Goal: Task Accomplishment & Management: Complete application form

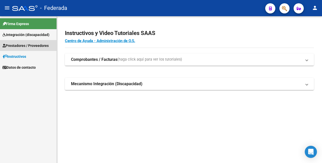
click at [37, 46] on span "Prestadores / Proveedores" at bounding box center [26, 46] width 46 height 6
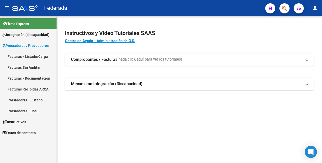
click at [83, 61] on strong "Comprobantes / Facturas" at bounding box center [94, 60] width 46 height 6
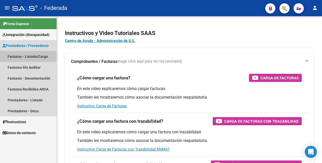
click at [27, 55] on link "Facturas - Listado/Carga" at bounding box center [28, 56] width 56 height 11
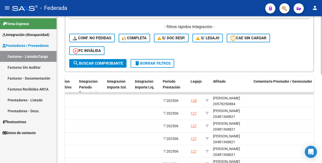
scroll to position [127, 0]
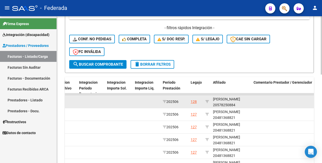
click at [230, 102] on div "STRASICICH MENA NICOLAS 20578250884" at bounding box center [231, 102] width 36 height 12
click at [223, 103] on div "STRASICICH MENA NICOLAS 20578250884" at bounding box center [231, 102] width 36 height 12
click at [227, 102] on div "STRASICICH MENA NICOLAS 20578250884" at bounding box center [231, 101] width 36 height 12
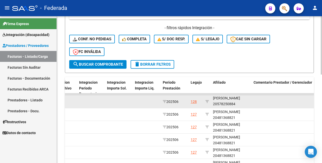
copy div "20578250884"
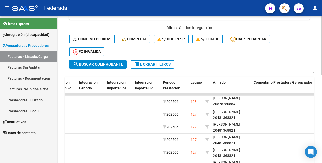
copy div "20578250884"
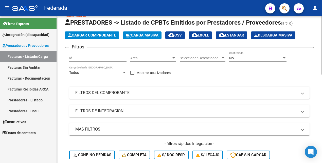
scroll to position [0, 0]
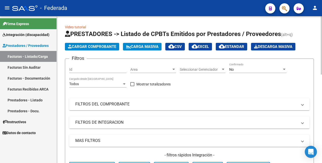
click at [242, 71] on div "No" at bounding box center [255, 69] width 53 height 4
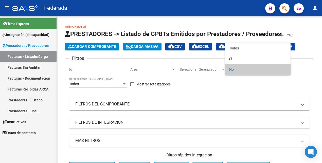
click at [319, 67] on div at bounding box center [161, 81] width 322 height 163
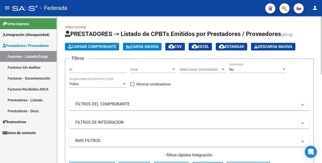
scroll to position [95, 0]
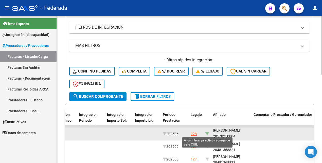
click at [208, 132] on icon at bounding box center [207, 134] width 4 height 4
type input "20578250884"
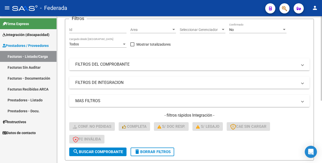
scroll to position [0, 0]
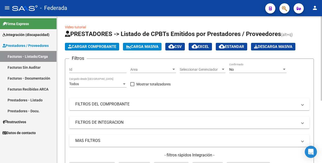
click at [239, 69] on div "No" at bounding box center [255, 69] width 53 height 4
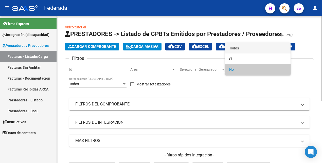
click at [234, 48] on span "Todos" at bounding box center [257, 48] width 57 height 11
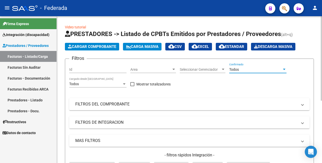
scroll to position [63, 0]
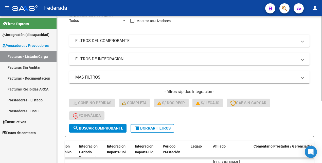
click at [98, 126] on span "search Buscar Comprobante" at bounding box center [98, 128] width 50 height 5
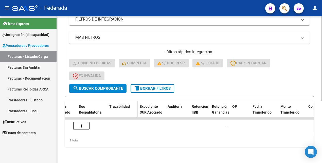
scroll to position [0, 331]
click at [113, 86] on span "search Buscar Comprobante" at bounding box center [98, 88] width 50 height 5
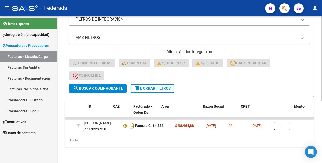
scroll to position [0, 0]
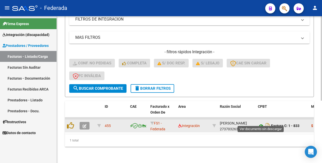
click at [260, 123] on icon at bounding box center [261, 126] width 7 height 6
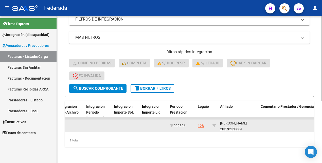
click at [230, 120] on div "STRASICICH MENA NICOLAS 20578250884" at bounding box center [238, 126] width 36 height 12
click at [228, 120] on div "STRASICICH MENA NICOLAS 20578250884" at bounding box center [238, 126] width 36 height 12
copy div "STRASICICH"
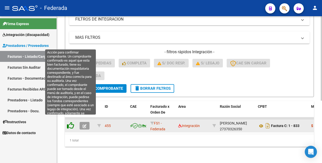
click at [72, 122] on icon at bounding box center [70, 125] width 7 height 7
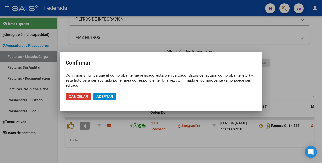
click at [102, 98] on span "Aceptar" at bounding box center [104, 96] width 17 height 5
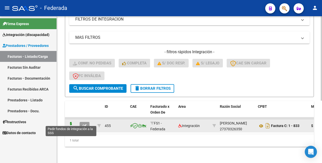
click at [71, 122] on icon at bounding box center [71, 125] width 8 height 7
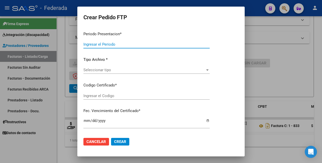
type input "202507"
type input "202506"
type input "$ 98.964,88"
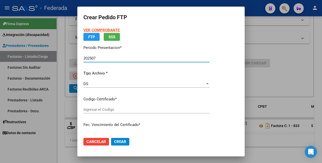
type input "ARG02000578250882019113020251130BSAS419"
type input "2025-11-30"
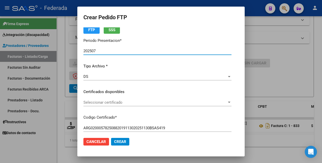
scroll to position [32, 0]
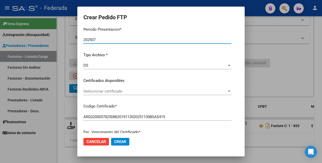
click at [137, 89] on span "Seleccionar certificado" at bounding box center [154, 91] width 143 height 5
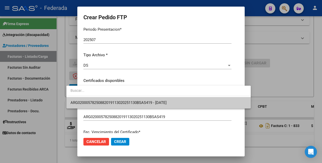
click at [135, 106] on span "ARG02000578250882019113020251130BSAS419 - 2025-11-30" at bounding box center [158, 102] width 176 height 11
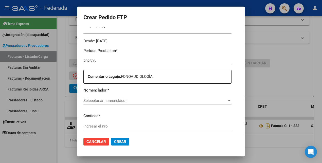
scroll to position [158, 0]
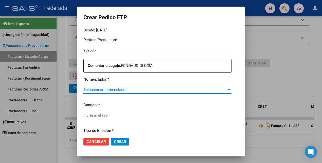
click at [141, 90] on span "Seleccionar nomenclador" at bounding box center [154, 89] width 143 height 5
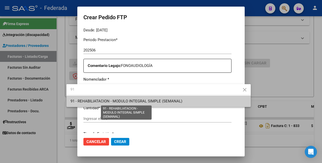
type input "91"
click at [130, 100] on span "91 - REHABILIATACION - MODULO INTEGRAL SIMPLE (SEMANAL)" at bounding box center [126, 101] width 112 height 5
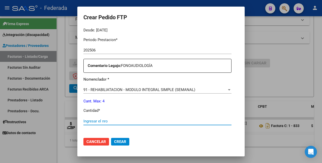
click at [112, 120] on input "Ingresar el nro" at bounding box center [157, 121] width 148 height 5
type input "4"
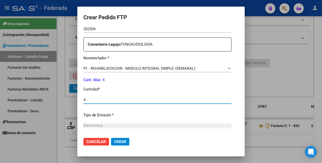
scroll to position [232, 0]
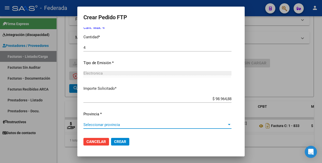
click at [109, 125] on span "Seleccionar provincia" at bounding box center [154, 124] width 143 height 5
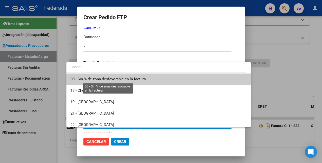
click at [115, 80] on span "00 - Sin % de zona desfavorable en la factura" at bounding box center [107, 79] width 75 height 5
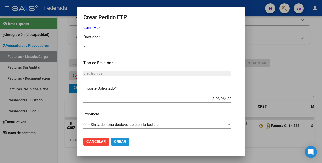
click at [114, 143] on span "Crear" at bounding box center [120, 141] width 12 height 5
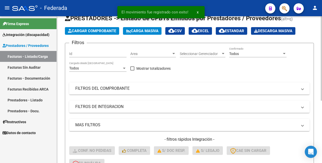
scroll to position [0, 0]
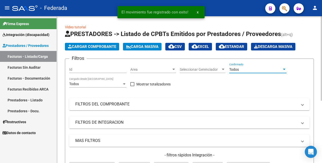
click at [242, 70] on div "Todos" at bounding box center [255, 69] width 53 height 4
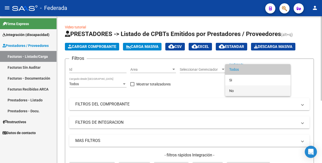
drag, startPoint x: 236, startPoint y: 88, endPoint x: 232, endPoint y: 90, distance: 3.4
click at [235, 89] on span "No" at bounding box center [257, 90] width 57 height 11
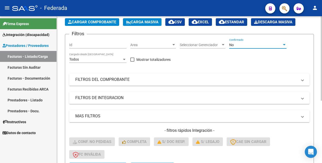
scroll to position [63, 0]
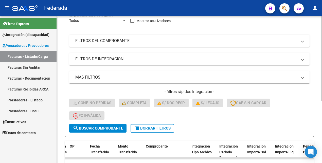
click at [119, 128] on span "search Buscar Comprobante" at bounding box center [98, 128] width 50 height 5
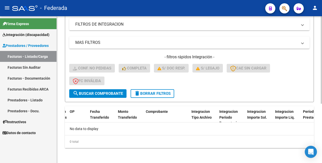
scroll to position [99, 0]
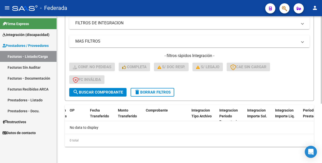
click at [168, 92] on span "delete Borrar Filtros" at bounding box center [152, 92] width 36 height 5
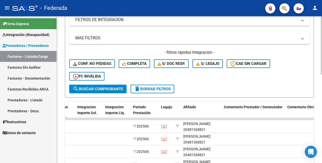
scroll to position [95, 0]
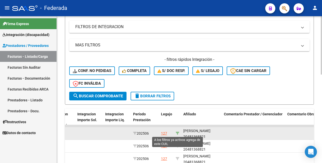
click at [178, 132] on icon at bounding box center [178, 133] width 4 height 4
type input "20481368821"
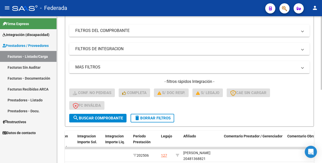
scroll to position [32, 0]
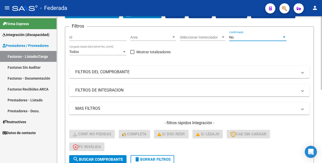
click at [240, 37] on div "No" at bounding box center [255, 37] width 53 height 4
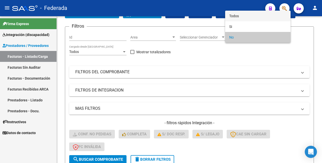
click at [239, 15] on span "Todos" at bounding box center [257, 16] width 57 height 11
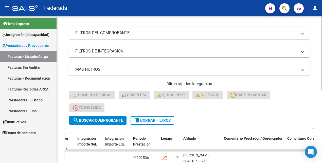
scroll to position [127, 0]
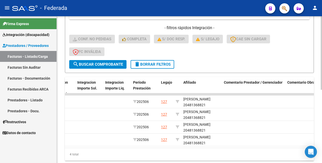
click at [99, 65] on span "search Buscar Comprobante" at bounding box center [98, 64] width 50 height 5
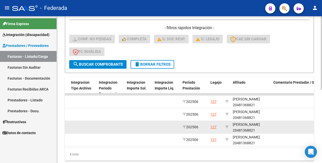
scroll to position [0, 616]
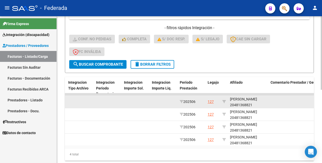
click at [245, 105] on div "STEFANINI LORENZO 20481368821" at bounding box center [248, 102] width 36 height 12
copy div "20481368821"
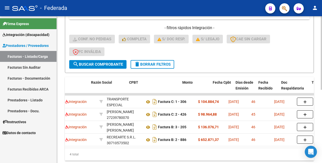
scroll to position [0, 146]
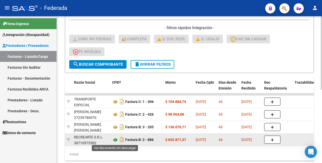
click at [115, 141] on icon at bounding box center [115, 140] width 7 height 6
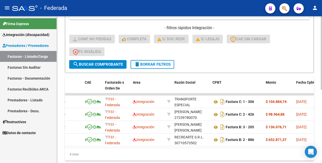
scroll to position [0, 0]
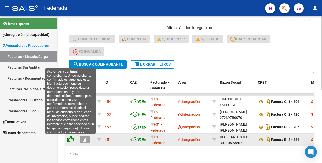
click at [71, 140] on icon at bounding box center [70, 139] width 7 height 7
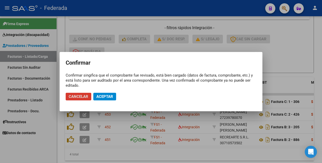
drag, startPoint x: 106, startPoint y: 98, endPoint x: 110, endPoint y: 98, distance: 4.3
click at [106, 98] on span "Aceptar" at bounding box center [104, 96] width 17 height 5
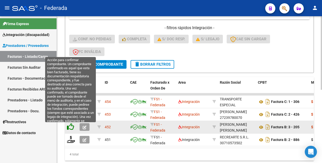
click at [72, 127] on icon at bounding box center [70, 126] width 7 height 7
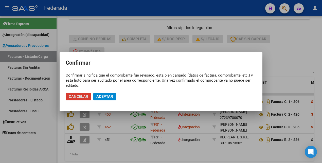
click at [100, 96] on span "Aceptar" at bounding box center [104, 96] width 17 height 5
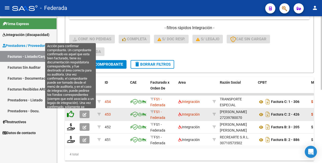
click at [71, 116] on icon at bounding box center [70, 113] width 7 height 7
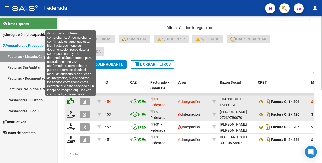
click at [72, 101] on icon at bounding box center [70, 101] width 7 height 7
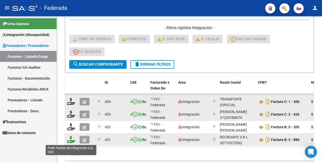
click at [70, 140] on icon at bounding box center [71, 139] width 8 height 7
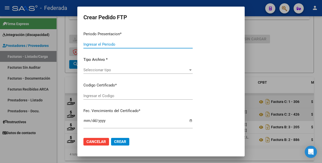
type input "202507"
type input "202506"
type input "$ 652.871,37"
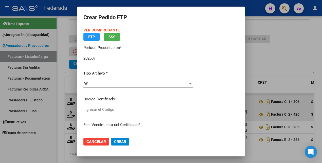
type input "ARG02000481368822018011920280119SFE183"
type input "2028-01-19"
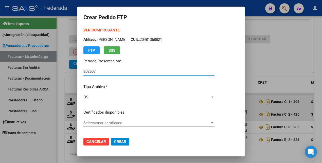
scroll to position [32, 0]
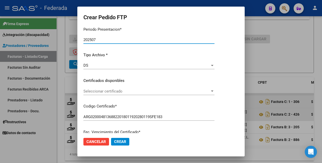
click at [127, 94] on div "Seleccionar certificado Seleccionar certificado" at bounding box center [148, 91] width 131 height 8
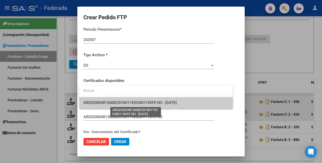
click at [128, 104] on span "ARG02000481368822018011920280119SFE183 - 2028-01-19" at bounding box center [129, 102] width 93 height 5
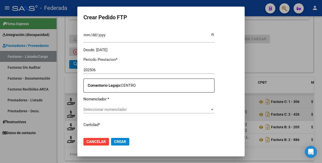
scroll to position [158, 0]
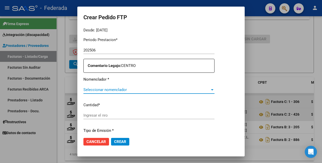
click at [139, 89] on span "Seleccionar nomenclador" at bounding box center [146, 89] width 126 height 5
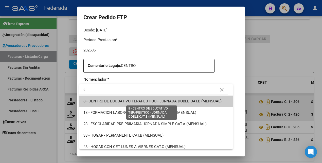
type input "8"
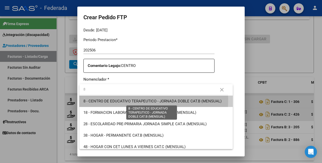
click at [139, 100] on span "8 - CENTRO DE EDUCATIVO TERAPEUTICO - JORNADA DOBLE CAT.B (MENSUAL)" at bounding box center [152, 101] width 138 height 5
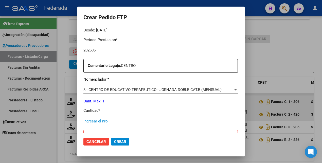
click at [125, 122] on input "Ingresar el nro" at bounding box center [160, 121] width 154 height 5
click at [202, 111] on p "Cantidad *" at bounding box center [160, 111] width 154 height 6
click at [94, 122] on input "Ingresar el nro" at bounding box center [160, 121] width 154 height 5
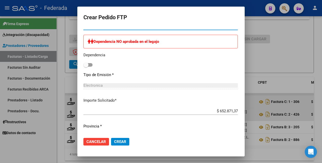
scroll to position [265, 0]
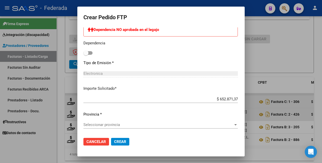
type input "1"
click at [109, 125] on span "Seleccionar provincia" at bounding box center [158, 124] width 150 height 5
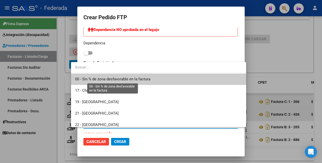
click at [107, 78] on span "00 - Sin % de zona desfavorable en la factura" at bounding box center [112, 79] width 75 height 5
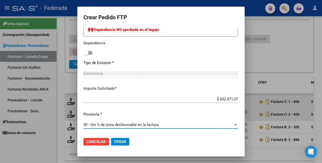
click at [270, 152] on div at bounding box center [161, 81] width 322 height 163
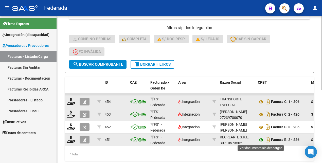
click at [262, 141] on icon at bounding box center [261, 140] width 7 height 6
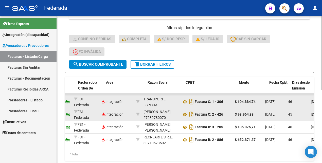
scroll to position [0, 0]
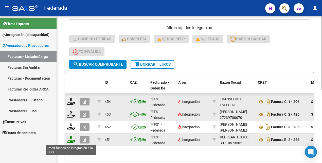
click at [71, 139] on icon at bounding box center [71, 139] width 8 height 7
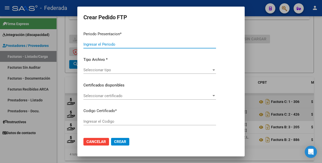
type input "202507"
type input "202506"
type input "$ 652.871,37"
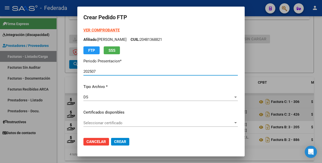
type input "ARG02000481368822018011920280119SFE183"
type input "2028-01-19"
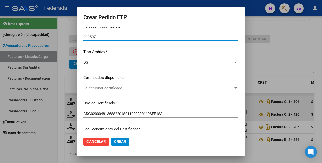
scroll to position [63, 0]
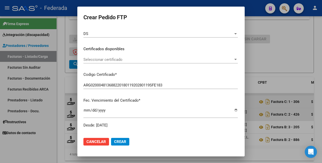
click at [124, 59] on span "Seleccionar certificado" at bounding box center [158, 59] width 150 height 5
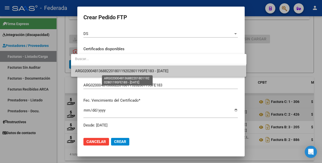
click at [122, 72] on span "ARG02000481368822018011920280119SFE183 - 2028-01-19" at bounding box center [121, 71] width 93 height 5
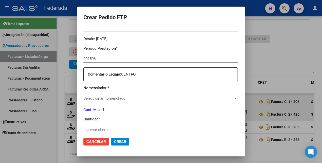
scroll to position [158, 0]
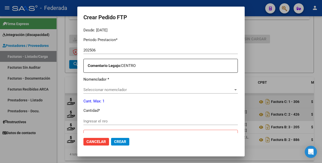
click at [120, 90] on span "Seleccionar nomenclador" at bounding box center [158, 89] width 150 height 5
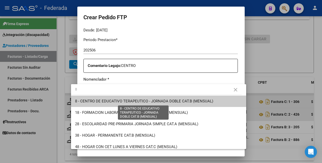
type input "8"
click at [118, 99] on span "8 - CENTRO DE EDUCATIVO TERAPEUTICO - JORNADA DOBLE CAT.B (MENSUAL)" at bounding box center [144, 101] width 138 height 5
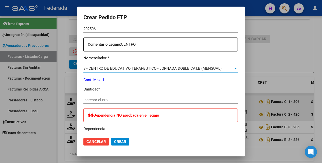
scroll to position [190, 0]
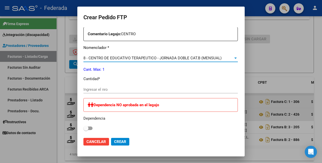
click at [114, 90] on input "Ingresar el nro" at bounding box center [160, 89] width 154 height 5
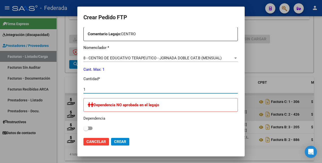
type input "1"
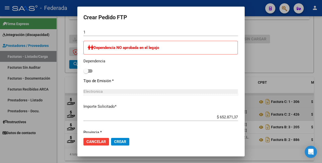
scroll to position [265, 0]
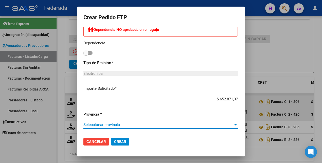
click at [103, 124] on span "Seleccionar provincia" at bounding box center [158, 124] width 150 height 5
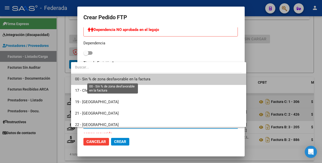
click at [116, 79] on span "00 - Sin % de zona desfavorable en la factura" at bounding box center [112, 79] width 75 height 5
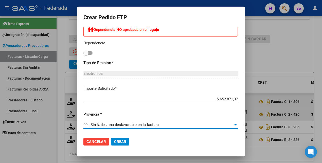
click at [114, 140] on span "Crear" at bounding box center [120, 141] width 12 height 5
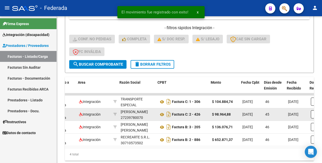
scroll to position [0, 100]
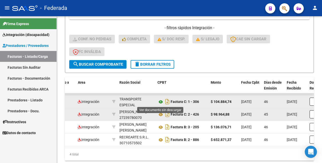
click at [159, 102] on icon at bounding box center [160, 102] width 7 height 6
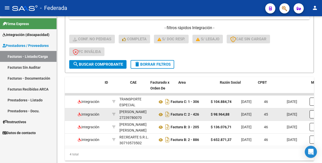
scroll to position [0, 0]
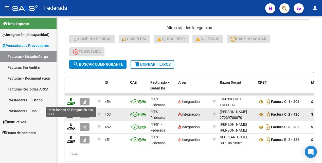
click at [71, 102] on icon at bounding box center [71, 101] width 8 height 7
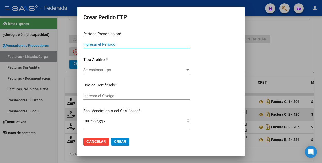
type input "202507"
type input "202506"
type input "$ 104.884,74"
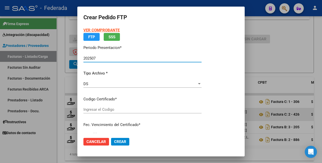
type input "ARG02000481368822018011920280119SFE183"
type input "2028-01-19"
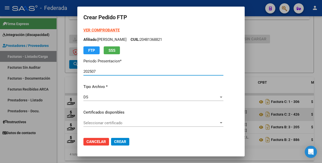
scroll to position [32, 0]
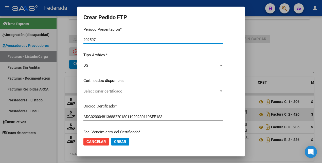
click at [118, 91] on span "Seleccionar certificado" at bounding box center [150, 91] width 135 height 5
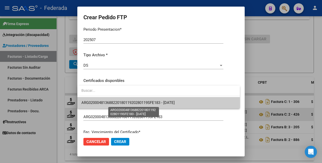
click at [119, 102] on span "ARG02000481368822018011920280119SFE183 - 2028-01-19" at bounding box center [127, 102] width 93 height 5
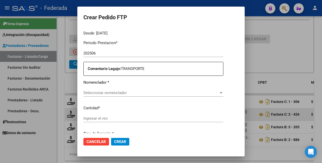
scroll to position [190, 0]
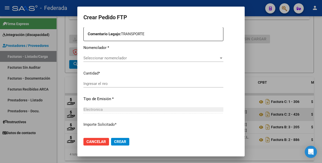
click at [137, 58] on span "Seleccionar nomenclador" at bounding box center [150, 58] width 135 height 5
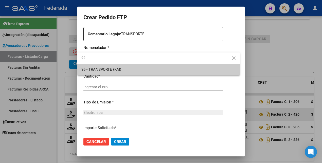
type input "96"
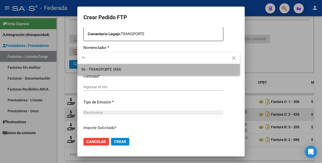
click at [126, 68] on span "96 - TRANSPORTE (KM)" at bounding box center [158, 69] width 154 height 11
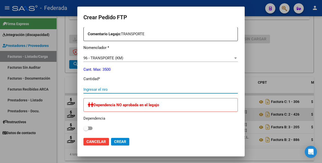
click at [116, 89] on input "Ingresar el nro" at bounding box center [160, 89] width 154 height 5
type input "194"
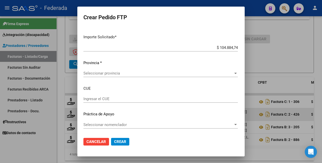
scroll to position [285, 0]
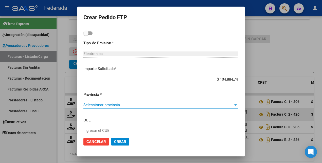
click at [150, 105] on span "Seleccionar provincia" at bounding box center [158, 105] width 150 height 5
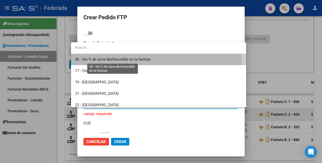
click at [141, 59] on span "00 - Sin % de zona desfavorable en la factura" at bounding box center [112, 59] width 75 height 5
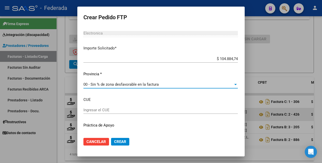
scroll to position [317, 0]
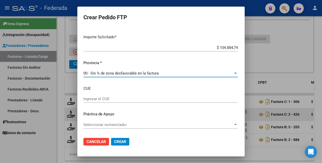
click at [175, 126] on span "Seleccionar nomenclador" at bounding box center [158, 124] width 150 height 5
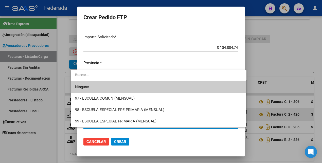
click at [276, 62] on div at bounding box center [161, 81] width 322 height 163
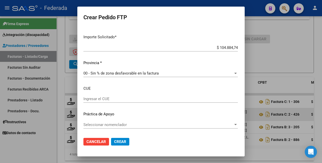
click at [117, 144] on button "Crear" at bounding box center [120, 142] width 18 height 8
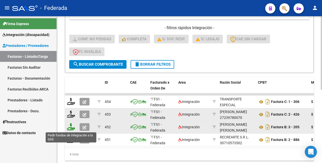
click at [71, 128] on icon at bounding box center [71, 126] width 8 height 7
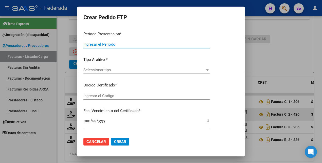
type input "202507"
type input "202506"
type input "$ 136.076,71"
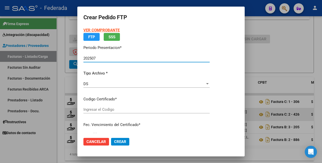
type input "ARG02000481368822018011920280119SFE183"
type input "2028-01-19"
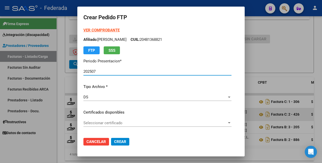
scroll to position [63, 0]
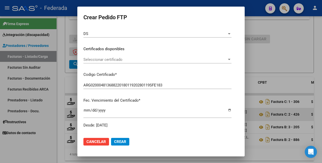
click at [130, 59] on span "Seleccionar certificado" at bounding box center [154, 59] width 143 height 5
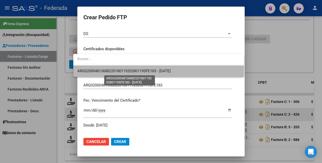
click at [130, 73] on span "ARG02000481368822018011920280119SFE183 - 2028-01-19" at bounding box center [123, 71] width 93 height 5
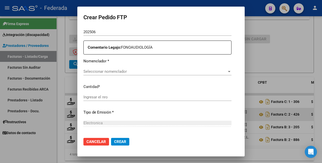
scroll to position [190, 0]
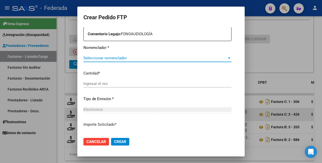
click at [125, 57] on span "Seleccionar nomenclador" at bounding box center [154, 58] width 143 height 5
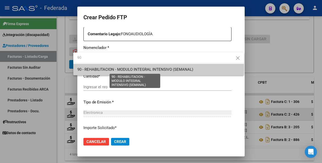
type input "90"
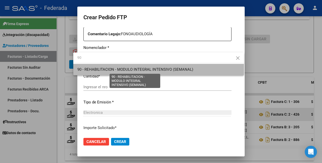
click at [125, 68] on span "90 - REHABILITACION - MODULO INTEGRAL INTENSIVO (SEMANAL)" at bounding box center [135, 69] width 116 height 5
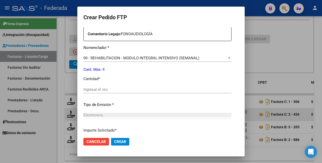
click at [111, 92] on div "Ingresar el nro" at bounding box center [157, 90] width 148 height 8
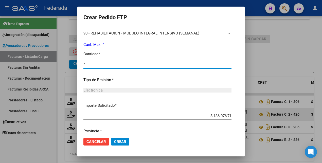
scroll to position [232, 0]
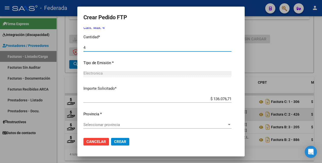
type input "4"
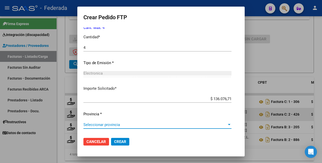
click at [114, 122] on span "Seleccionar provincia" at bounding box center [154, 124] width 143 height 5
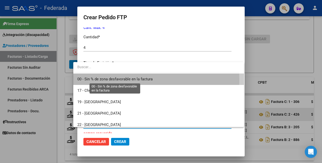
click at [116, 80] on span "00 - Sin % de zona desfavorable en la factura" at bounding box center [114, 79] width 75 height 5
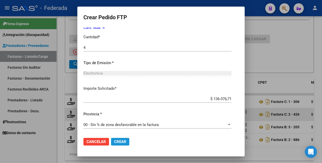
drag, startPoint x: 112, startPoint y: 141, endPoint x: 115, endPoint y: 129, distance: 12.7
click at [114, 141] on span "Crear" at bounding box center [120, 141] width 12 height 5
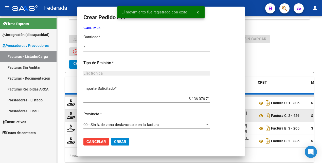
scroll to position [0, 0]
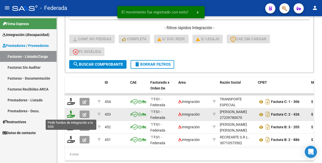
click at [72, 115] on icon at bounding box center [71, 113] width 8 height 7
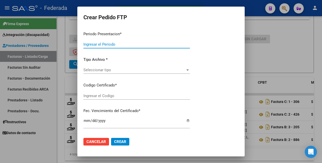
type input "202507"
type input "202506"
type input "$ 98.964,88"
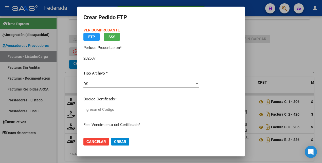
type input "ARG02000481368822018011920280119SFE183"
type input "2028-01-19"
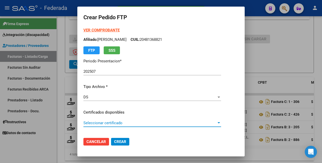
click at [134, 122] on span "Seleccionar certificado" at bounding box center [149, 123] width 133 height 5
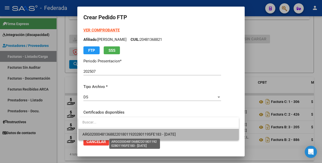
drag, startPoint x: 136, startPoint y: 135, endPoint x: 147, endPoint y: 110, distance: 27.2
click at [136, 135] on span "ARG02000481368822018011920280119SFE183 - 2028-01-19" at bounding box center [128, 134] width 93 height 5
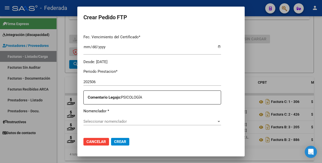
scroll to position [158, 0]
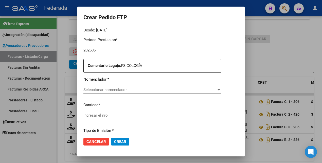
click at [119, 89] on span "Seleccionar nomenclador" at bounding box center [149, 89] width 133 height 5
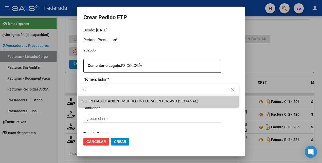
type input "90"
click at [121, 98] on span "90 - REHABILITACION - MODULO INTEGRAL INTENSIVO (SEMANAL)" at bounding box center [158, 100] width 152 height 11
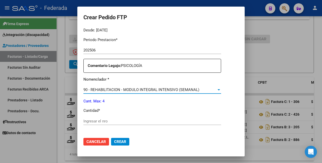
click at [109, 120] on input "Ingresar el nro" at bounding box center [152, 121] width 138 height 5
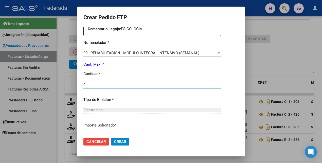
scroll to position [232, 0]
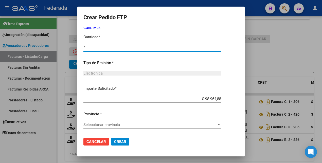
type input "4"
click at [117, 126] on span "Seleccionar provincia" at bounding box center [149, 124] width 133 height 5
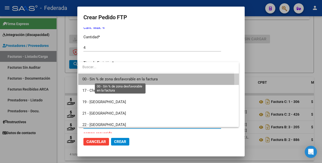
click at [118, 80] on span "00 - Sin % de zona desfavorable en la factura" at bounding box center [119, 79] width 75 height 5
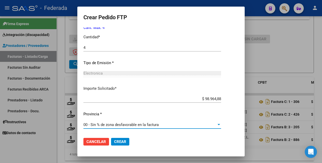
click at [117, 142] on span "Crear" at bounding box center [120, 141] width 12 height 5
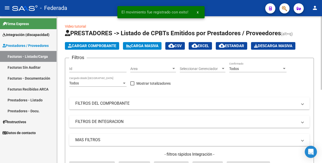
scroll to position [0, 0]
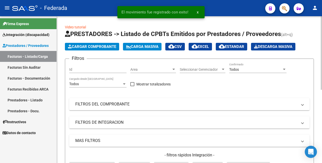
click at [240, 68] on div "Todos" at bounding box center [255, 69] width 53 height 4
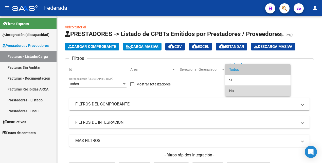
click at [235, 90] on span "No" at bounding box center [257, 90] width 57 height 11
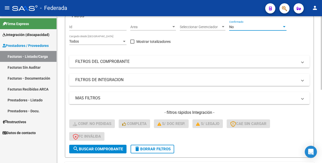
scroll to position [95, 0]
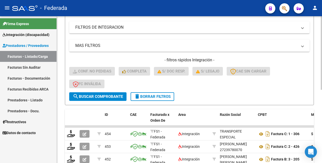
click at [99, 94] on span "search Buscar Comprobante" at bounding box center [98, 96] width 50 height 5
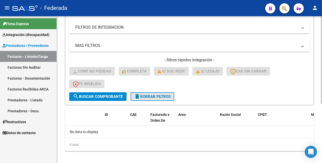
click at [154, 94] on span "delete Borrar Filtros" at bounding box center [152, 96] width 36 height 5
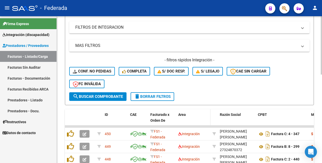
scroll to position [1, 0]
drag, startPoint x: 236, startPoint y: 126, endPoint x: 264, endPoint y: 126, distance: 27.9
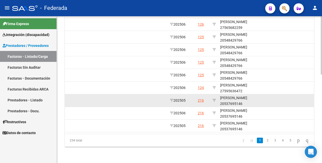
scroll to position [127, 0]
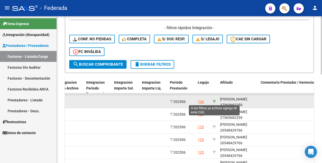
click at [214, 102] on icon at bounding box center [214, 102] width 4 height 4
type input "27565682259"
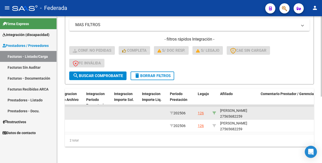
scroll to position [121, 0]
click at [232, 109] on div "SIMONETTI PRISCILA 27565682259" at bounding box center [238, 114] width 36 height 12
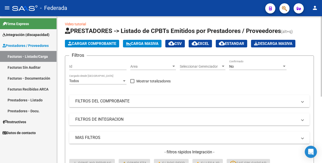
scroll to position [0, 0]
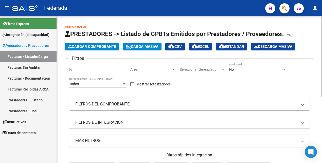
click at [234, 70] on div "No" at bounding box center [255, 69] width 53 height 4
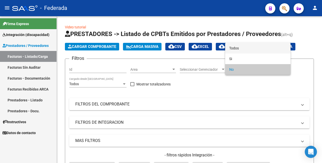
click at [236, 47] on span "Todos" at bounding box center [257, 48] width 57 height 11
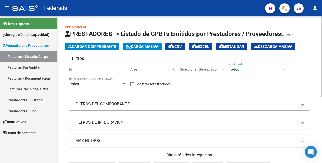
scroll to position [63, 0]
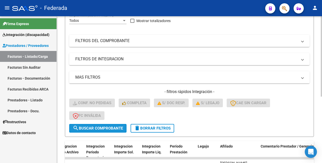
drag, startPoint x: 103, startPoint y: 126, endPoint x: 112, endPoint y: 131, distance: 10.1
click at [103, 127] on span "search Buscar Comprobante" at bounding box center [98, 128] width 50 height 5
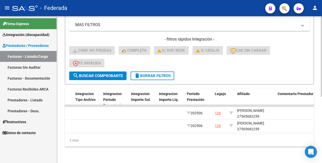
scroll to position [0, 656]
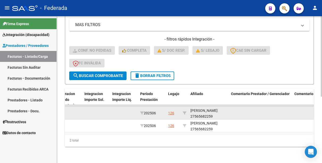
click at [205, 112] on div "SIMONETTI PRISCILA 27565682259" at bounding box center [208, 114] width 36 height 12
copy div "27565682259"
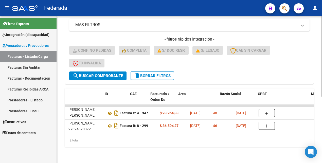
scroll to position [0, 0]
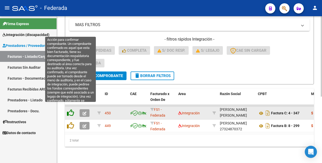
click at [71, 109] on icon at bounding box center [70, 112] width 7 height 7
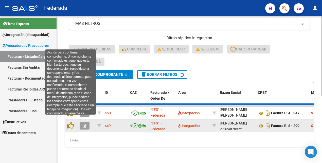
drag, startPoint x: 70, startPoint y: 121, endPoint x: 75, endPoint y: 116, distance: 6.5
click at [70, 122] on icon at bounding box center [70, 125] width 7 height 7
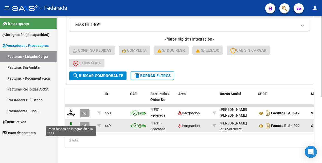
click at [72, 122] on icon at bounding box center [71, 125] width 8 height 7
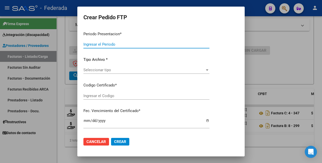
type input "202507"
type input "202506"
type input "$ 86.594,27"
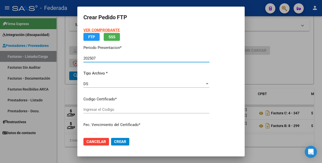
type input "ARG01000565682252022042720270427BS366"
type input "2027-04-27"
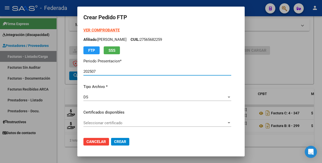
scroll to position [32, 0]
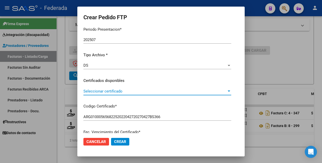
click at [137, 92] on span "Seleccionar certificado" at bounding box center [154, 91] width 143 height 5
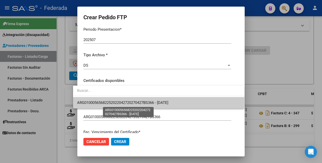
click at [131, 103] on span "ARG01000565682252022042720270427BS366 - 2027-04-27" at bounding box center [122, 102] width 91 height 5
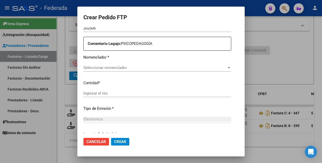
scroll to position [190, 0]
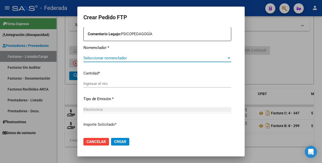
click at [129, 59] on span "Seleccionar nomenclador" at bounding box center [154, 58] width 143 height 5
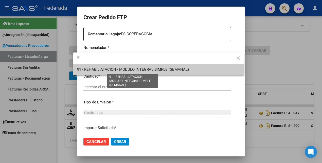
type input "91"
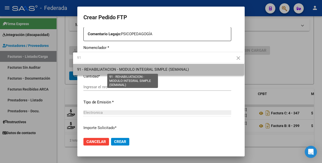
click at [126, 69] on span "91 - REHABILIATACION - MODULO INTEGRAL SIMPLE (SEMANAL)" at bounding box center [133, 69] width 112 height 5
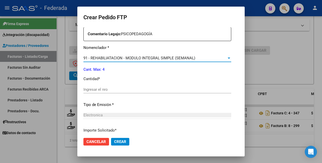
click at [105, 91] on input "Ingresar el nro" at bounding box center [157, 89] width 148 height 5
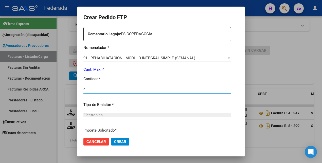
type input "4"
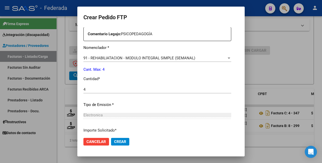
scroll to position [232, 0]
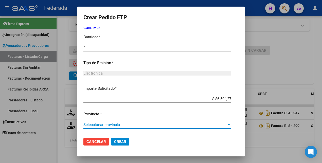
click at [94, 123] on span "Seleccionar provincia" at bounding box center [154, 124] width 143 height 5
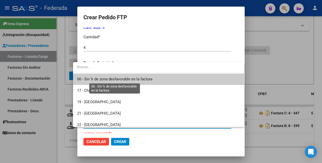
click at [99, 81] on span "00 - Sin % de zona desfavorable en la factura" at bounding box center [114, 79] width 75 height 5
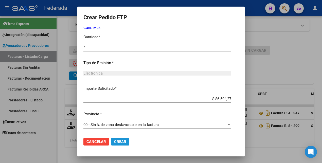
click at [114, 142] on span "Crear" at bounding box center [120, 141] width 12 height 5
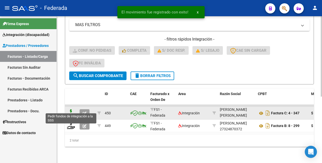
click at [72, 109] on icon at bounding box center [71, 112] width 8 height 7
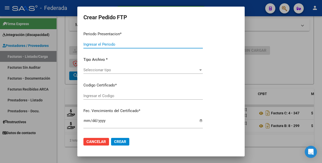
type input "202507"
type input "202506"
type input "$ 98.964,88"
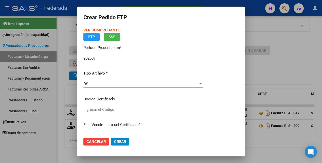
type input "ARG01000565682252022042720270427BS366"
type input "2027-04-27"
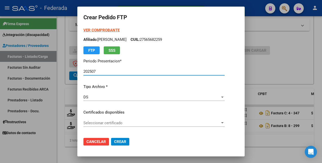
click at [126, 124] on span "Seleccionar certificado" at bounding box center [151, 123] width 137 height 5
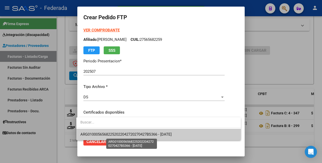
click at [126, 135] on span "ARG01000565682252022042720270427BS366 - 2027-04-27" at bounding box center [125, 134] width 91 height 5
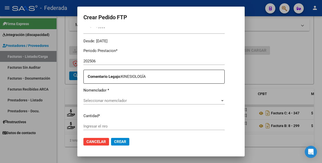
scroll to position [158, 0]
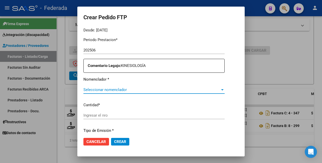
click at [136, 88] on span "Seleccionar nomenclador" at bounding box center [151, 89] width 137 height 5
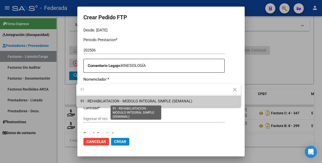
type input "91"
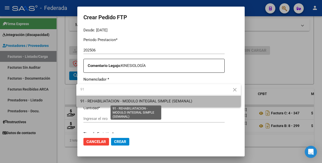
drag, startPoint x: 133, startPoint y: 101, endPoint x: 131, endPoint y: 105, distance: 4.2
click at [133, 101] on span "91 - REHABILIATACION - MODULO INTEGRAL SIMPLE (SEMANAL)" at bounding box center [136, 101] width 112 height 5
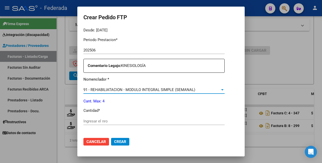
click at [120, 118] on div "Ingresar el nro" at bounding box center [153, 121] width 141 height 8
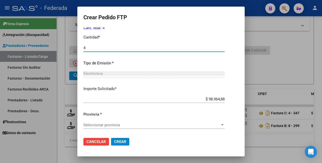
scroll to position [232, 0]
type input "4"
click at [116, 124] on span "Seleccionar provincia" at bounding box center [151, 124] width 137 height 5
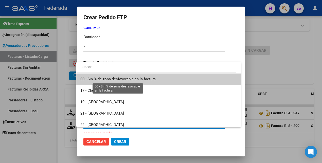
click at [121, 80] on span "00 - Sin % de zona desfavorable en la factura" at bounding box center [117, 79] width 75 height 5
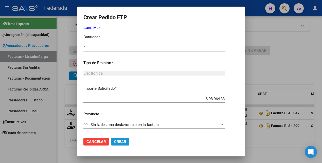
click at [117, 143] on span "Crear" at bounding box center [120, 141] width 12 height 5
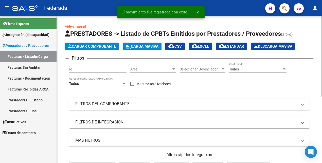
scroll to position [0, 0]
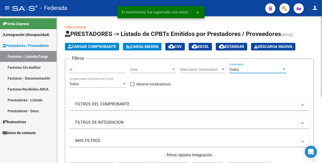
click at [244, 71] on div "Todos" at bounding box center [255, 69] width 53 height 4
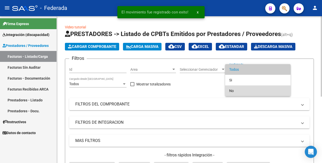
drag, startPoint x: 236, startPoint y: 90, endPoint x: 206, endPoint y: 97, distance: 31.5
click at [236, 90] on span "No" at bounding box center [257, 90] width 57 height 11
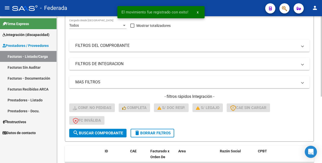
scroll to position [121, 0]
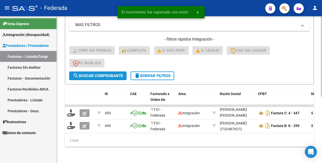
click at [110, 73] on span "search Buscar Comprobante" at bounding box center [98, 75] width 50 height 5
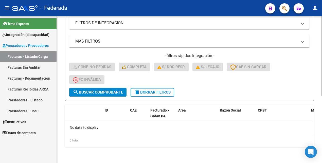
scroll to position [99, 0]
click at [149, 93] on span "delete Borrar Filtros" at bounding box center [152, 92] width 36 height 5
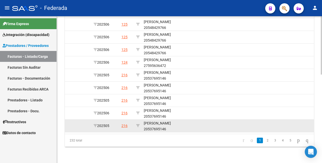
scroll to position [159, 0]
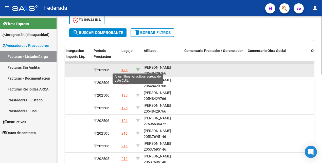
click at [139, 70] on icon at bounding box center [138, 70] width 4 height 4
type input "20548429766"
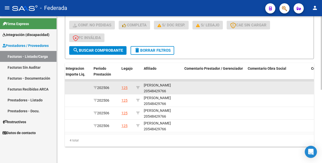
scroll to position [146, 0]
click at [159, 86] on div "SIMEONI GINO 20548429766" at bounding box center [162, 88] width 36 height 12
copy div "20548429766"
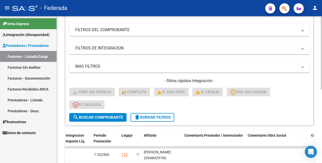
scroll to position [32, 0]
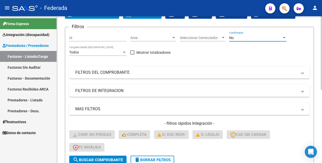
click at [240, 38] on div "No" at bounding box center [255, 38] width 53 height 4
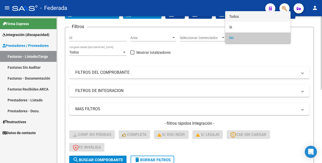
drag, startPoint x: 237, startPoint y: 17, endPoint x: 228, endPoint y: 37, distance: 22.3
click at [238, 17] on span "Todos" at bounding box center [257, 16] width 57 height 11
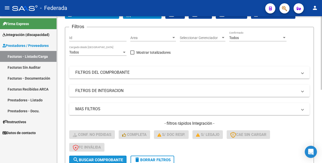
drag, startPoint x: 109, startPoint y: 160, endPoint x: 140, endPoint y: 146, distance: 34.2
click at [109, 160] on span "search Buscar Comprobante" at bounding box center [98, 160] width 50 height 5
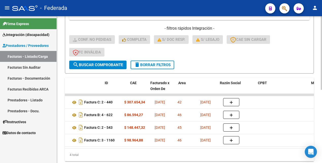
scroll to position [0, 0]
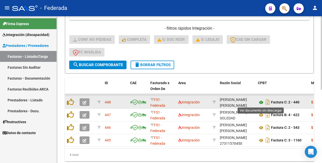
click at [261, 103] on icon at bounding box center [261, 102] width 7 height 6
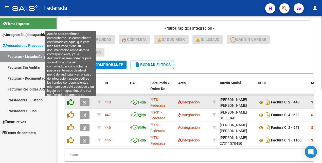
click at [71, 102] on icon at bounding box center [70, 101] width 7 height 7
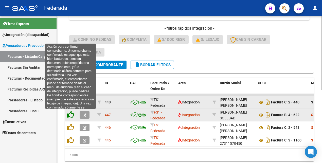
click at [71, 116] on icon at bounding box center [70, 114] width 7 height 7
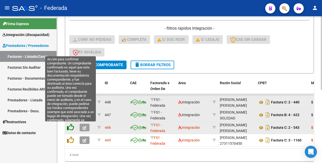
click at [70, 128] on icon at bounding box center [70, 127] width 7 height 7
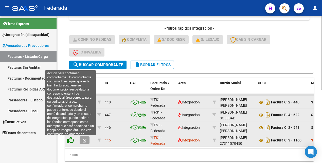
click at [71, 140] on icon at bounding box center [70, 139] width 7 height 7
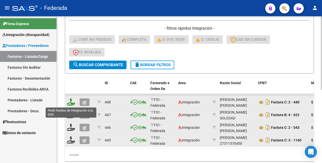
click at [71, 104] on icon at bounding box center [71, 101] width 8 height 7
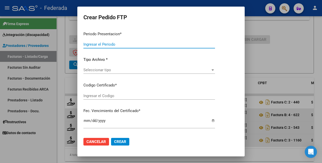
type input "202507"
type input "202506"
type input "$ 307.654,34"
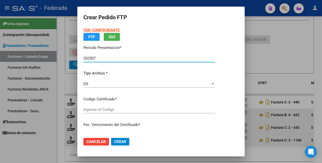
type input "ARG02000548429762023020620260106SFE214"
type input "2026-01-06"
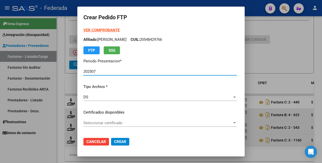
click at [148, 121] on span "Seleccionar certificado" at bounding box center [157, 123] width 149 height 5
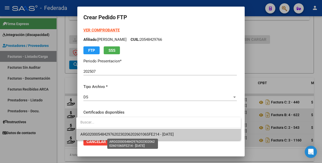
click at [149, 133] on span "ARG02000548429762023020620260106SFE214 - 2026-01-06" at bounding box center [126, 134] width 93 height 5
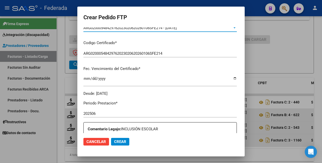
scroll to position [158, 0]
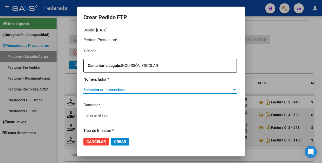
click at [126, 89] on span "Seleccionar nomenclador" at bounding box center [157, 89] width 149 height 5
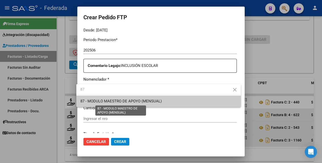
type input "87"
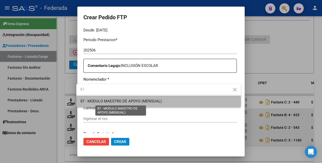
click at [130, 99] on span "87 - MODULO MAESTRO DE APOYO (MENSUAL)" at bounding box center [120, 101] width 81 height 5
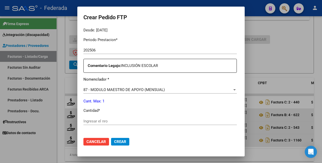
click at [125, 118] on div "Ingresar el nro" at bounding box center [159, 121] width 153 height 8
type input "1"
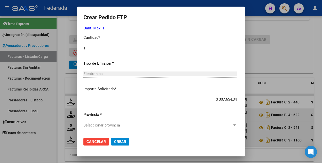
scroll to position [232, 0]
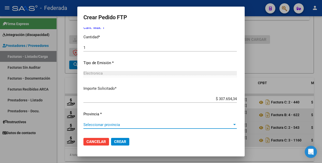
click at [121, 125] on span "Seleccionar provincia" at bounding box center [157, 124] width 149 height 5
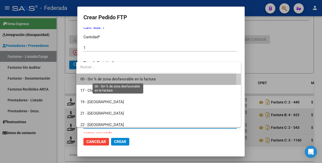
click at [122, 78] on span "00 - Sin % de zona desfavorable en la factura" at bounding box center [117, 79] width 75 height 5
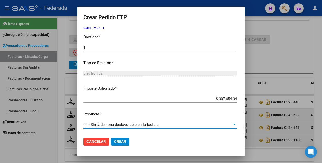
click at [118, 141] on span "Crear" at bounding box center [120, 141] width 12 height 5
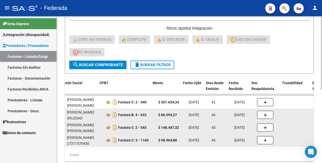
scroll to position [0, 158]
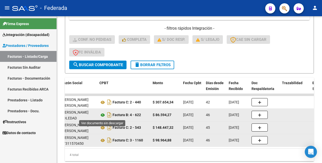
click at [103, 114] on icon at bounding box center [102, 115] width 7 height 6
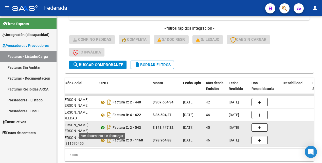
click at [103, 128] on icon at bounding box center [102, 128] width 7 height 6
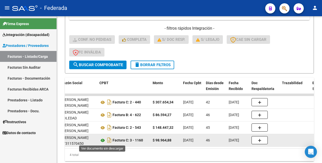
click at [103, 139] on icon at bounding box center [102, 140] width 7 height 6
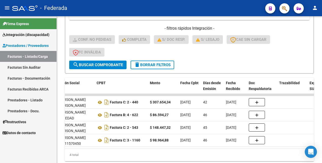
scroll to position [0, 0]
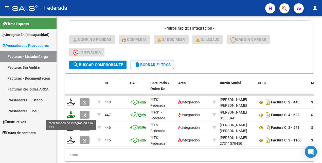
click at [71, 117] on icon at bounding box center [71, 114] width 8 height 7
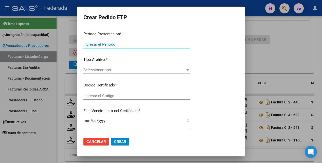
type input "202507"
type input "202506"
type input "$ 86.594,27"
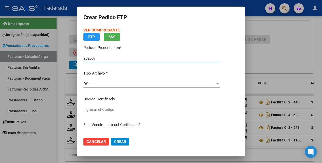
type input "ARG02000548429762023020620260106SFE214"
type input "2026-01-06"
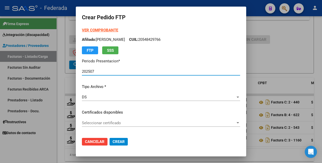
click at [143, 123] on span "Seleccionar certificado" at bounding box center [158, 123] width 153 height 5
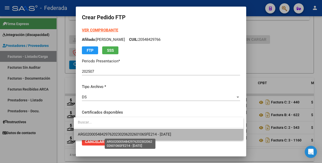
click at [147, 135] on span "ARG02000548429762023020620260106SFE214 - 2026-01-06" at bounding box center [124, 134] width 93 height 5
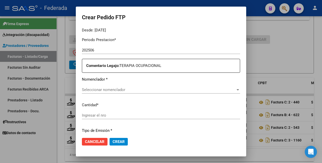
scroll to position [190, 0]
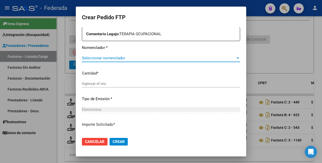
click at [140, 58] on span "Seleccionar nomenclador" at bounding box center [158, 58] width 153 height 5
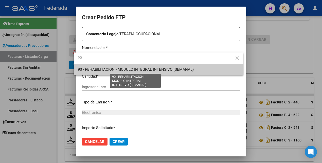
type input "90"
click at [140, 70] on span "90 - REHABILITACION - MODULO INTEGRAL INTENSIVO (SEMANAL)" at bounding box center [136, 69] width 116 height 5
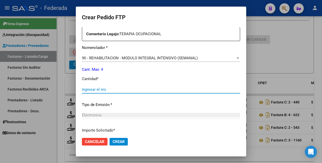
click at [123, 89] on input "Ingresar el nro" at bounding box center [161, 89] width 158 height 5
type input "4"
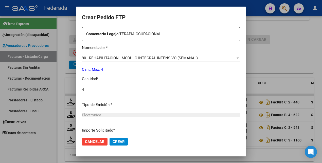
scroll to position [232, 0]
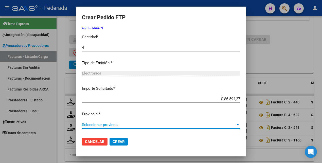
click at [128, 125] on span "Seleccionar provincia" at bounding box center [158, 124] width 153 height 5
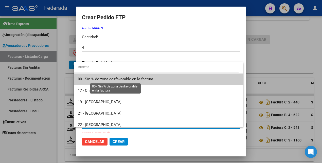
click at [130, 79] on span "00 - Sin % de zona desfavorable en la factura" at bounding box center [115, 79] width 75 height 5
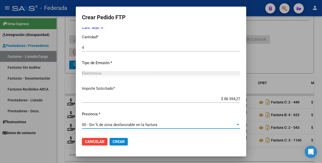
click at [115, 143] on span "Crear" at bounding box center [118, 141] width 12 height 5
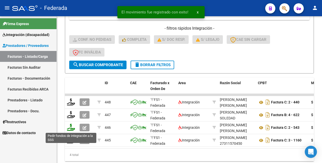
click at [71, 128] on icon at bounding box center [71, 127] width 8 height 7
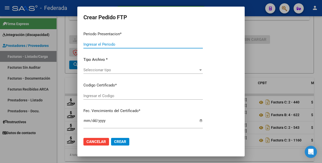
type input "202507"
type input "202506"
type input "$ 148.447,32"
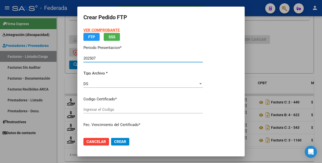
type input "ARG02000548429762023020620260106SFE214"
type input "2026-01-06"
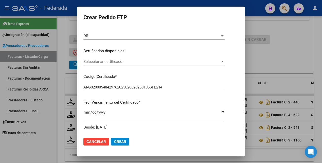
scroll to position [63, 0]
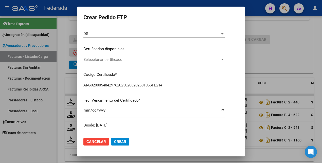
click at [147, 60] on span "Seleccionar certificado" at bounding box center [151, 59] width 137 height 5
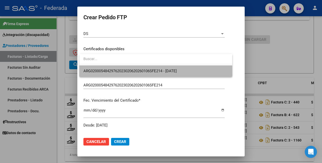
click at [142, 73] on span "ARG02000548429762023020620260106SFE214 - 2026-01-06" at bounding box center [155, 70] width 145 height 11
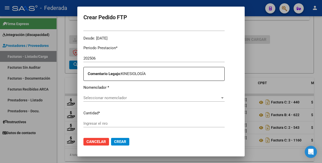
scroll to position [190, 0]
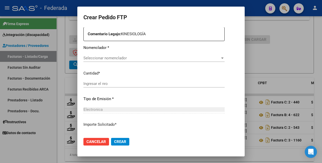
click at [140, 59] on span "Seleccionar nomenclador" at bounding box center [151, 58] width 137 height 5
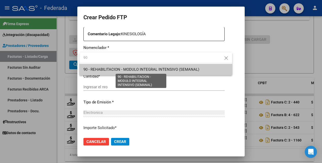
type input "90"
click at [145, 68] on span "90 - REHABILITACION - MODULO INTEGRAL INTENSIVO (SEMANAL)" at bounding box center [141, 69] width 116 height 5
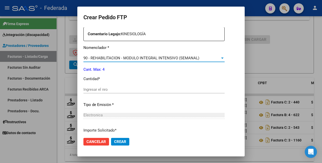
click at [134, 89] on input "Ingresar el nro" at bounding box center [153, 89] width 141 height 5
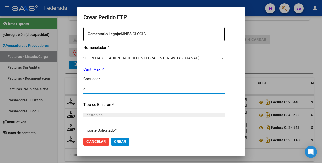
type input "4"
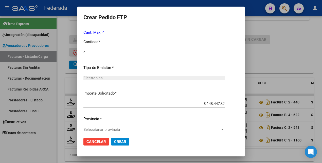
scroll to position [232, 0]
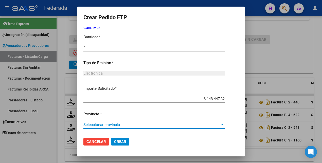
click at [121, 123] on span "Seleccionar provincia" at bounding box center [151, 124] width 137 height 5
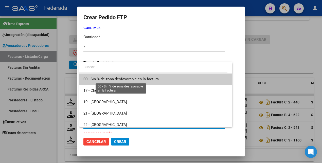
click at [118, 79] on span "00 - Sin % de zona desfavorable en la factura" at bounding box center [120, 79] width 75 height 5
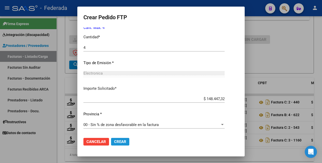
click at [118, 142] on span "Crear" at bounding box center [120, 141] width 12 height 5
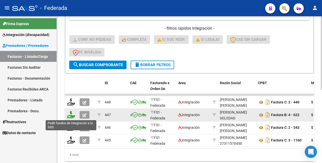
click at [71, 115] on icon at bounding box center [71, 114] width 8 height 7
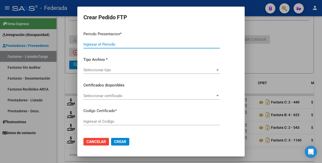
type input "202507"
type input "202506"
type input "$ 86.594,27"
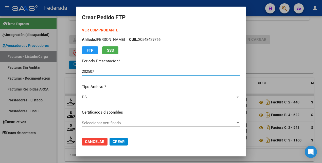
type input "ARG02000548429762023020620260106SFE214"
type input "2026-01-06"
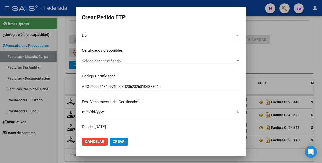
scroll to position [63, 0]
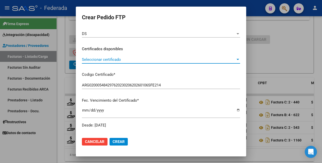
click at [133, 59] on span "Seleccionar certificado" at bounding box center [158, 59] width 153 height 5
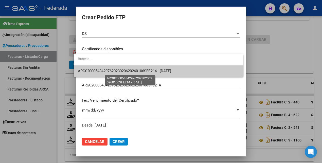
click at [137, 72] on span "ARG02000548429762023020620260106SFE214 - 2026-01-06" at bounding box center [124, 71] width 93 height 5
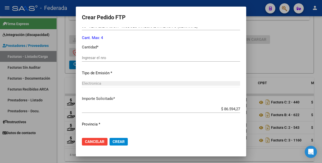
scroll to position [190, 0]
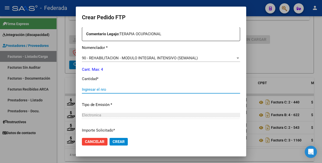
click at [112, 90] on input "Ingresar el nro" at bounding box center [161, 89] width 158 height 5
type input "4"
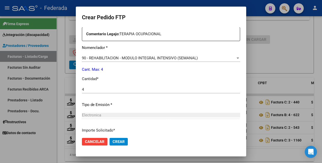
scroll to position [232, 0]
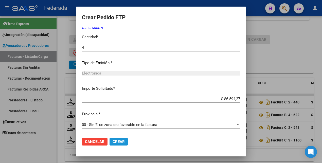
click at [119, 142] on span "Crear" at bounding box center [118, 141] width 12 height 5
click at [272, 62] on div at bounding box center [161, 81] width 322 height 163
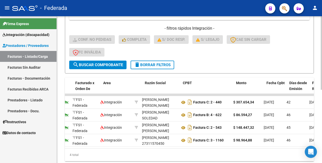
scroll to position [0, 0]
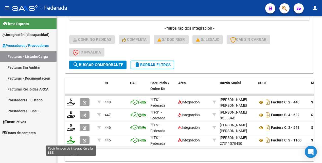
click at [71, 142] on icon at bounding box center [71, 139] width 8 height 7
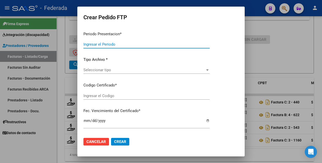
type input "202507"
type input "202506"
type input "$ 98.964,88"
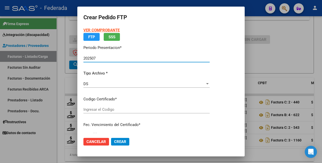
type input "ARG02000548429762023020620260106SFE214"
type input "2026-01-06"
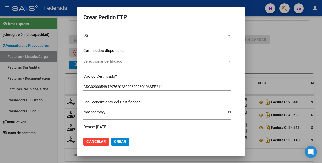
scroll to position [63, 0]
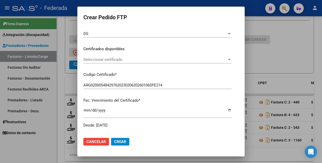
click at [149, 63] on div "Seleccionar certificado Seleccionar certificado" at bounding box center [157, 60] width 148 height 8
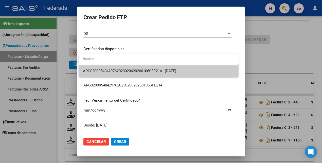
click at [145, 74] on span "ARG02000548429762023020620260106SFE214 - 2026-01-06" at bounding box center [158, 70] width 151 height 11
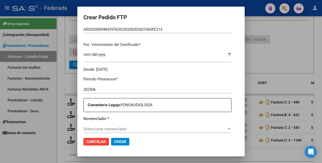
scroll to position [158, 0]
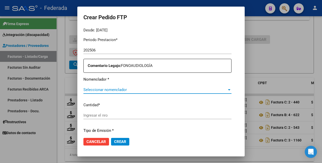
click at [163, 90] on span "Seleccionar nomenclador" at bounding box center [154, 89] width 143 height 5
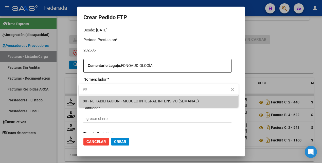
type input "90"
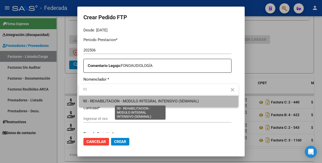
click at [158, 100] on span "90 - REHABILITACION - MODULO INTEGRAL INTENSIVO (SEMANAL)" at bounding box center [141, 101] width 116 height 5
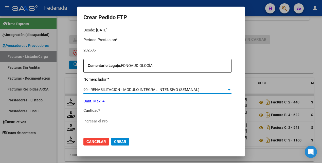
click at [117, 121] on input "Ingresar el nro" at bounding box center [157, 121] width 148 height 5
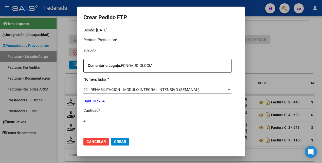
type input "4"
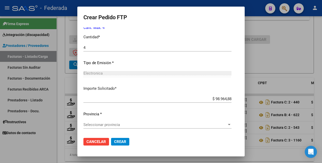
click at [104, 123] on span "Seleccionar provincia" at bounding box center [154, 124] width 143 height 5
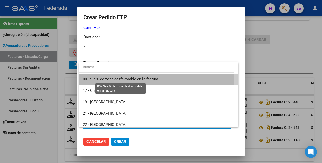
click at [110, 78] on span "00 - Sin % de zona desfavorable en la factura" at bounding box center [120, 79] width 75 height 5
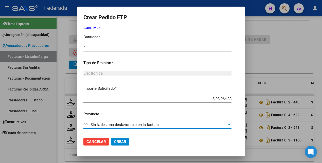
click at [116, 140] on span "Crear" at bounding box center [120, 141] width 12 height 5
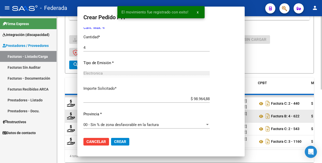
scroll to position [0, 0]
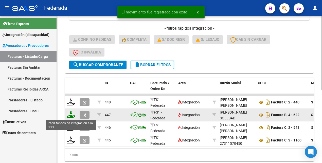
click at [72, 115] on icon at bounding box center [71, 114] width 8 height 7
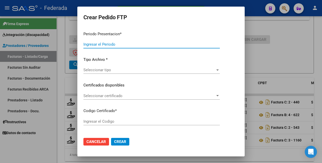
type input "202507"
type input "202506"
type input "$ 86.594,27"
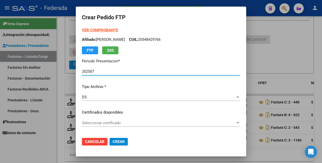
type input "ARG02000548429762023020620260106SFE214"
type input "2026-01-06"
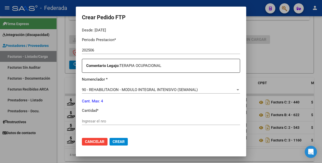
scroll to position [222, 0]
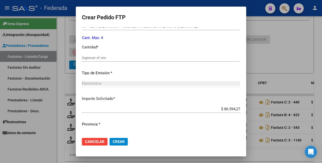
click at [104, 61] on div "Ingresar el nro" at bounding box center [161, 58] width 158 height 8
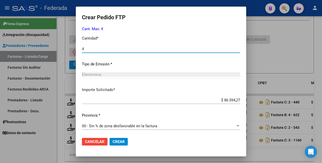
scroll to position [232, 0]
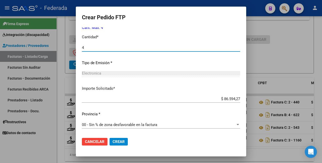
type input "4"
click at [115, 142] on span "Crear" at bounding box center [118, 141] width 12 height 5
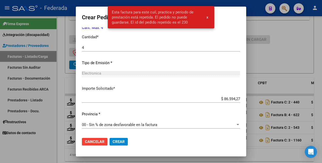
click at [277, 59] on div at bounding box center [161, 81] width 322 height 163
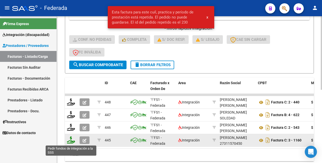
click at [71, 142] on icon at bounding box center [71, 139] width 8 height 7
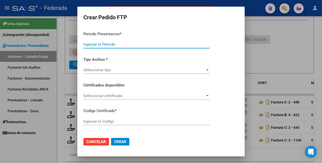
type input "202507"
type input "202506"
type input "$ 98.964,88"
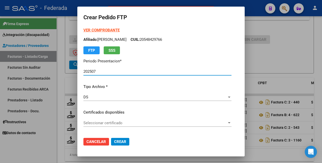
type input "ARG02000548429762023020620260106SFE214"
type input "2026-01-06"
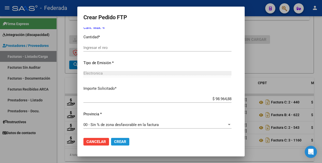
click at [123, 142] on span "Crear" at bounding box center [120, 141] width 12 height 5
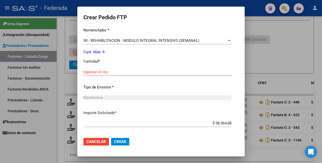
scroll to position [168, 0]
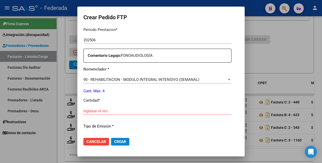
click at [108, 113] on input "Ingresar el nro" at bounding box center [157, 111] width 148 height 5
type input "4"
click at [120, 142] on span "Crear" at bounding box center [120, 141] width 12 height 5
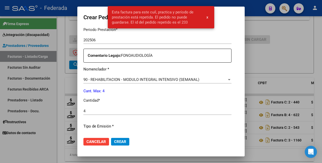
click at [258, 66] on div at bounding box center [161, 81] width 322 height 163
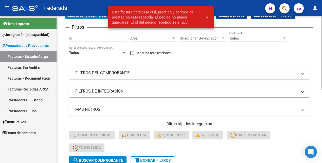
scroll to position [0, 0]
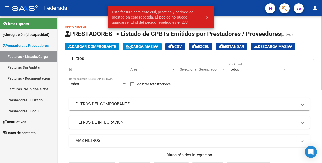
click at [241, 68] on div "Todos" at bounding box center [255, 69] width 53 height 4
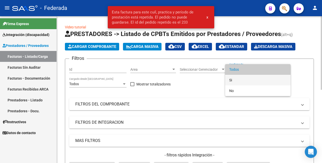
drag, startPoint x: 238, startPoint y: 80, endPoint x: 218, endPoint y: 88, distance: 21.2
click at [237, 80] on span "Si" at bounding box center [257, 80] width 57 height 11
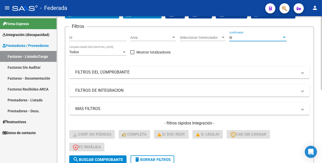
scroll to position [95, 0]
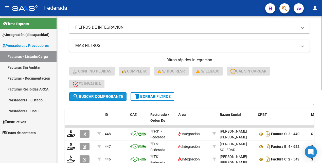
click at [119, 96] on span "search Buscar Comprobante" at bounding box center [98, 96] width 50 height 5
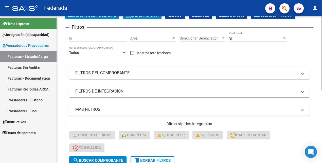
scroll to position [0, 0]
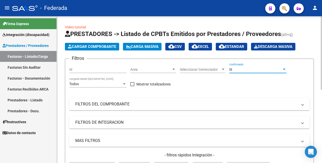
click at [242, 70] on div "Si" at bounding box center [255, 69] width 53 height 4
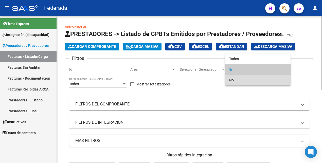
drag, startPoint x: 239, startPoint y: 79, endPoint x: 207, endPoint y: 105, distance: 40.9
click at [238, 79] on span "No" at bounding box center [257, 80] width 57 height 11
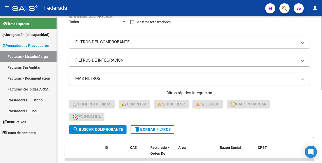
scroll to position [95, 0]
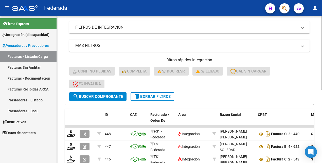
click at [111, 96] on span "search Buscar Comprobante" at bounding box center [98, 96] width 50 height 5
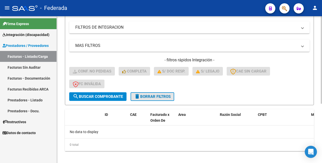
click at [160, 97] on span "delete Borrar Filtros" at bounding box center [152, 96] width 36 height 5
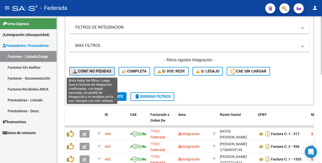
click at [99, 71] on span "Conf. no pedidas" at bounding box center [92, 71] width 38 height 5
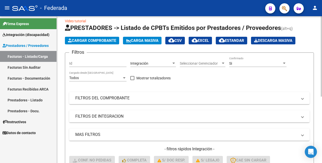
scroll to position [0, 0]
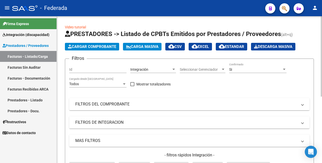
click at [233, 68] on div "Si" at bounding box center [255, 69] width 53 height 4
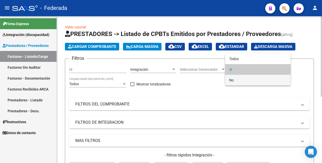
drag, startPoint x: 238, startPoint y: 79, endPoint x: 235, endPoint y: 85, distance: 6.8
click at [238, 80] on span "No" at bounding box center [257, 80] width 57 height 11
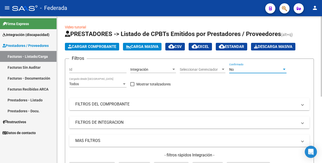
scroll to position [95, 0]
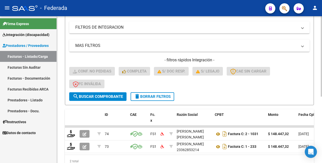
click at [105, 98] on span "search Buscar Comprobante" at bounding box center [98, 96] width 50 height 5
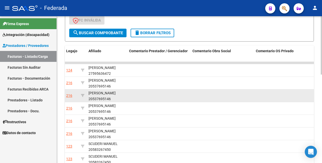
scroll to position [158, 0]
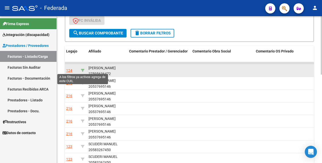
click at [83, 70] on icon at bounding box center [83, 71] width 4 height 4
type input "27595636472"
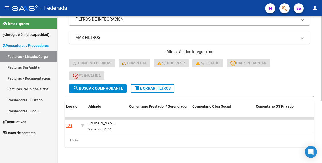
scroll to position [108, 0]
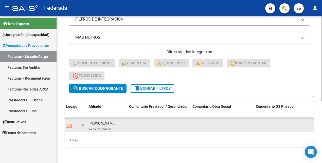
click at [113, 124] on div "SGARIGLIA RUIZ RENATA 27595636472" at bounding box center [106, 126] width 36 height 12
copy div "27595636472"
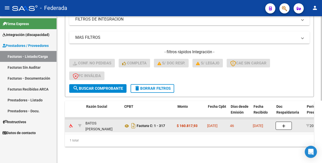
scroll to position [0, 90]
click at [128, 123] on icon at bounding box center [127, 126] width 7 height 6
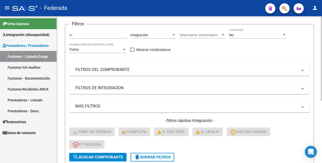
scroll to position [13, 0]
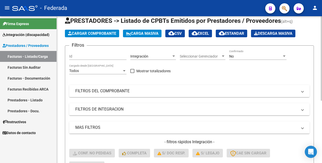
click at [249, 55] on div "No" at bounding box center [255, 56] width 53 height 4
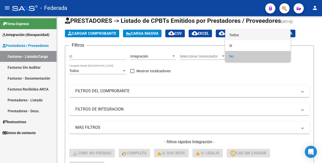
click at [246, 34] on span "Todos" at bounding box center [257, 35] width 57 height 11
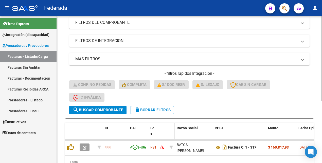
scroll to position [108, 0]
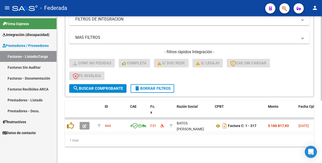
click at [112, 86] on span "search Buscar Comprobante" at bounding box center [98, 88] width 50 height 5
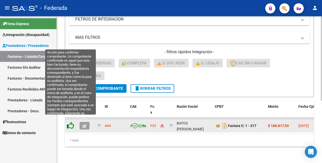
click at [72, 123] on icon at bounding box center [70, 125] width 7 height 7
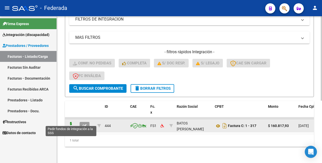
click at [72, 123] on icon at bounding box center [71, 125] width 8 height 7
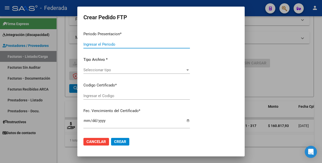
type input "202507"
type input "202506"
type input "$ 160.817,93"
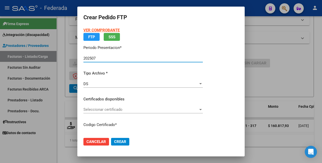
type input "ARG01000595636472024102520281025SAN11947"
type input "2028-10-25"
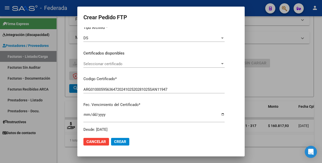
scroll to position [63, 0]
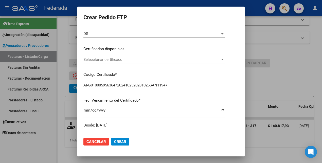
click at [138, 59] on span "Seleccionar certificado" at bounding box center [151, 59] width 137 height 5
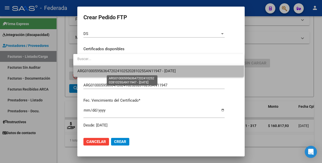
click at [138, 72] on span "ARG01000595636472024102520281025SAN11947 - 2028-10-25" at bounding box center [126, 71] width 98 height 5
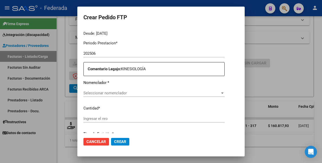
scroll to position [158, 0]
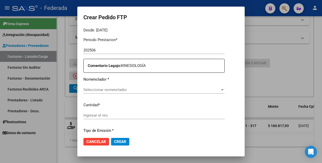
click at [132, 88] on span "Seleccionar nomenclador" at bounding box center [151, 89] width 137 height 5
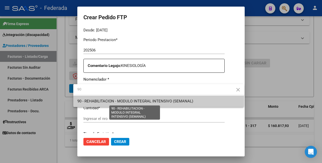
type input "90"
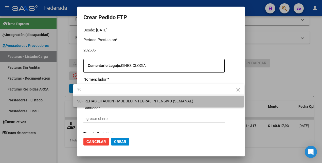
click at [137, 103] on span "90 - REHABILITACION - MODULO INTEGRAL INTENSIVO (SEMANAL)" at bounding box center [158, 100] width 163 height 11
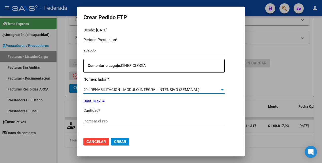
click at [128, 120] on input "Ingresar el nro" at bounding box center [153, 121] width 141 height 5
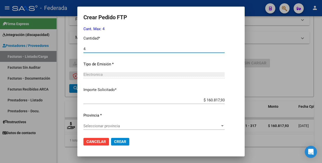
scroll to position [232, 0]
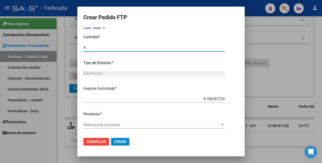
type input "4"
click at [117, 123] on span "Seleccionar provincia" at bounding box center [151, 124] width 137 height 5
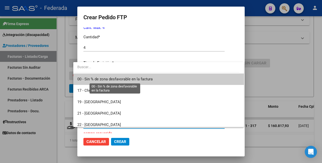
click at [125, 77] on span "00 - Sin % de zona desfavorable en la factura" at bounding box center [114, 79] width 75 height 5
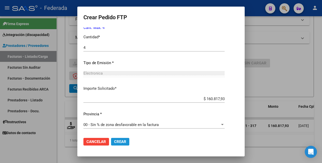
click at [113, 139] on button "Crear" at bounding box center [120, 142] width 18 height 8
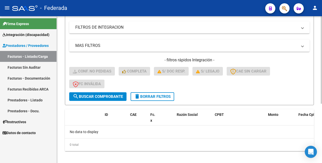
scroll to position [99, 0]
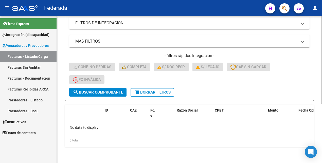
click at [112, 92] on span "search Buscar Comprobante" at bounding box center [98, 92] width 50 height 5
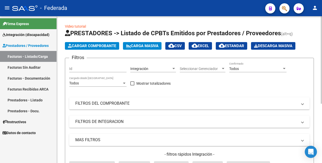
scroll to position [0, 0]
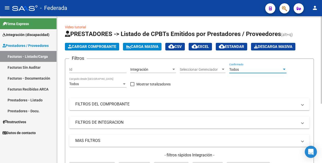
click at [247, 69] on div "Todos" at bounding box center [255, 69] width 53 height 4
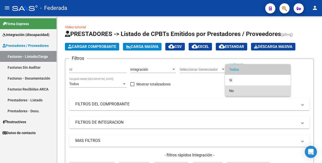
click at [243, 90] on span "No" at bounding box center [257, 90] width 57 height 11
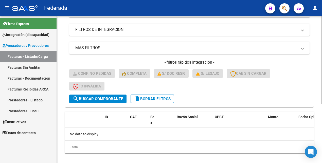
scroll to position [95, 0]
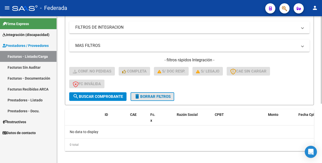
click at [151, 98] on span "delete Borrar Filtros" at bounding box center [152, 96] width 36 height 5
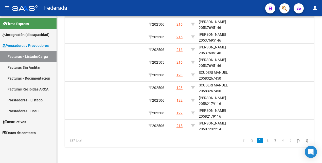
scroll to position [127, 0]
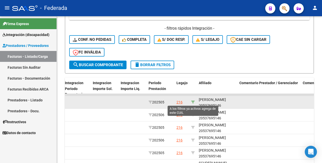
click at [194, 102] on icon at bounding box center [193, 102] width 4 height 4
type input "20537695146"
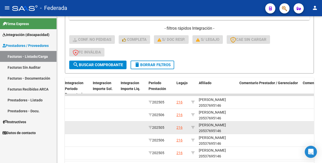
scroll to position [1, 0]
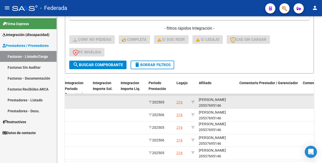
click at [223, 106] on div "[PERSON_NAME] 20537695146" at bounding box center [217, 103] width 36 height 12
copy div "20537695146"
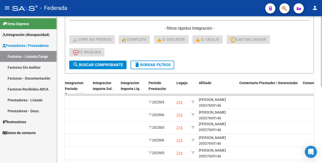
copy div "20537695146"
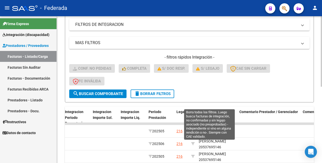
scroll to position [32, 0]
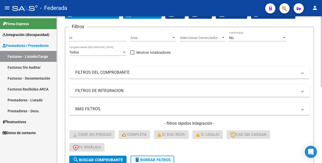
click at [158, 158] on span "delete Borrar Filtros" at bounding box center [152, 160] width 36 height 5
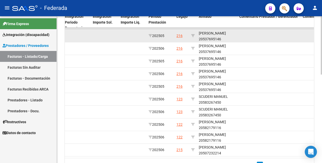
scroll to position [193, 0]
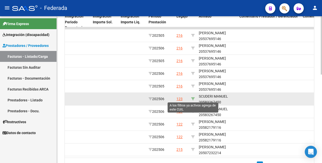
click at [192, 98] on icon at bounding box center [193, 99] width 4 height 4
type input "20583267450"
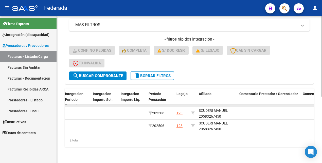
scroll to position [121, 0]
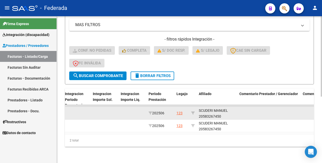
click at [207, 111] on div "SCUDERI MANUEL 20583267450" at bounding box center [217, 114] width 36 height 12
copy div "20583267450"
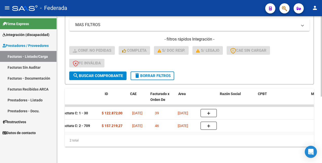
scroll to position [0, 0]
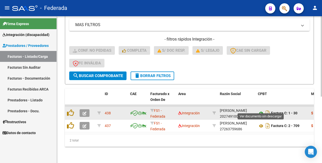
click at [260, 110] on icon at bounding box center [261, 113] width 7 height 6
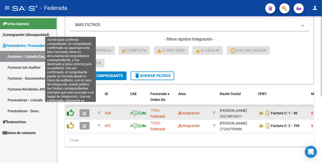
click at [70, 109] on icon at bounding box center [70, 112] width 7 height 7
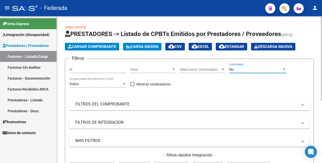
click at [241, 70] on div "No" at bounding box center [255, 69] width 53 height 4
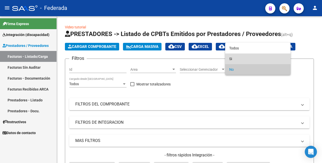
click at [238, 58] on span "Si" at bounding box center [257, 58] width 57 height 11
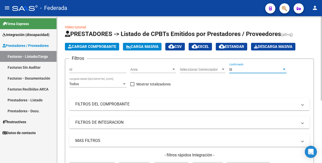
scroll to position [108, 0]
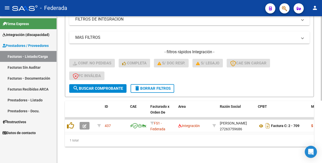
click at [106, 86] on span "search Buscar Comprobante" at bounding box center [98, 88] width 50 height 5
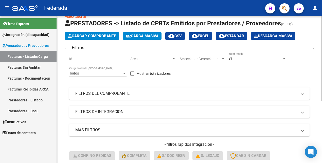
scroll to position [0, 0]
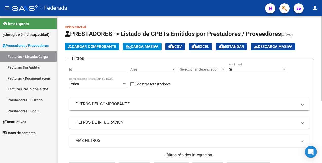
click at [253, 68] on div "Si" at bounding box center [255, 69] width 53 height 4
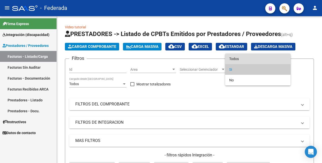
click at [252, 59] on span "Todos" at bounding box center [257, 58] width 57 height 11
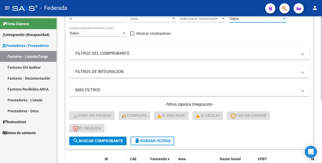
scroll to position [95, 0]
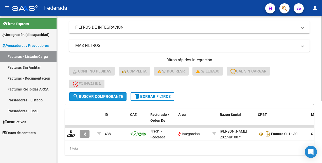
click at [110, 98] on span "search Buscar Comprobante" at bounding box center [98, 96] width 50 height 5
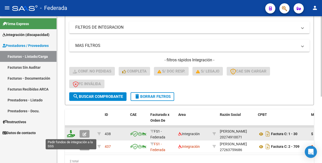
click at [70, 134] on icon at bounding box center [71, 133] width 8 height 7
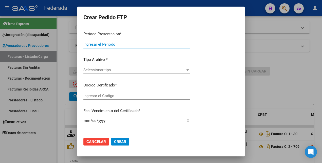
type input "202507"
type input "202506"
type input "$ 122.872,00"
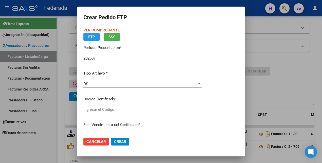
type input "ARG02000583267452020092420250924SFE183"
type input "2025-09-24"
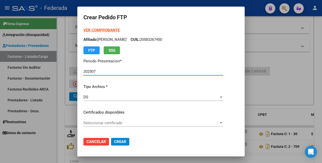
click at [147, 122] on span "Seleccionar certificado" at bounding box center [150, 123] width 135 height 5
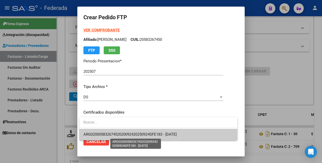
click at [143, 133] on span "ARG02000583267452020092420250924SFE183 - 2025-09-24" at bounding box center [129, 134] width 93 height 5
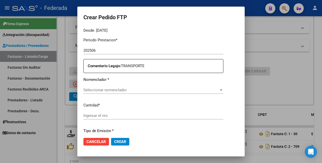
scroll to position [190, 0]
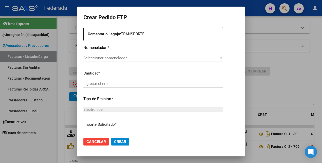
click at [146, 58] on span "Seleccionar nomenclador" at bounding box center [150, 58] width 135 height 5
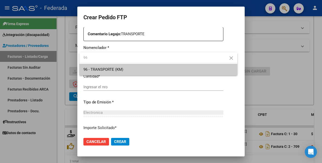
type input "96"
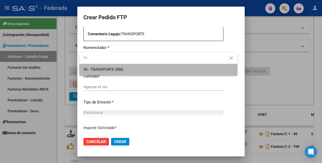
click at [134, 70] on span "96 - TRANSPORTE (KM)" at bounding box center [158, 69] width 150 height 11
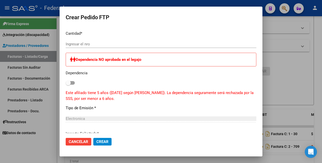
scroll to position [253, 0]
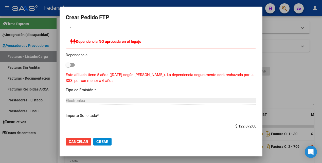
click at [75, 65] on div "Dependencia NO aprobada en el legajo Dependencia Este afiliado tiene 5 años (14…" at bounding box center [161, 59] width 190 height 49
click at [73, 65] on span at bounding box center [70, 65] width 9 height 4
click at [68, 67] on input "checkbox" at bounding box center [68, 67] width 0 height 0
checkbox input "true"
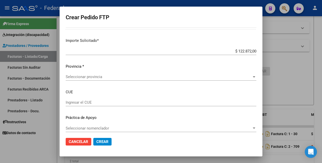
scroll to position [332, 0]
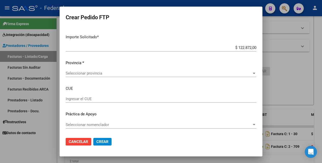
click at [107, 71] on span "Seleccionar provincia" at bounding box center [159, 73] width 186 height 5
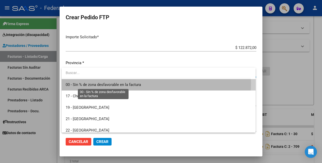
click at [106, 83] on span "00 - Sin % de zona desfavorable en la factura" at bounding box center [103, 84] width 75 height 5
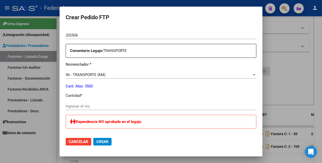
scroll to position [173, 0]
click at [96, 105] on input "Ingresar el nro" at bounding box center [161, 106] width 190 height 5
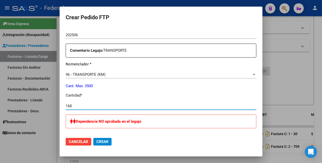
type input "168"
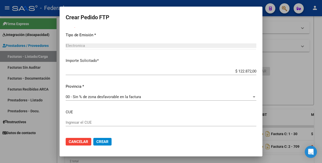
scroll to position [332, 0]
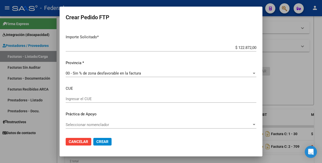
click at [104, 140] on span "Crear" at bounding box center [102, 141] width 12 height 5
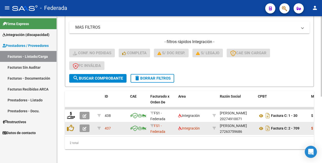
scroll to position [121, 0]
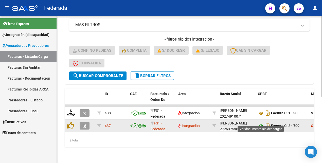
click at [262, 123] on icon at bounding box center [261, 126] width 7 height 6
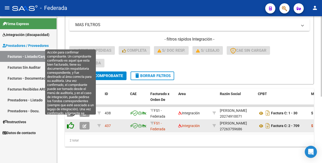
click at [72, 122] on icon at bounding box center [70, 125] width 7 height 7
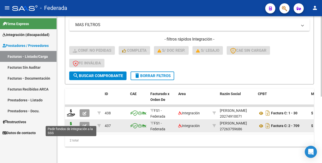
click at [70, 122] on icon at bounding box center [71, 125] width 8 height 7
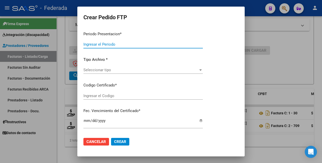
type input "202507"
type input "202506"
type input "$ 157.219,27"
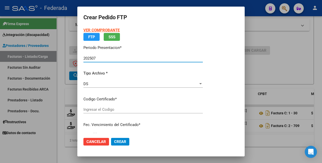
type input "ARG02000583267452020092420250924SFE183"
type input "2025-09-24"
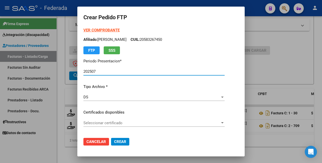
scroll to position [32, 0]
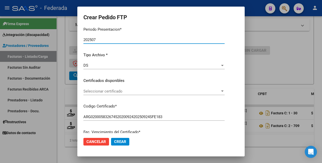
click at [131, 91] on span "Seleccionar certificado" at bounding box center [151, 91] width 137 height 5
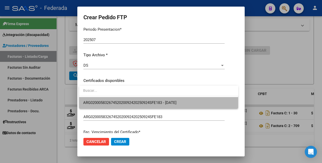
click at [127, 106] on span "ARG02000583267452020092420250924SFE183 - 2025-09-24" at bounding box center [158, 102] width 151 height 11
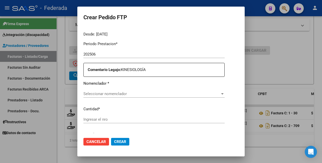
scroll to position [158, 0]
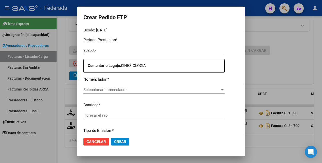
click at [122, 89] on span "Seleccionar nomenclador" at bounding box center [151, 89] width 137 height 5
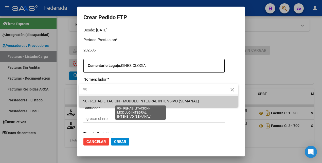
type input "90"
click at [119, 100] on span "90 - REHABILITACION - MODULO INTEGRAL INTENSIVO (SEMANAL)" at bounding box center [141, 101] width 116 height 5
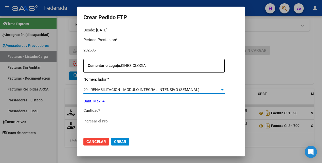
click at [111, 118] on div "Ingresar el nro" at bounding box center [153, 121] width 141 height 8
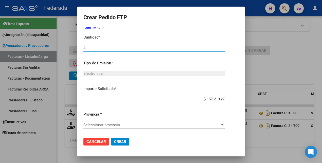
scroll to position [232, 0]
type input "4"
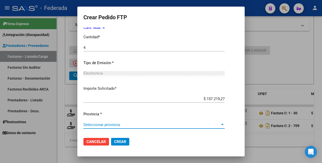
click at [108, 123] on span "Seleccionar provincia" at bounding box center [151, 124] width 137 height 5
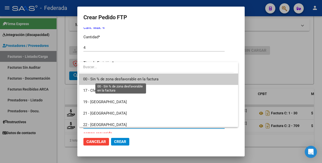
click at [108, 79] on span "00 - Sin % de zona desfavorable en la factura" at bounding box center [120, 79] width 75 height 5
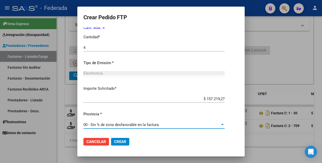
click at [121, 143] on span "Crear" at bounding box center [120, 141] width 12 height 5
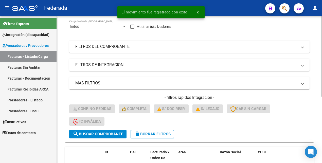
scroll to position [0, 0]
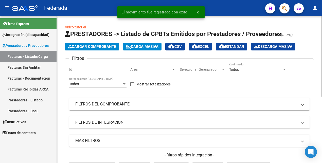
click at [237, 68] on span "Todos" at bounding box center [234, 69] width 10 height 4
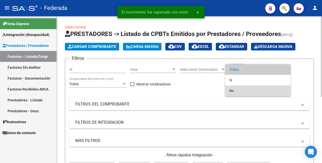
drag, startPoint x: 237, startPoint y: 89, endPoint x: 235, endPoint y: 89, distance: 2.5
click at [237, 89] on span "No" at bounding box center [257, 90] width 57 height 11
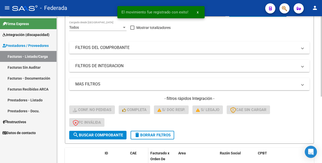
scroll to position [95, 0]
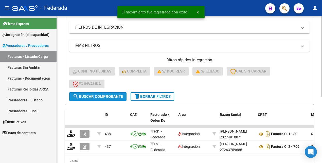
click at [107, 92] on button "search Buscar Comprobante" at bounding box center [97, 96] width 57 height 9
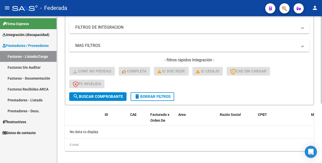
click at [155, 96] on span "delete Borrar Filtros" at bounding box center [152, 96] width 36 height 5
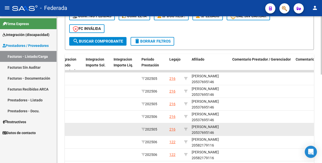
scroll to position [159, 0]
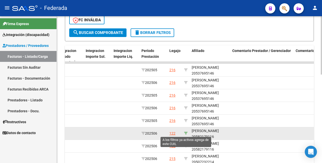
click at [186, 133] on icon at bounding box center [186, 133] width 4 height 4
type input "20582179116"
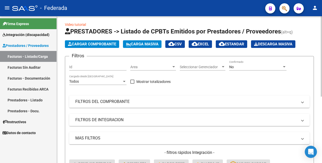
scroll to position [0, 0]
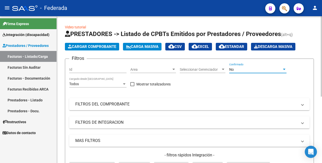
click at [239, 69] on div "No" at bounding box center [255, 69] width 53 height 4
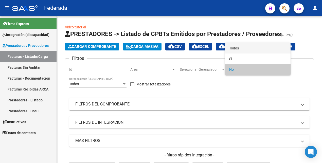
click at [239, 49] on span "Todos" at bounding box center [257, 48] width 57 height 11
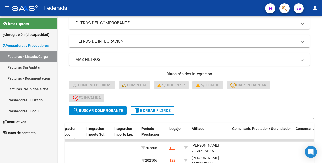
scroll to position [95, 0]
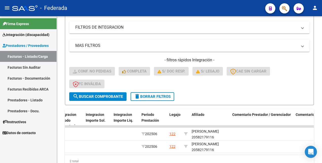
click at [116, 91] on div "- filtros rápidos Integración - Conf. no pedidas Completa S/ Doc Resp. S/ legaj…" at bounding box center [189, 74] width 240 height 35
drag, startPoint x: 116, startPoint y: 95, endPoint x: 149, endPoint y: 114, distance: 38.2
click at [116, 95] on span "search Buscar Comprobante" at bounding box center [98, 96] width 50 height 5
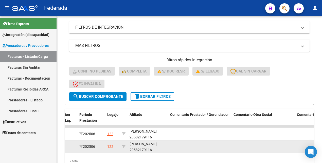
scroll to position [0, 712]
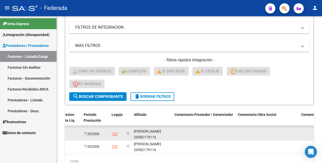
click at [144, 137] on div "SCAVUZZO VICENTE 20582179116" at bounding box center [152, 134] width 36 height 12
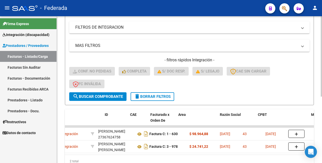
scroll to position [0, 0]
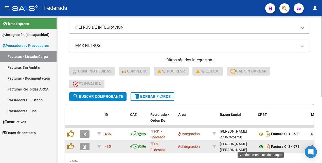
click at [262, 146] on icon at bounding box center [261, 147] width 7 height 6
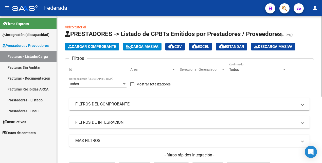
scroll to position [121, 0]
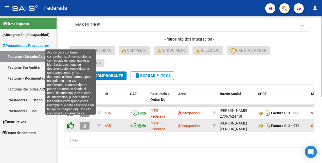
click at [72, 122] on icon at bounding box center [70, 125] width 7 height 7
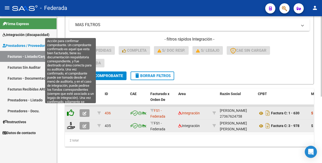
click at [73, 109] on icon at bounding box center [70, 112] width 7 height 7
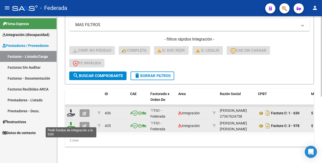
click at [70, 123] on icon at bounding box center [71, 125] width 8 height 7
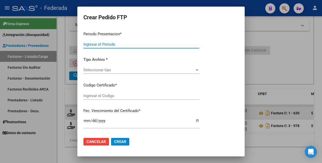
type input "202507"
type input "202506"
type input "$ 24.741,22"
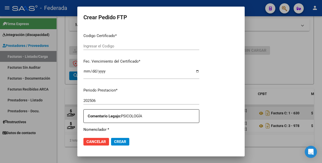
type input "ARG02000582179112023081820260818BS416"
type input "2026-08-18"
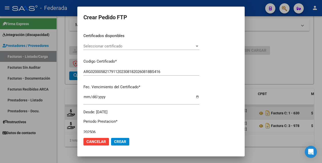
scroll to position [77, 0]
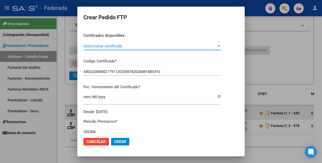
click at [155, 45] on span "Seleccionar certificado" at bounding box center [149, 46] width 133 height 5
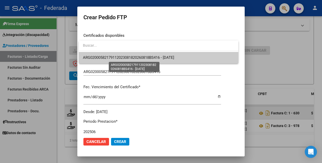
click at [156, 56] on span "ARG02000582179112023081820260818BS416 - 2026-08-18" at bounding box center [128, 57] width 91 height 5
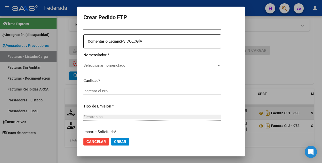
scroll to position [172, 0]
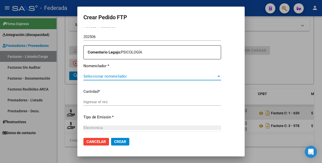
click at [140, 78] on span "Seleccionar nomenclador" at bounding box center [149, 76] width 133 height 5
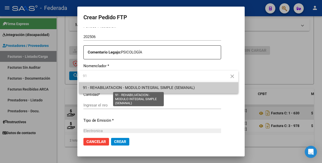
type input "91"
click at [143, 87] on span "91 - REHABILIATACION - MODULO INTEGRAL SIMPLE (SEMANAL)" at bounding box center [139, 87] width 112 height 5
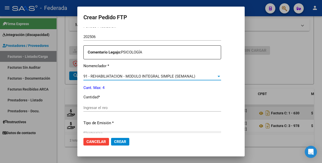
click at [130, 107] on input "Ingresar el nro" at bounding box center [152, 107] width 138 height 5
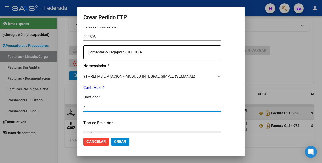
type input "4"
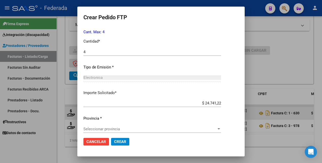
scroll to position [232, 0]
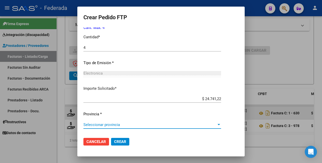
click at [122, 125] on span "Seleccionar provincia" at bounding box center [149, 124] width 133 height 5
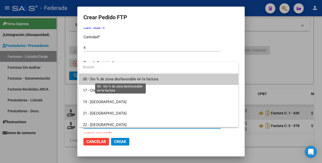
drag, startPoint x: 131, startPoint y: 80, endPoint x: 136, endPoint y: 37, distance: 42.8
click at [131, 79] on span "00 - Sin % de zona desfavorable en la factura" at bounding box center [120, 79] width 75 height 5
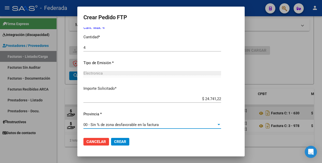
click at [122, 140] on span "Crear" at bounding box center [120, 141] width 12 height 5
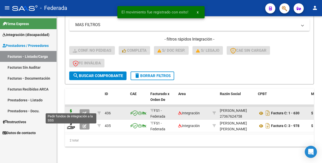
click at [72, 109] on icon at bounding box center [71, 112] width 8 height 7
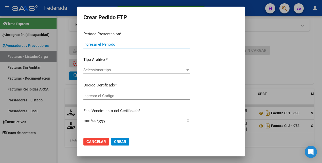
type input "202507"
type input "202506"
type input "$ 98.964,88"
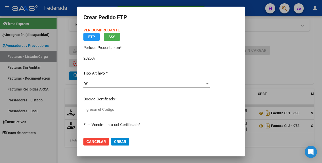
type input "ARG02000582179112023081820260818BS416"
type input "2026-08-18"
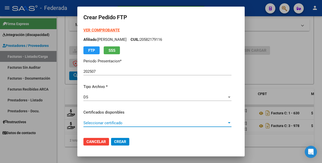
click at [155, 121] on span "Seleccionar certificado" at bounding box center [154, 123] width 143 height 5
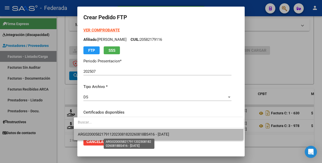
drag, startPoint x: 156, startPoint y: 133, endPoint x: 160, endPoint y: 129, distance: 6.3
click at [156, 134] on span "ARG02000582179112023081820260818BS416 - 2026-08-18" at bounding box center [123, 134] width 91 height 5
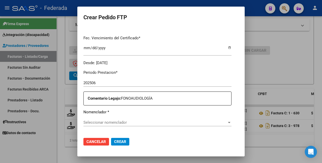
scroll to position [158, 0]
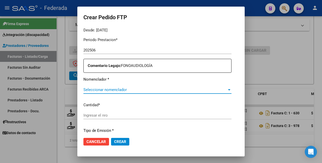
click at [148, 90] on span "Seleccionar nomenclador" at bounding box center [154, 89] width 143 height 5
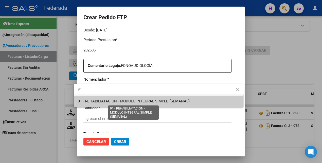
type input "91"
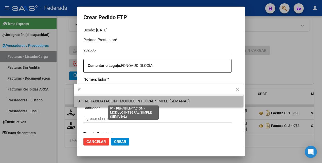
click at [147, 101] on span "91 - REHABILIATACION - MODULO INTEGRAL SIMPLE (SEMANAL)" at bounding box center [134, 101] width 112 height 5
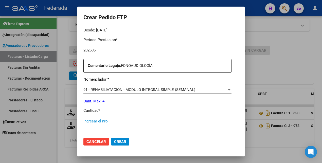
click at [122, 122] on input "Ingresar el nro" at bounding box center [157, 121] width 148 height 5
type input "4"
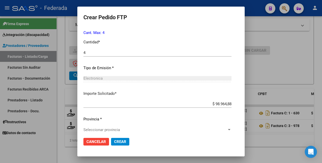
scroll to position [232, 0]
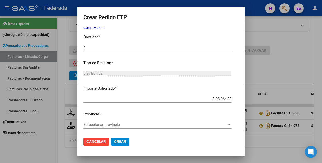
click at [123, 123] on span "Seleccionar provincia" at bounding box center [154, 124] width 143 height 5
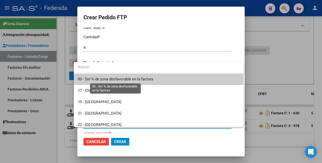
click at [134, 80] on span "00 - Sin % de zona desfavorable en la factura" at bounding box center [115, 79] width 75 height 5
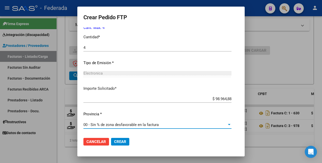
click at [118, 139] on span "Crear" at bounding box center [120, 141] width 12 height 5
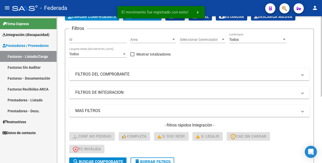
scroll to position [0, 0]
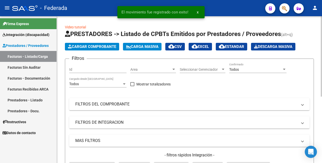
click at [247, 68] on div "Todos" at bounding box center [255, 69] width 53 height 4
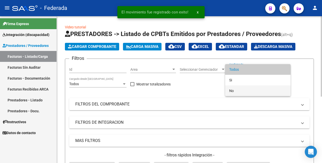
drag, startPoint x: 243, startPoint y: 90, endPoint x: 234, endPoint y: 100, distance: 12.9
click at [242, 91] on span "No" at bounding box center [257, 90] width 57 height 11
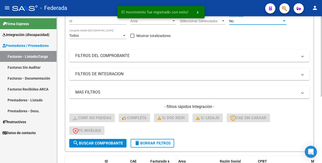
scroll to position [95, 0]
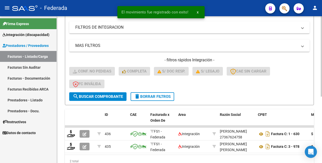
click at [110, 93] on button "search Buscar Comprobante" at bounding box center [97, 96] width 57 height 9
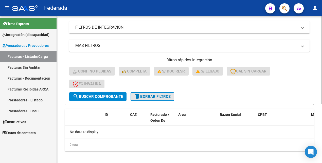
click at [157, 96] on span "delete Borrar Filtros" at bounding box center [152, 96] width 36 height 5
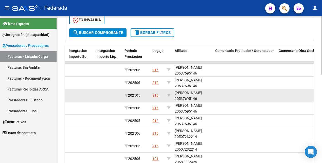
scroll to position [190, 0]
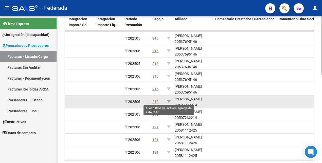
click at [169, 101] on icon at bounding box center [169, 102] width 4 height 4
type input "20507232214"
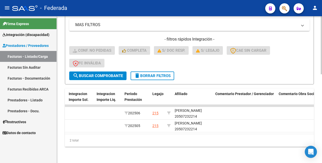
scroll to position [121, 0]
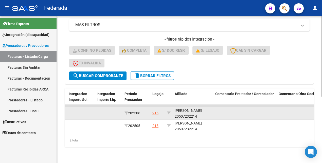
click at [190, 111] on div "[PERSON_NAME] 20507232214" at bounding box center [192, 114] width 36 height 12
click at [191, 111] on div "[PERSON_NAME] 20507232214" at bounding box center [192, 114] width 36 height 12
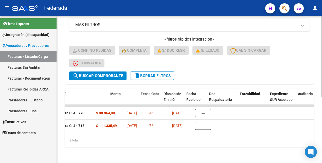
scroll to position [0, 192]
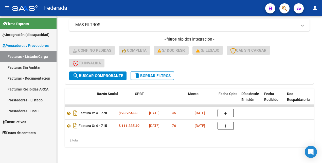
scroll to position [0, 122]
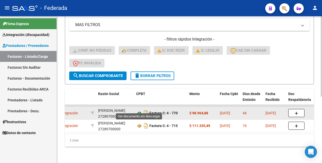
click at [139, 110] on icon at bounding box center [139, 113] width 7 height 6
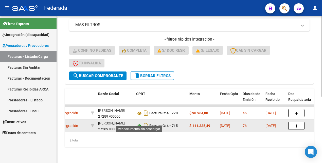
click at [139, 123] on icon at bounding box center [139, 126] width 7 height 6
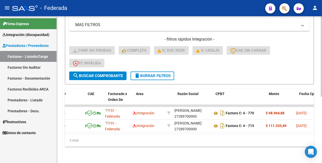
scroll to position [0, 0]
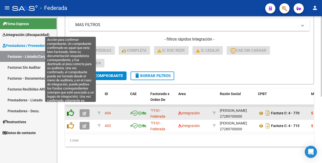
click at [71, 110] on icon at bounding box center [70, 112] width 7 height 7
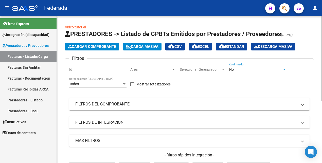
click at [246, 71] on div "No" at bounding box center [255, 69] width 53 height 4
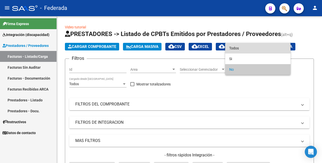
click at [246, 48] on span "Todos" at bounding box center [257, 48] width 57 height 11
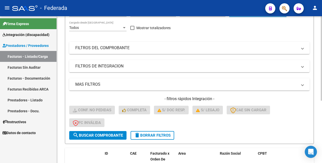
scroll to position [95, 0]
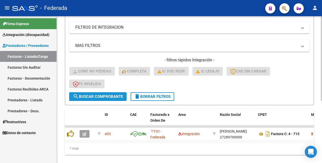
click at [110, 96] on span "search Buscar Comprobante" at bounding box center [98, 96] width 50 height 5
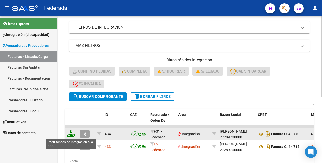
click at [70, 133] on icon at bounding box center [71, 133] width 8 height 7
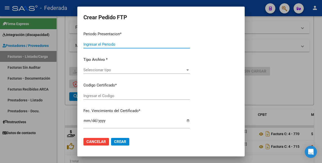
type input "202507"
type input "202506"
type input "$ 98.964,88"
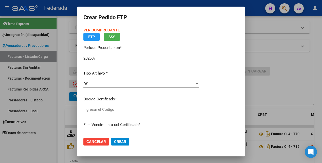
type input "ARG02000507232212022121920321219BS387"
type input "[DATE]"
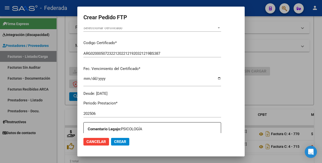
click at [204, 31] on div "Seleccionar certificado Seleccionar certificado" at bounding box center [152, 28] width 138 height 8
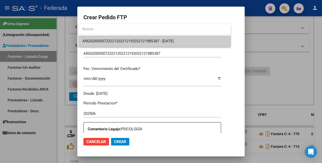
scroll to position [93, 0]
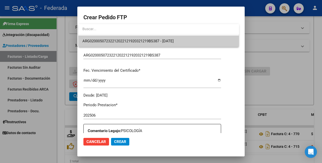
click at [191, 42] on span "ARG02000507232212022121920321219BS387 - [DATE]" at bounding box center [158, 40] width 152 height 11
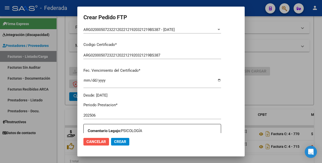
click at [102, 142] on span "Cancelar" at bounding box center [96, 141] width 20 height 5
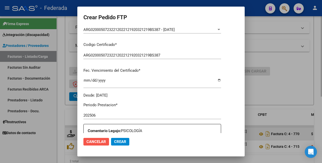
scroll to position [0, 0]
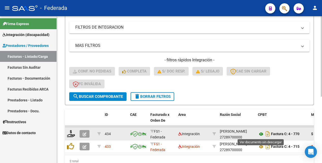
click at [262, 134] on icon at bounding box center [261, 134] width 7 height 6
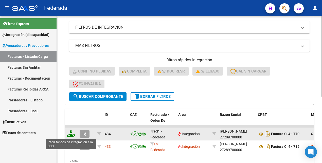
click at [71, 134] on icon at bounding box center [71, 133] width 8 height 7
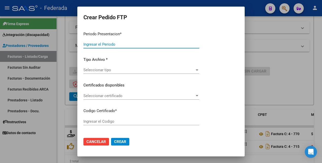
type input "202507"
type input "202506"
type input "$ 98.964,88"
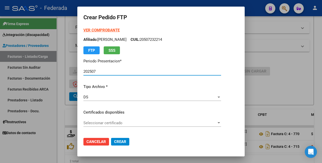
scroll to position [122, 0]
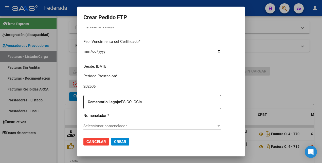
type input "ARG02000507232212022121920321219BS387"
type input "[DATE]"
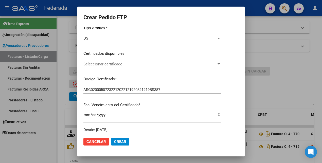
click at [152, 64] on span "Seleccionar certificado" at bounding box center [149, 64] width 133 height 5
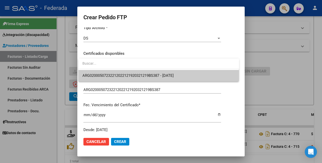
click at [147, 78] on span "ARG02000507232212022121920321219BS387 - [DATE]" at bounding box center [158, 75] width 152 height 11
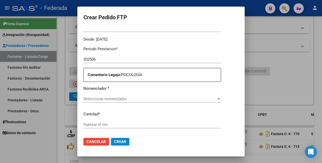
scroll to position [154, 0]
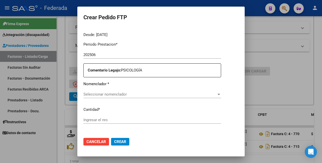
click at [151, 98] on div "Seleccionar nomenclador Seleccionar nomenclador" at bounding box center [152, 94] width 138 height 8
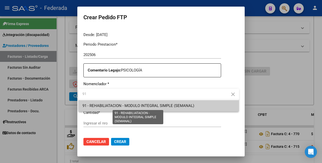
type input "91"
click at [152, 105] on span "91 - REHABILIATACION - MODULO INTEGRAL SIMPLE (SEMANAL)" at bounding box center [138, 105] width 112 height 5
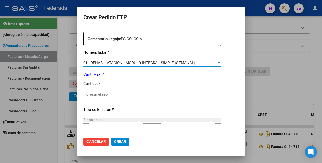
scroll to position [185, 0]
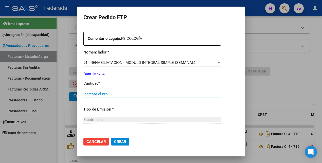
click at [129, 92] on input "Ingresar el nro" at bounding box center [152, 94] width 138 height 5
type input "4"
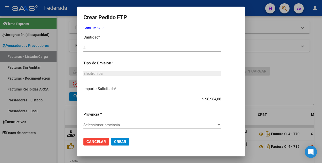
scroll to position [232, 0]
click at [117, 121] on div "Seleccionar provincia Seleccionar provincia" at bounding box center [152, 125] width 138 height 8
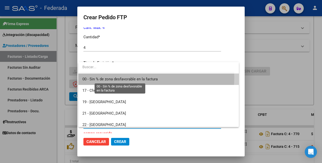
drag, startPoint x: 115, startPoint y: 77, endPoint x: 124, endPoint y: 122, distance: 45.4
click at [115, 78] on span "00 - Sin % de zona desfavorable en la factura" at bounding box center [119, 79] width 75 height 5
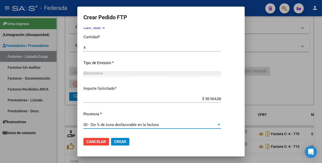
click at [122, 142] on span "Crear" at bounding box center [120, 141] width 12 height 5
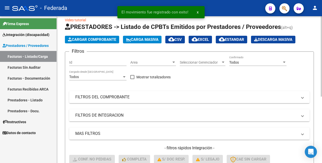
scroll to position [0, 0]
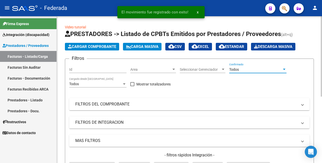
click at [244, 68] on div "Todos" at bounding box center [255, 69] width 53 height 4
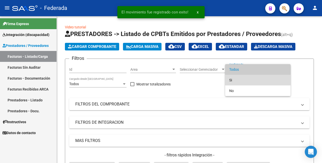
click at [240, 81] on span "Si" at bounding box center [257, 80] width 57 height 11
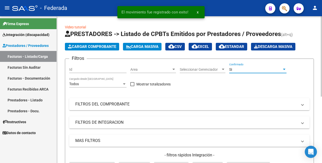
scroll to position [95, 0]
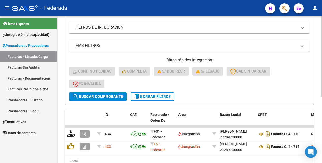
click at [108, 97] on span "search Buscar Comprobante" at bounding box center [98, 96] width 50 height 5
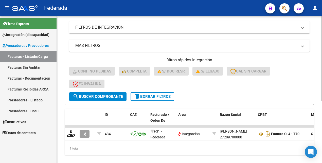
drag, startPoint x: 157, startPoint y: 96, endPoint x: 161, endPoint y: 99, distance: 5.0
click at [160, 98] on span "delete Borrar Filtros" at bounding box center [152, 96] width 36 height 5
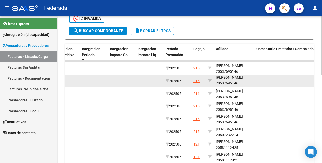
scroll to position [190, 0]
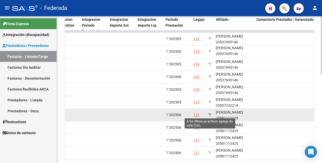
click at [210, 114] on icon at bounding box center [210, 115] width 4 height 4
type input "20581112425"
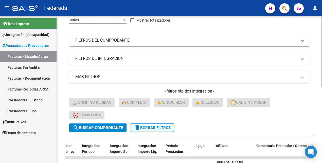
scroll to position [1, 0]
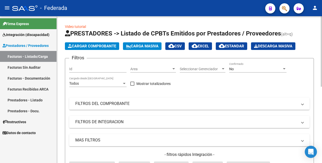
click at [237, 68] on div "No" at bounding box center [255, 69] width 53 height 4
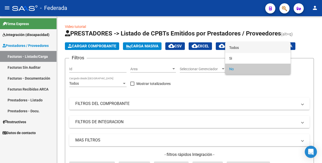
click at [234, 47] on span "Todos" at bounding box center [257, 47] width 57 height 11
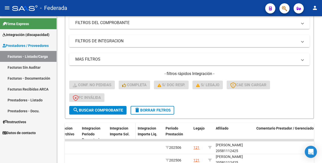
scroll to position [95, 0]
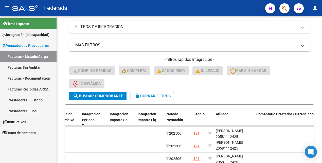
click at [106, 95] on span "search Buscar Comprobante" at bounding box center [98, 96] width 50 height 5
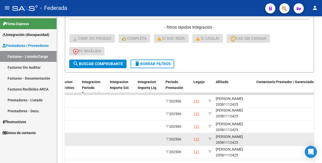
scroll to position [159, 0]
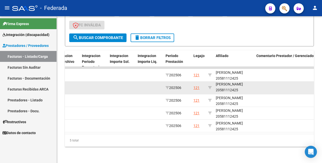
click at [232, 86] on div "[PERSON_NAME] 20581112425" at bounding box center [234, 87] width 36 height 12
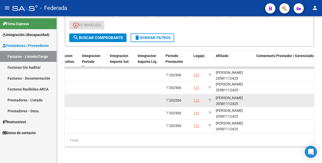
copy div "20581112425"
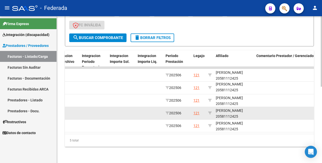
copy div "20581112425"
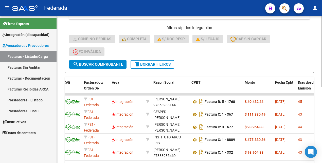
scroll to position [0, 0]
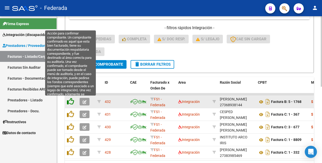
click at [72, 101] on icon at bounding box center [70, 101] width 7 height 7
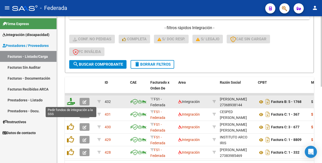
click at [71, 101] on icon at bounding box center [71, 101] width 8 height 7
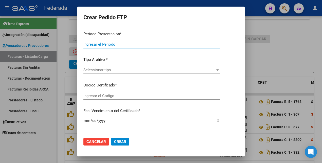
type input "202507"
type input "202506"
type input "$ 49.482,44"
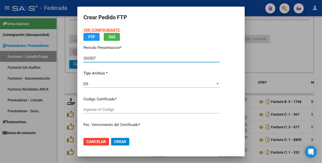
type input "ARG02000581112422023101220261012BS375"
type input "[DATE]"
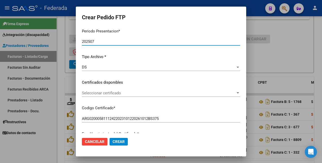
scroll to position [32, 0]
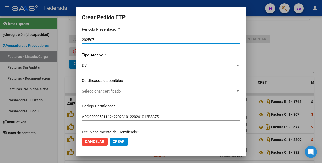
click at [145, 89] on span "Seleccionar certificado" at bounding box center [158, 91] width 153 height 5
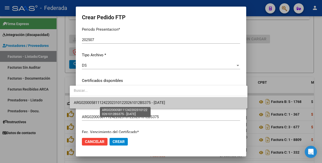
click at [144, 102] on span "ARG02000581112422023101220261012BS375 - [DATE]" at bounding box center [119, 102] width 91 height 5
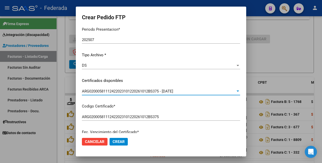
scroll to position [158, 0]
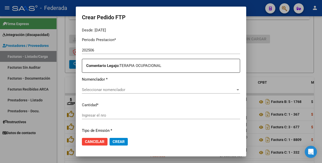
click at [111, 89] on div "Seleccionar nomenclador Seleccionar nomenclador" at bounding box center [161, 90] width 158 height 8
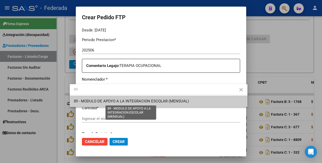
type input "89"
click at [121, 100] on span "89 - MODULO DE APOYO A LA INTEGRACION ESCOLAR (MENSUAL)" at bounding box center [131, 101] width 115 height 5
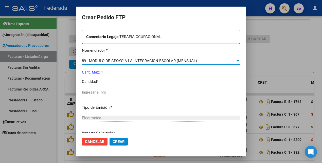
scroll to position [222, 0]
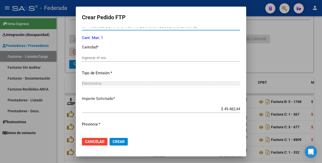
click at [95, 60] on input "Ingresar el nro" at bounding box center [161, 57] width 158 height 5
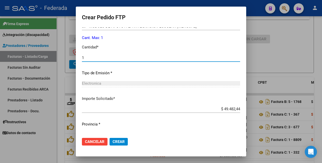
scroll to position [232, 0]
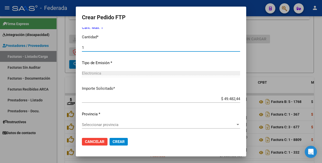
type input "1"
click at [112, 124] on span "Seleccionar provincia" at bounding box center [158, 124] width 153 height 5
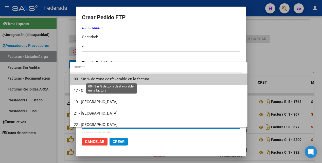
click at [101, 77] on span "00 - Sin % de zona desfavorable en la factura" at bounding box center [111, 79] width 75 height 5
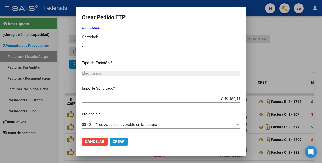
click at [112, 139] on span "Crear" at bounding box center [118, 141] width 12 height 5
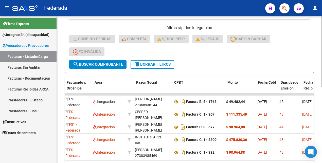
scroll to position [0, 0]
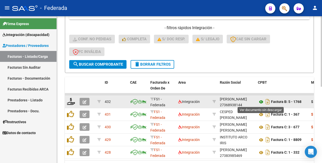
click at [260, 102] on icon at bounding box center [261, 102] width 7 height 6
click at [86, 102] on icon "button" at bounding box center [85, 102] width 4 height 4
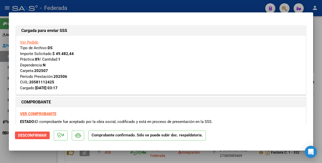
click at [41, 136] on span "Desconfirmar" at bounding box center [32, 135] width 29 height 5
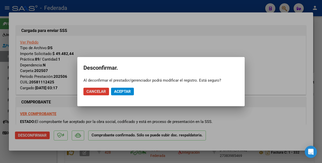
drag, startPoint x: 124, startPoint y: 89, endPoint x: 126, endPoint y: 95, distance: 5.8
click at [124, 89] on span "Aceptar" at bounding box center [122, 91] width 17 height 5
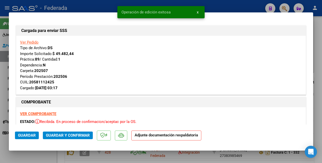
drag, startPoint x: 317, startPoint y: 54, endPoint x: 272, endPoint y: 82, distance: 53.4
click at [317, 55] on div at bounding box center [161, 81] width 322 height 163
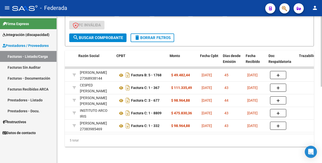
scroll to position [0, 141]
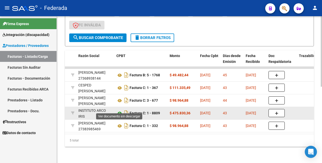
click at [120, 110] on icon at bounding box center [119, 113] width 7 height 6
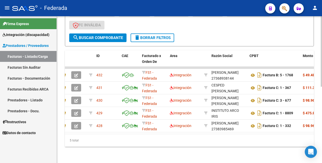
scroll to position [0, 0]
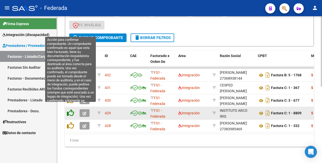
click at [71, 109] on icon at bounding box center [70, 112] width 7 height 7
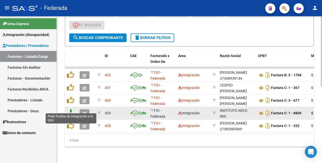
click at [70, 109] on icon at bounding box center [71, 112] width 8 height 7
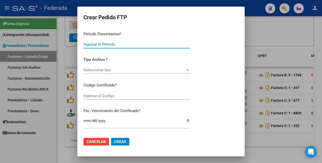
type input "202507"
type input "202506"
type input "$ 475.830,36"
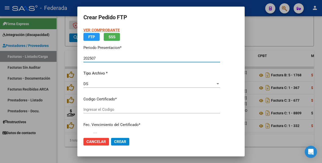
type input "ARG02000581112422023101220261012BS375"
type input "[DATE]"
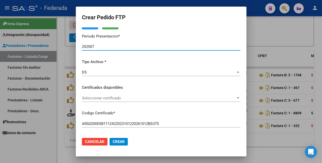
scroll to position [32, 0]
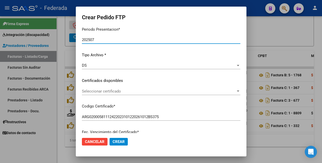
click at [153, 93] on span "Seleccionar certificado" at bounding box center [159, 91] width 154 height 5
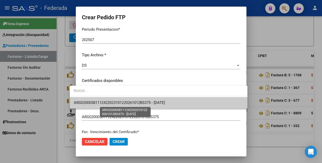
click at [153, 101] on span "ARG02000581112422023101220261012BS375 - [DATE]" at bounding box center [119, 102] width 91 height 5
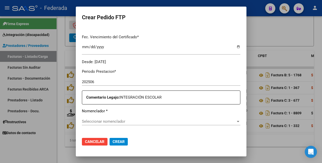
scroll to position [158, 0]
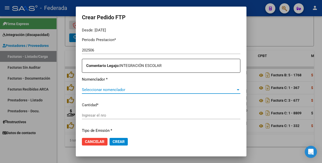
click at [119, 87] on span "Seleccionar nomenclador" at bounding box center [159, 89] width 154 height 5
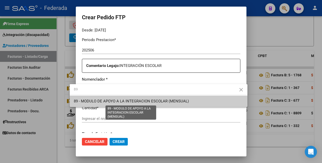
type input "89"
drag, startPoint x: 122, startPoint y: 101, endPoint x: 115, endPoint y: 106, distance: 8.5
click at [121, 101] on span "89 - MODULO DE APOYO A LA INTEGRACION ESCOLAR (MENSUAL)" at bounding box center [131, 101] width 115 height 5
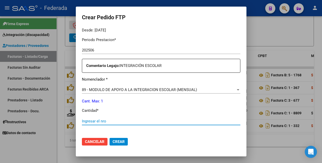
click at [100, 119] on input "Ingresar el nro" at bounding box center [161, 121] width 158 height 5
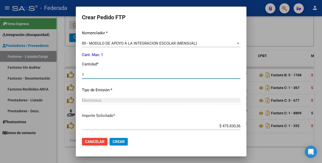
scroll to position [232, 0]
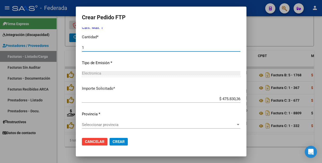
type input "1"
click at [103, 123] on span "Seleccionar provincia" at bounding box center [159, 124] width 154 height 5
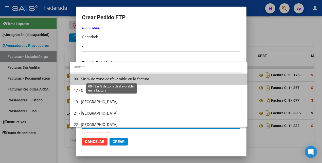
click at [111, 79] on span "00 - Sin % de zona desfavorable en la factura" at bounding box center [111, 79] width 75 height 5
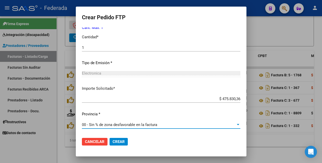
click at [112, 141] on span "Crear" at bounding box center [118, 141] width 12 height 5
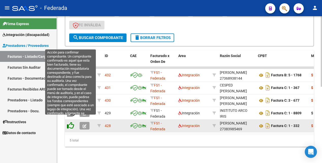
click at [70, 122] on icon at bounding box center [70, 125] width 7 height 7
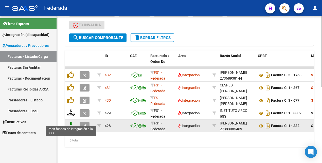
click at [70, 122] on icon at bounding box center [71, 125] width 8 height 7
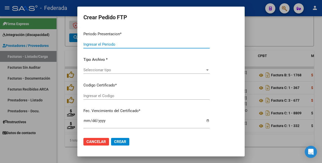
type input "202507"
type input "202506"
type input "$ 98.964,88"
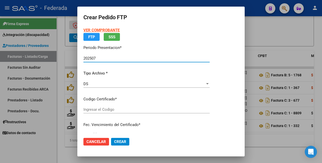
type input "ARG02000581112422023101220261012BS375"
type input "[DATE]"
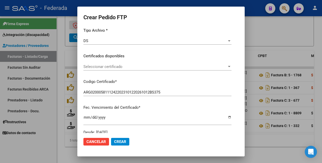
scroll to position [63, 0]
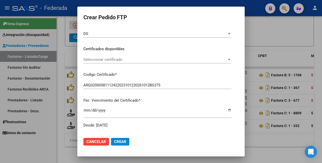
click at [147, 59] on span "Seleccionar certificado" at bounding box center [154, 59] width 143 height 5
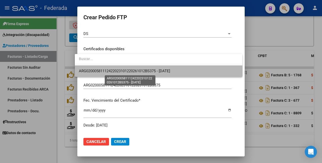
click at [146, 71] on span "ARG02000581112422023101220261012BS375 - [DATE]" at bounding box center [124, 71] width 91 height 5
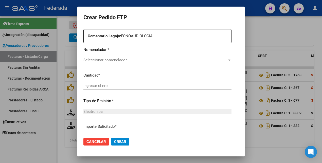
scroll to position [190, 0]
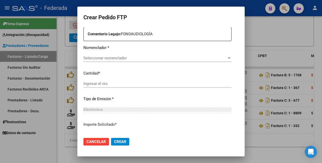
click at [150, 58] on span "Seleccionar nomenclador" at bounding box center [154, 58] width 143 height 5
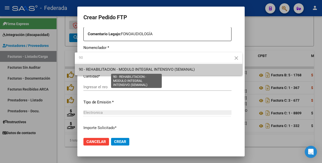
type input "90"
click at [146, 68] on span "90 - REHABILITACION - MODULO INTEGRAL INTENSIVO (SEMANAL)" at bounding box center [137, 69] width 116 height 5
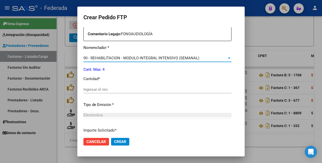
click at [118, 88] on input "Ingresar el nro" at bounding box center [157, 89] width 148 height 5
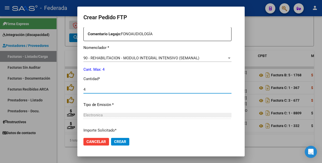
type input "4"
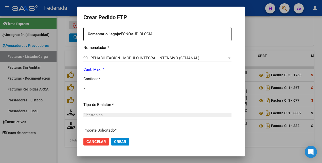
scroll to position [232, 0]
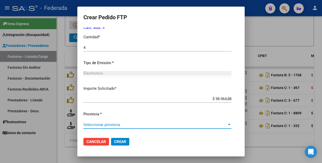
click at [108, 126] on span "Seleccionar provincia" at bounding box center [154, 124] width 143 height 5
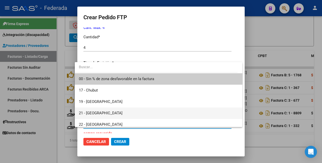
scroll to position [0, 0]
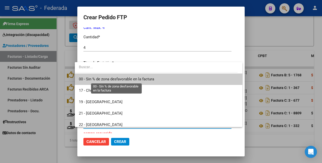
click at [115, 79] on span "00 - Sin % de zona desfavorable en la factura" at bounding box center [116, 79] width 75 height 5
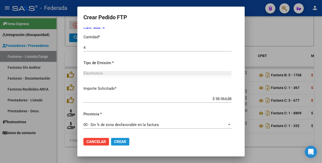
click at [120, 139] on span "Crear" at bounding box center [120, 141] width 12 height 5
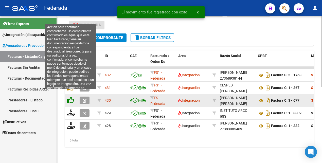
click at [72, 96] on icon at bounding box center [70, 99] width 7 height 7
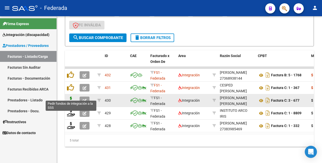
click at [70, 96] on icon at bounding box center [71, 99] width 8 height 7
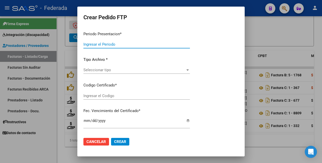
type input "202507"
type input "202506"
type input "$ 98.964,88"
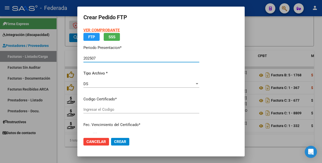
type input "ARG02000581112422023101220261012BS375"
type input "[DATE]"
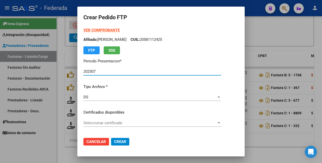
click at [140, 122] on span "Seleccionar certificado" at bounding box center [149, 123] width 133 height 5
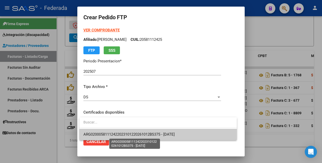
click at [136, 137] on span "ARG02000581112422023101220261012BS375 - [DATE]" at bounding box center [157, 134] width 149 height 11
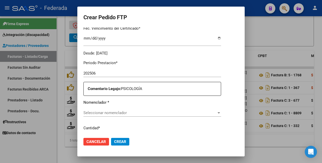
scroll to position [158, 0]
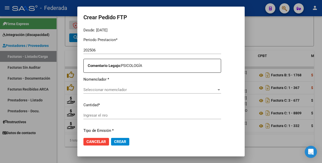
click at [141, 88] on span "Seleccionar nomenclador" at bounding box center [149, 89] width 133 height 5
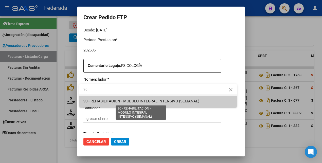
type input "90"
click at [138, 103] on span "90 - REHABILITACION - MODULO INTEGRAL INTENSIVO (SEMANAL)" at bounding box center [141, 101] width 116 height 5
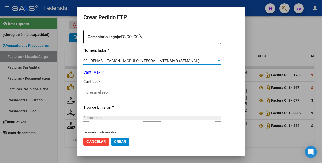
scroll to position [190, 0]
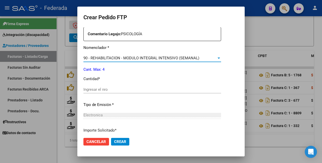
click at [114, 90] on input "Ingresar el nro" at bounding box center [152, 89] width 138 height 5
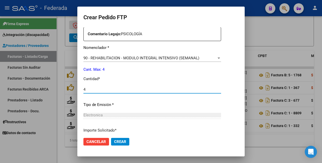
type input "4"
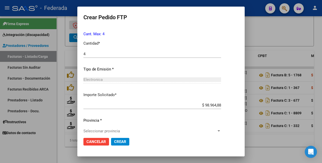
scroll to position [232, 0]
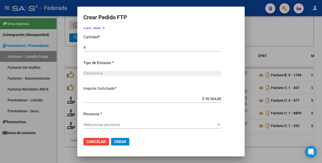
click at [111, 123] on span "Seleccionar provincia" at bounding box center [149, 124] width 133 height 5
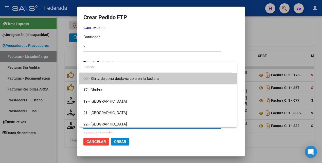
scroll to position [0, 0]
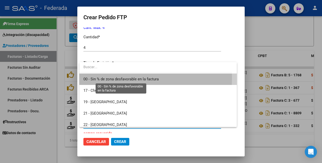
click at [115, 77] on span "00 - Sin % de zona desfavorable en la factura" at bounding box center [120, 79] width 75 height 5
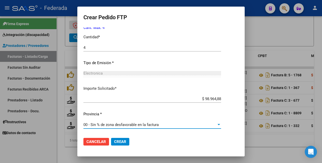
click at [122, 140] on span "Crear" at bounding box center [120, 141] width 12 height 5
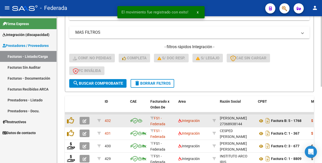
scroll to position [127, 0]
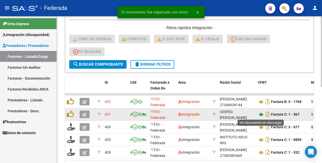
click at [259, 114] on icon at bounding box center [261, 114] width 7 height 6
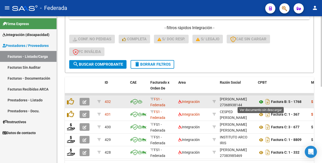
click at [260, 102] on icon at bounding box center [261, 102] width 7 height 6
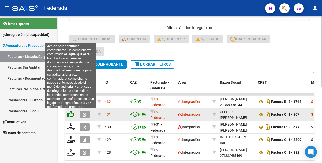
click at [70, 114] on icon at bounding box center [70, 113] width 7 height 7
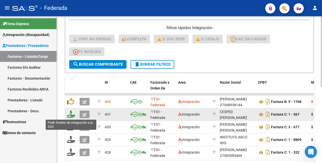
click at [70, 115] on icon at bounding box center [71, 113] width 8 height 7
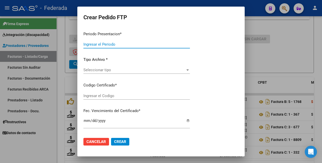
type input "202507"
type input "202506"
type input "$ 111.335,49"
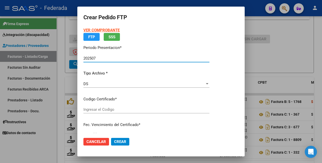
type input "ARG02000581112422023101220261012BS375"
type input "[DATE]"
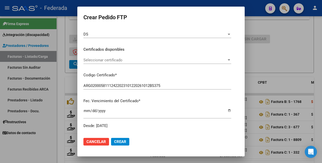
scroll to position [63, 0]
click at [144, 60] on span "Seleccionar certificado" at bounding box center [154, 59] width 143 height 5
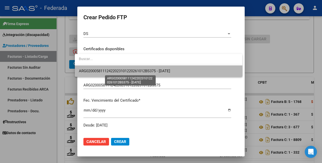
click at [142, 69] on span "ARG02000581112422023101220261012BS375 - [DATE]" at bounding box center [124, 71] width 91 height 5
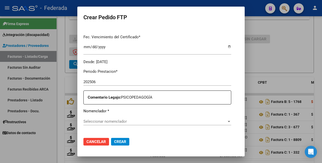
scroll to position [158, 0]
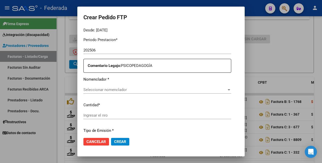
click at [141, 86] on div "Seleccionar nomenclador Seleccionar nomenclador" at bounding box center [157, 90] width 148 height 8
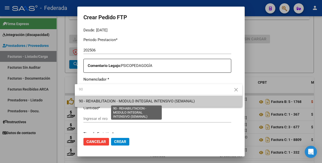
type input "90"
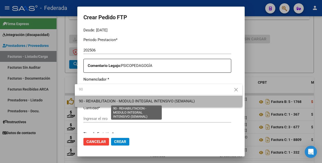
click at [143, 100] on span "90 - REHABILITACION - MODULO INTEGRAL INTENSIVO (SEMANAL)" at bounding box center [137, 101] width 116 height 5
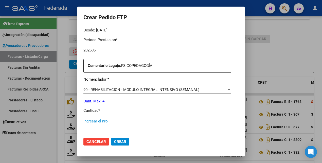
click at [118, 122] on input "Ingresar el nro" at bounding box center [157, 121] width 148 height 5
type input "4"
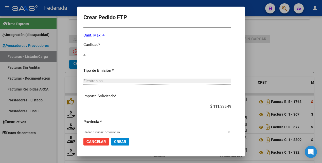
scroll to position [232, 0]
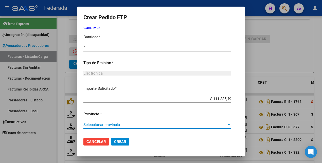
click at [118, 122] on span "Seleccionar provincia" at bounding box center [154, 124] width 143 height 5
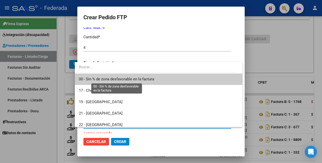
click at [120, 79] on span "00 - Sin % de zona desfavorable en la factura" at bounding box center [116, 79] width 75 height 5
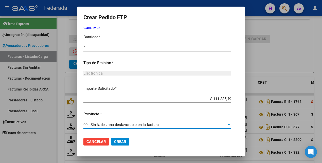
click at [118, 138] on button "Crear" at bounding box center [120, 142] width 18 height 8
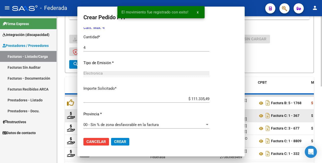
scroll to position [0, 0]
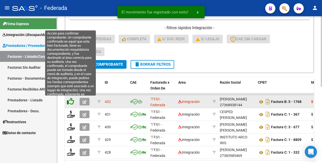
click at [71, 102] on icon at bounding box center [70, 101] width 7 height 7
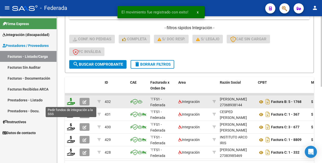
click at [73, 102] on icon at bounding box center [71, 101] width 8 height 7
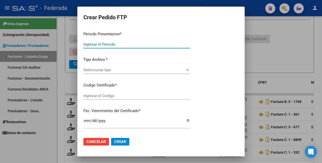
type input "202507"
type input "202506"
type input "$ 49.482,44"
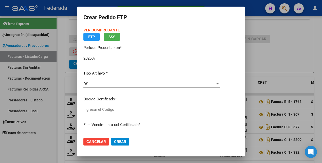
type input "ARG02000581112422023101220261012BS375"
type input "[DATE]"
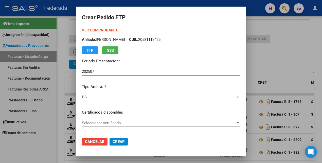
click at [146, 123] on span "Seleccionar certificado" at bounding box center [158, 123] width 153 height 5
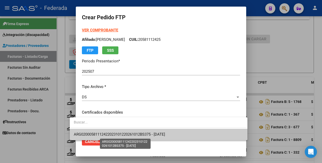
click at [138, 135] on span "ARG02000581112422023101220261012BS375 - [DATE]" at bounding box center [119, 134] width 91 height 5
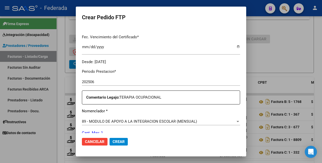
scroll to position [190, 0]
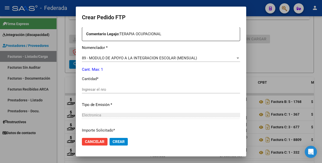
click at [130, 59] on span "89 - MODULO DE APOYO A LA INTEGRACION ESCOLAR (MENSUAL)" at bounding box center [139, 58] width 115 height 5
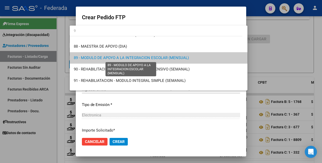
scroll to position [0, 0]
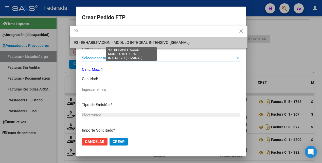
type input "90"
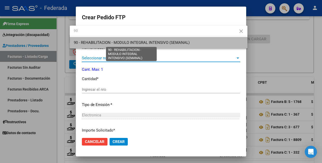
click at [138, 43] on span "90 - REHABILITACION - MODULO INTEGRAL INTENSIVO (SEMANAL)" at bounding box center [132, 42] width 116 height 5
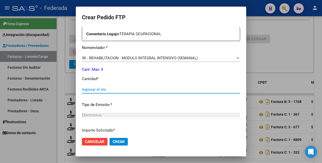
click at [110, 91] on input "Ingresar el nro" at bounding box center [161, 89] width 158 height 5
type input "4"
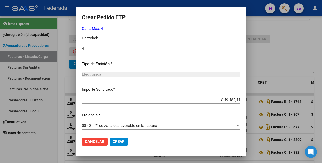
scroll to position [232, 0]
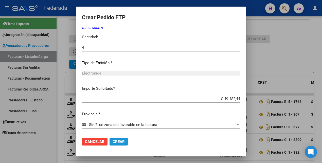
click at [109, 144] on button "Crear" at bounding box center [118, 142] width 18 height 8
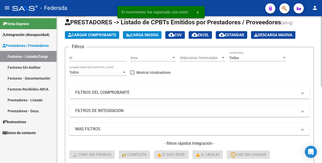
scroll to position [0, 0]
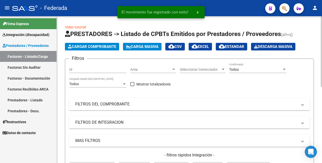
click at [249, 70] on div "Todos" at bounding box center [255, 69] width 53 height 4
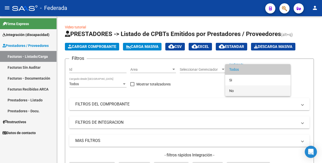
click at [245, 91] on span "No" at bounding box center [257, 90] width 57 height 11
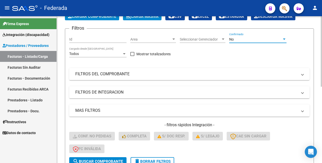
scroll to position [95, 0]
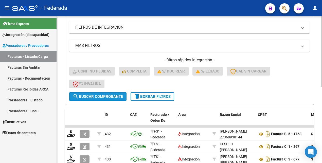
drag, startPoint x: 109, startPoint y: 97, endPoint x: 116, endPoint y: 97, distance: 7.6
click at [108, 97] on span "search Buscar Comprobante" at bounding box center [98, 96] width 50 height 5
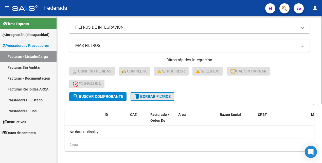
click at [151, 98] on span "delete Borrar Filtros" at bounding box center [152, 96] width 36 height 5
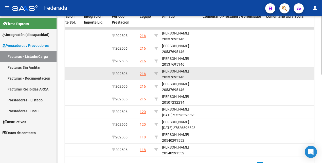
scroll to position [190, 0]
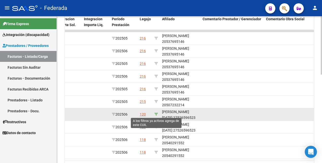
click at [156, 115] on icon at bounding box center [156, 114] width 4 height 4
type input "27526596523"
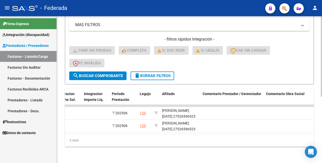
scroll to position [26, 0]
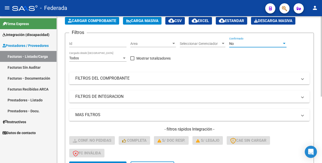
click at [238, 43] on div "No" at bounding box center [255, 44] width 53 height 4
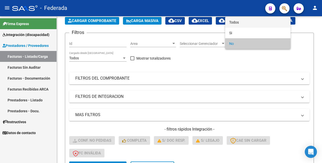
click at [239, 20] on span "Todos" at bounding box center [257, 22] width 57 height 11
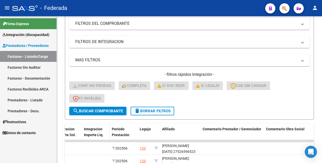
scroll to position [89, 0]
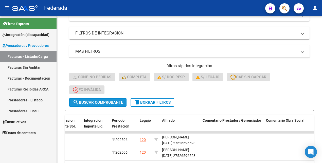
click at [95, 101] on span "search Buscar Comprobante" at bounding box center [98, 102] width 50 height 5
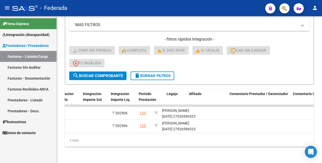
scroll to position [0, 653]
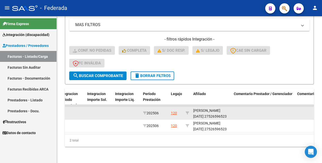
click at [209, 110] on div "[PERSON_NAME][DATE] 27526596523" at bounding box center [211, 114] width 36 height 12
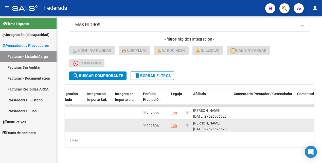
copy div "27526596523"
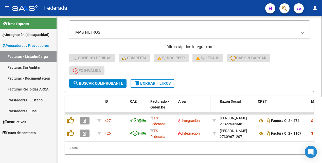
scroll to position [121, 0]
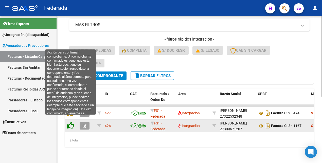
click at [72, 122] on icon at bounding box center [70, 125] width 7 height 7
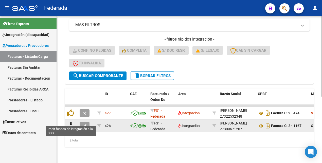
click at [72, 122] on icon at bounding box center [71, 125] width 8 height 7
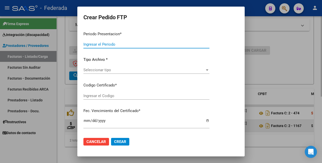
type input "202507"
type input "202506"
type input "$ 98.964,88"
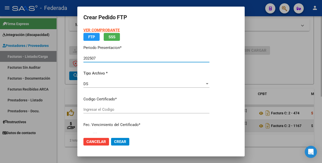
type input "ARG01000526596522018103120281031BS387"
type input "[DATE]"
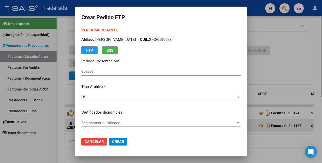
click at [127, 122] on span "Seleccionar certificado" at bounding box center [158, 123] width 154 height 5
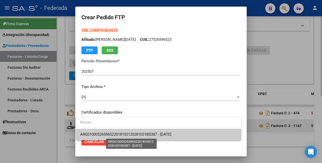
click at [129, 134] on span "ARG01000526596522018103120281031BS387 - [DATE]" at bounding box center [125, 134] width 91 height 5
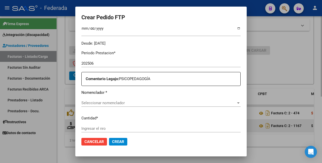
scroll to position [158, 0]
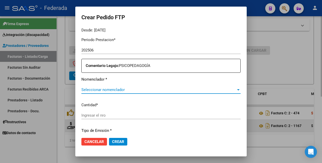
click at [136, 90] on span "Seleccionar nomenclador" at bounding box center [158, 89] width 154 height 5
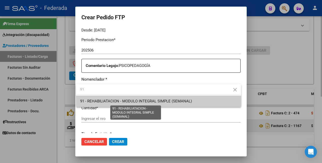
type input "91"
click at [130, 102] on span "91 - REHABILIATACION - MODULO INTEGRAL SIMPLE (SEMANAL)" at bounding box center [136, 101] width 112 height 5
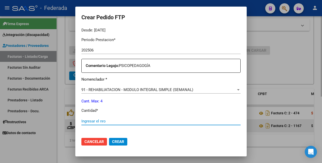
click at [122, 121] on input "Ingresar el nro" at bounding box center [160, 121] width 159 height 5
type input "4"
click at [121, 140] on span "Crear" at bounding box center [118, 141] width 12 height 5
click at [118, 143] on span "Crear" at bounding box center [118, 141] width 12 height 5
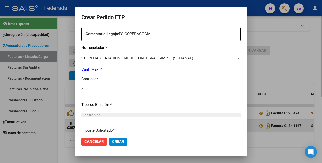
scroll to position [232, 0]
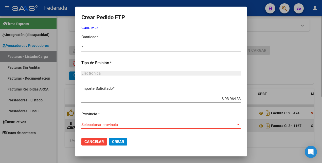
click at [114, 125] on span "Seleccionar provincia" at bounding box center [158, 124] width 154 height 5
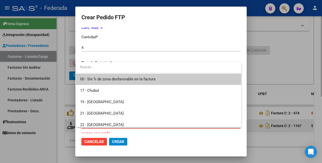
click at [110, 81] on span "00 - Sin % de zona desfavorable en la factura" at bounding box center [158, 78] width 157 height 11
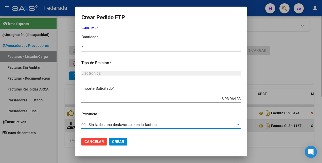
click at [119, 142] on span "Crear" at bounding box center [118, 141] width 12 height 5
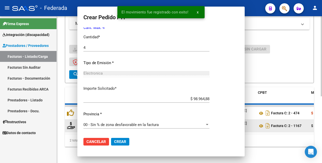
scroll to position [0, 0]
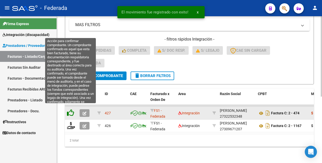
click at [72, 110] on icon at bounding box center [70, 112] width 7 height 7
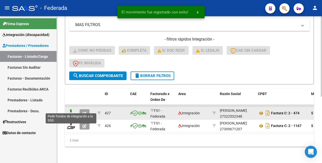
click at [72, 110] on icon at bounding box center [71, 112] width 8 height 7
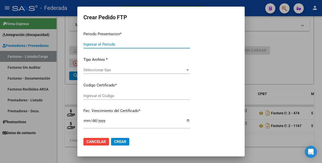
type input "202507"
type input "202506"
type input "$ 98.964,88"
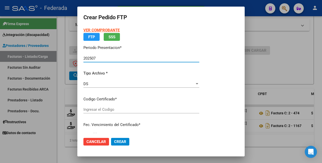
type input "ARG01000526596522018103120281031BS387"
type input "[DATE]"
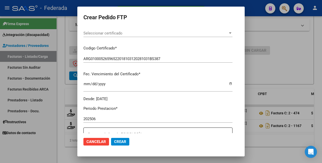
scroll to position [95, 0]
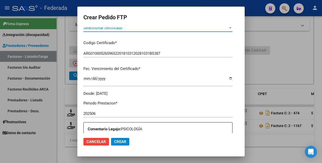
click at [157, 30] on span "Seleccionar certificado" at bounding box center [155, 28] width 144 height 5
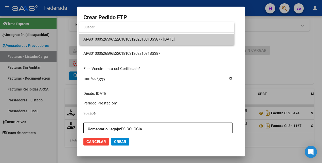
click at [153, 42] on span "ARG01000526596522018103120281031BS387 - [DATE]" at bounding box center [156, 39] width 147 height 11
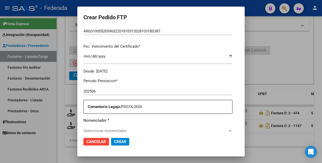
scroll to position [157, 0]
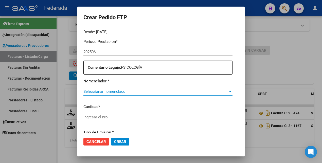
click at [143, 90] on span "Seleccionar nomenclador" at bounding box center [155, 91] width 144 height 5
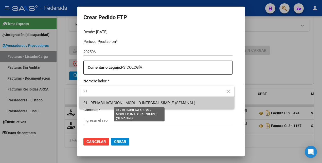
type input "91"
click at [140, 105] on span "91 - REHABILIATACION - MODULO INTEGRAL SIMPLE (SEMANAL)" at bounding box center [139, 103] width 112 height 5
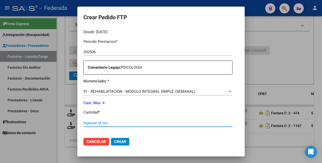
click at [129, 122] on input "Ingresar el nro" at bounding box center [157, 123] width 149 height 5
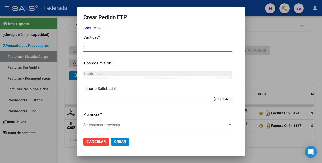
scroll to position [232, 0]
type input "4"
click at [123, 121] on div "Seleccionar provincia Seleccionar provincia" at bounding box center [157, 125] width 149 height 8
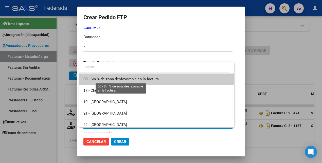
drag, startPoint x: 120, startPoint y: 78, endPoint x: 116, endPoint y: 79, distance: 4.3
click at [120, 78] on span "00 - Sin % de zona desfavorable en la factura" at bounding box center [120, 79] width 75 height 5
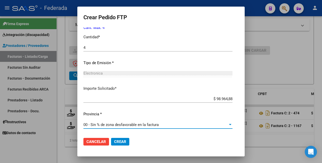
click at [121, 141] on span "Crear" at bounding box center [120, 141] width 12 height 5
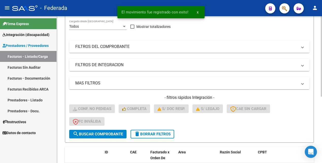
scroll to position [0, 0]
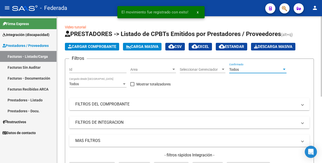
click at [241, 70] on div "Todos" at bounding box center [255, 69] width 53 height 4
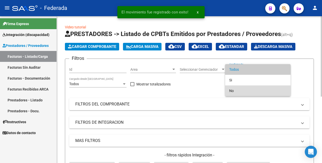
drag, startPoint x: 239, startPoint y: 89, endPoint x: 234, endPoint y: 92, distance: 5.8
click at [239, 90] on span "No" at bounding box center [257, 90] width 57 height 11
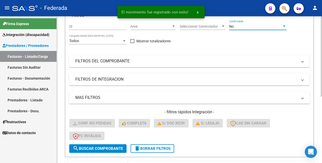
scroll to position [95, 0]
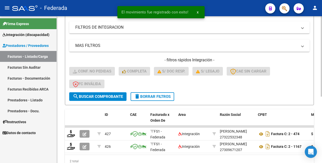
click at [111, 94] on button "search Buscar Comprobante" at bounding box center [97, 96] width 57 height 9
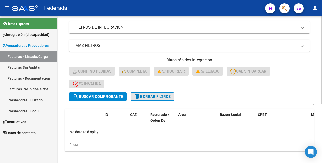
click at [153, 96] on span "delete Borrar Filtros" at bounding box center [152, 96] width 36 height 5
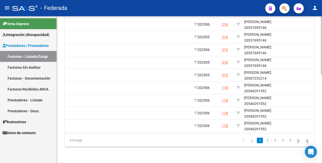
scroll to position [0, 671]
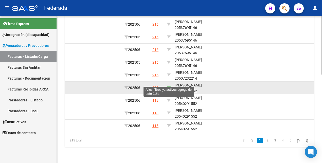
click at [168, 86] on icon at bounding box center [169, 88] width 4 height 4
type input "20540291552"
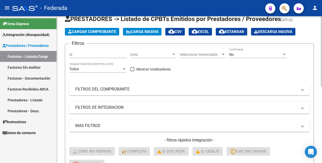
scroll to position [0, 0]
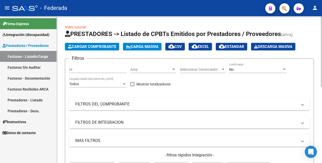
click at [243, 68] on div "No" at bounding box center [255, 69] width 53 height 4
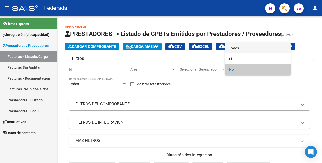
click at [242, 47] on span "Todos" at bounding box center [257, 48] width 57 height 11
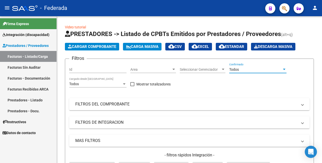
scroll to position [127, 0]
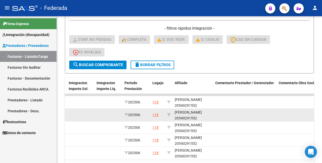
drag, startPoint x: 105, startPoint y: 63, endPoint x: 190, endPoint y: 118, distance: 101.7
click at [105, 63] on span "search Buscar Comprobante" at bounding box center [98, 65] width 50 height 5
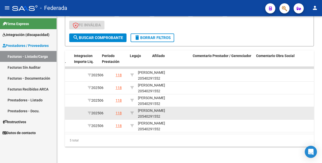
scroll to position [0, 694]
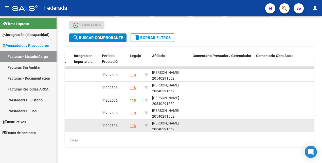
click at [169, 125] on div "[PERSON_NAME] 20540291552" at bounding box center [170, 126] width 36 height 12
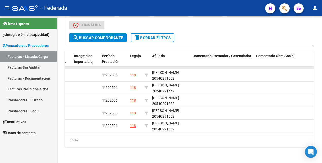
copy div "20540291552"
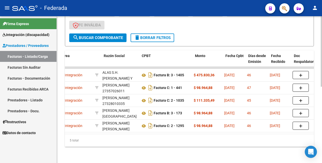
scroll to position [0, 0]
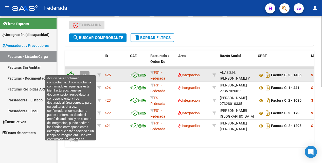
click at [71, 71] on icon at bounding box center [70, 74] width 7 height 7
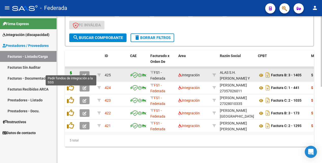
click at [71, 72] on icon at bounding box center [71, 74] width 8 height 7
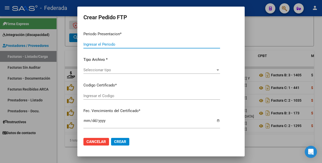
type input "202507"
type input "202506"
type input "$ 475.830,36"
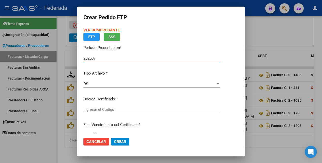
type input "ARG02000540291552021110920261109SFE168"
type input "[DATE]"
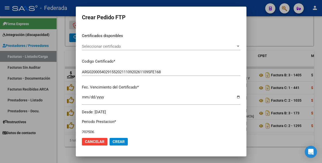
scroll to position [95, 0]
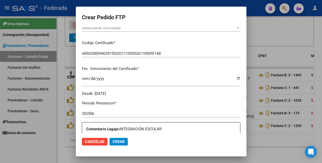
click at [166, 30] on span "Seleccionar certificado" at bounding box center [159, 28] width 154 height 5
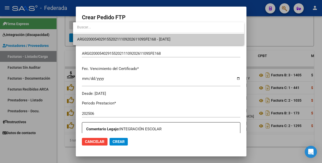
click at [164, 42] on span "ARG02000540291552021110920261109SFE168 - [DATE]" at bounding box center [158, 39] width 163 height 11
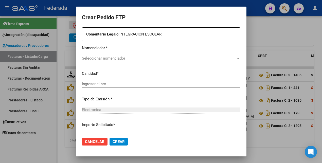
scroll to position [188, 0]
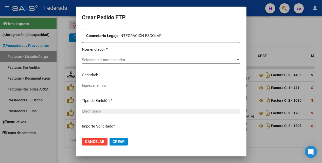
click at [147, 59] on span "Seleccionar nomenclador" at bounding box center [159, 59] width 154 height 5
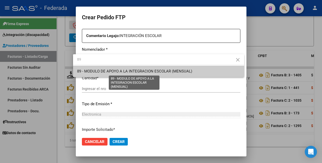
type input "89"
click at [148, 71] on span "89 - MODULO DE APOYO A LA INTEGRACION ESCOLAR (MENSUAL)" at bounding box center [134, 71] width 115 height 5
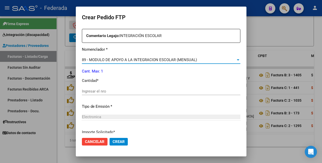
click at [123, 93] on input "Ingresar el nro" at bounding box center [161, 91] width 158 height 5
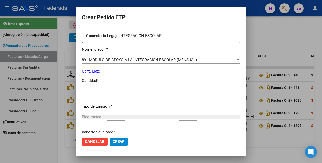
type input "1"
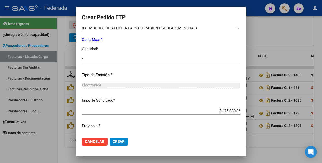
scroll to position [232, 0]
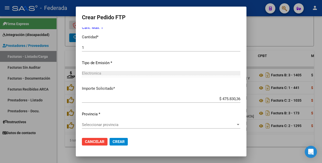
click at [109, 121] on div "Seleccionar provincia Seleccionar provincia" at bounding box center [161, 125] width 158 height 8
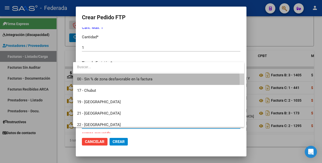
click at [112, 81] on span "00 - Sin % de zona desfavorable en la factura" at bounding box center [158, 78] width 163 height 11
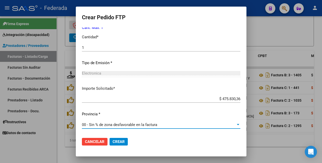
click at [112, 140] on span "Crear" at bounding box center [118, 141] width 12 height 5
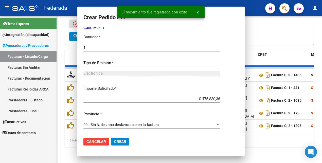
scroll to position [0, 0]
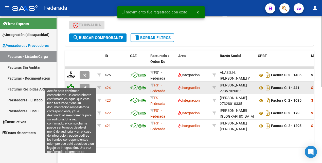
click at [70, 84] on icon at bounding box center [70, 87] width 7 height 7
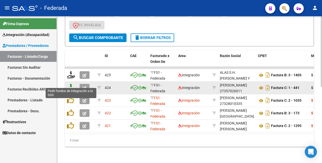
click at [73, 84] on icon at bounding box center [71, 87] width 8 height 7
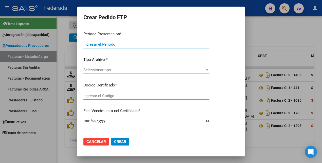
type input "202507"
type input "202506"
type input "$ 98.964,88"
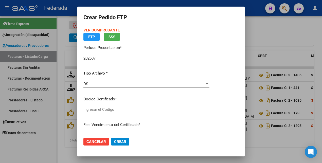
type input "ARG02000540291552021110920261109SFE168"
type input "[DATE]"
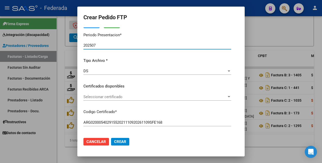
scroll to position [32, 0]
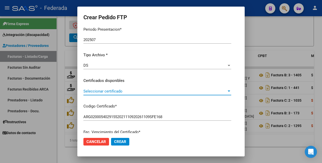
click at [163, 92] on span "Seleccionar certificado" at bounding box center [154, 91] width 143 height 5
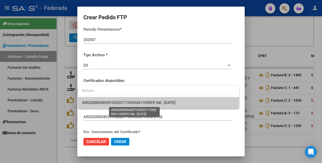
click at [161, 103] on span "ARG02000540291552021110920261109SFE168 - [DATE]" at bounding box center [128, 102] width 93 height 5
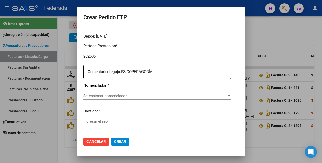
scroll to position [158, 0]
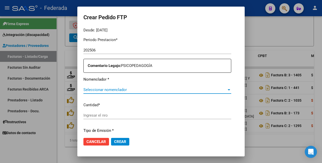
click at [150, 89] on span "Seleccionar nomenclador" at bounding box center [154, 89] width 143 height 5
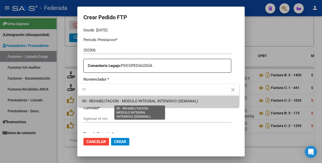
type input "90"
click at [148, 101] on span "90 - REHABILITACION - MODULO INTEGRAL INTENSIVO (SEMANAL)" at bounding box center [140, 101] width 116 height 5
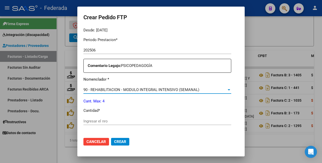
click at [108, 120] on input "Ingresar el nro" at bounding box center [157, 121] width 148 height 5
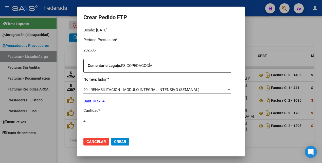
type input "4"
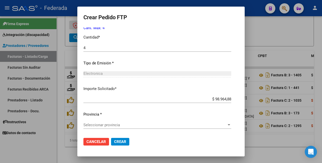
scroll to position [232, 0]
click at [112, 125] on span "Seleccionar provincia" at bounding box center [154, 124] width 143 height 5
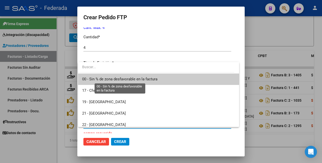
click at [116, 79] on span "00 - Sin % de zona desfavorable en la factura" at bounding box center [119, 79] width 75 height 5
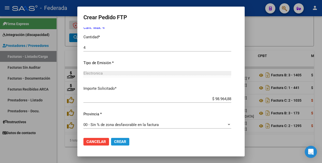
click at [118, 143] on span "Crear" at bounding box center [120, 141] width 12 height 5
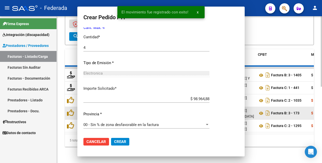
scroll to position [0, 0]
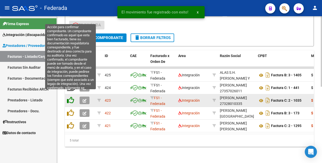
click at [71, 97] on icon at bounding box center [70, 99] width 7 height 7
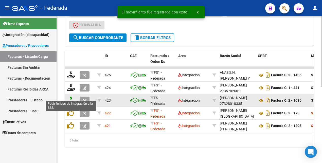
click at [72, 96] on icon at bounding box center [71, 99] width 8 height 7
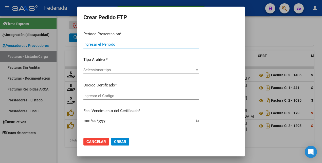
type input "202507"
type input "202506"
type input "$ 111.335,49"
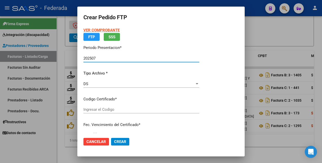
type input "ARG02000540291552021110920261109SFE168"
type input "[DATE]"
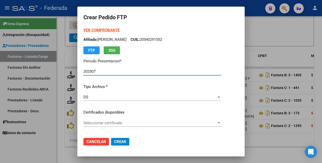
click at [111, 122] on span "Seleccionar certificado" at bounding box center [149, 123] width 133 height 5
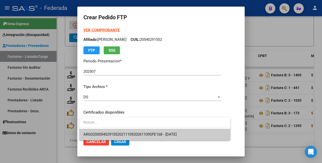
click at [110, 131] on span "ARG02000540291552021110920261109SFE168 - [DATE]" at bounding box center [154, 134] width 143 height 11
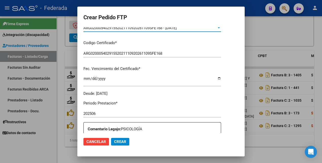
scroll to position [158, 0]
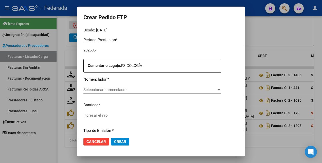
click at [129, 89] on span "Seleccionar nomenclador" at bounding box center [149, 89] width 133 height 5
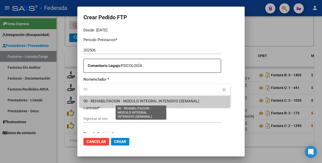
type input "90"
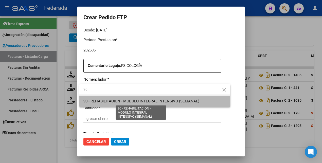
click at [143, 101] on span "90 - REHABILITACION - MODULO INTEGRAL INTENSIVO (SEMANAL)" at bounding box center [141, 101] width 116 height 5
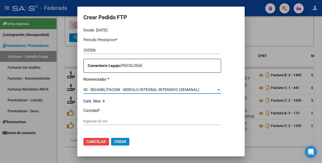
click at [120, 122] on input "Ingresar el nro" at bounding box center [152, 121] width 138 height 5
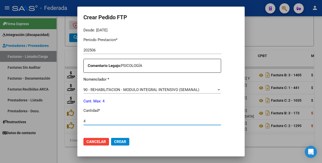
scroll to position [232, 0]
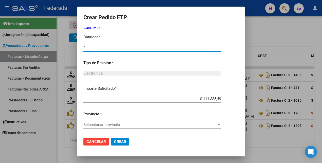
type input "4"
click at [109, 122] on div "Seleccionar provincia Seleccionar provincia" at bounding box center [152, 125] width 138 height 8
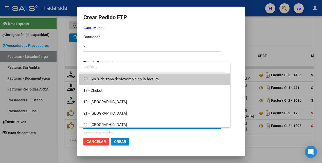
click at [113, 76] on span "00 - Sin % de zona desfavorable en la factura" at bounding box center [154, 78] width 143 height 11
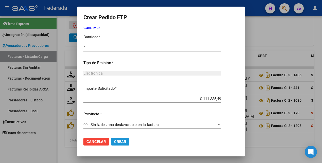
click at [116, 141] on span "Crear" at bounding box center [120, 141] width 12 height 5
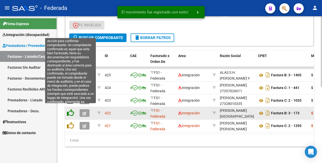
click at [69, 109] on icon at bounding box center [70, 112] width 7 height 7
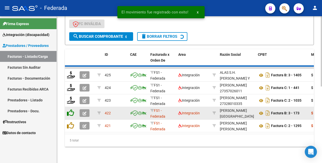
click at [71, 109] on icon at bounding box center [70, 112] width 7 height 7
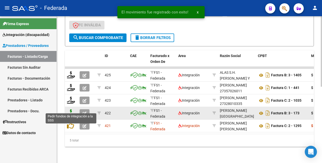
click at [72, 109] on icon at bounding box center [71, 112] width 8 height 7
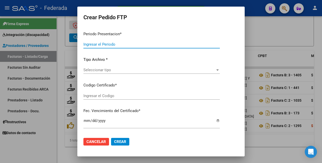
type input "202507"
type input "202506"
type input "$ 98.964,88"
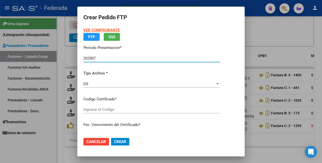
type input "ARG02000540291552021110920261109SFE168"
type input "[DATE]"
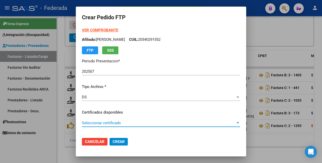
click at [135, 121] on span "Seleccionar certificado" at bounding box center [158, 123] width 153 height 5
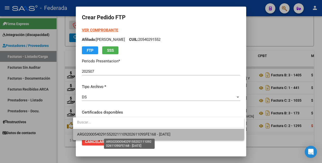
click at [130, 133] on span "ARG02000540291552021110920261109SFE168 - [DATE]" at bounding box center [123, 134] width 93 height 5
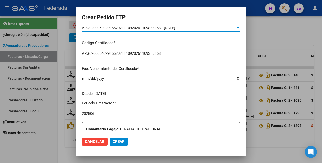
scroll to position [158, 0]
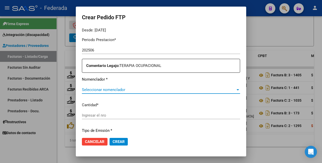
click at [135, 91] on span "Seleccionar nomenclador" at bounding box center [158, 89] width 153 height 5
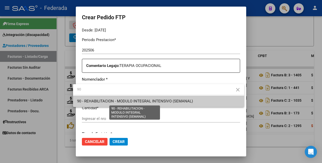
type input "90"
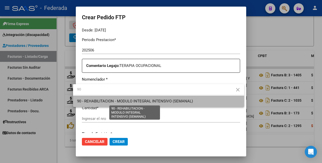
drag, startPoint x: 132, startPoint y: 100, endPoint x: 124, endPoint y: 78, distance: 24.0
click at [132, 101] on span "90 - REHABILITACION - MODULO INTEGRAL INTENSIVO (SEMANAL)" at bounding box center [135, 101] width 116 height 5
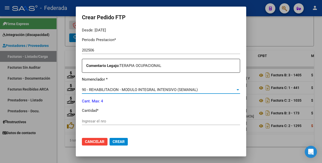
click at [99, 118] on div "Ingresar el nro" at bounding box center [161, 121] width 158 height 8
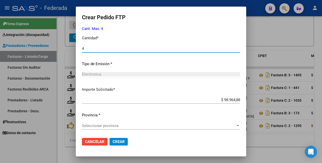
scroll to position [232, 0]
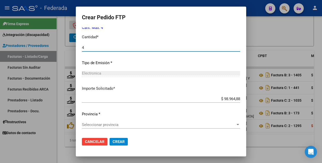
type input "4"
click at [100, 124] on span "Seleccionar provincia" at bounding box center [158, 124] width 153 height 5
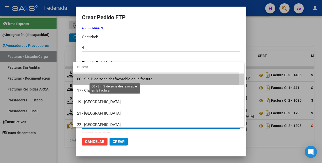
click at [92, 79] on span "00 - Sin % de zona desfavorable en la factura" at bounding box center [114, 79] width 75 height 5
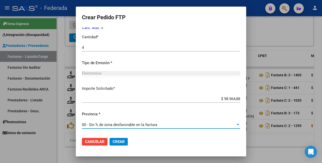
click at [114, 141] on span "Crear" at bounding box center [118, 141] width 12 height 5
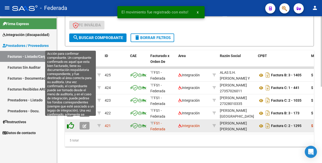
click at [71, 122] on icon at bounding box center [70, 125] width 7 height 7
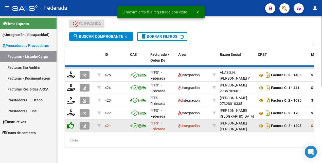
click at [72, 122] on icon at bounding box center [70, 125] width 7 height 7
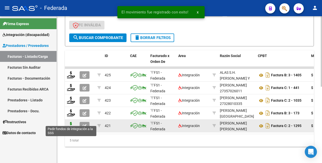
click at [72, 122] on icon at bounding box center [71, 125] width 8 height 7
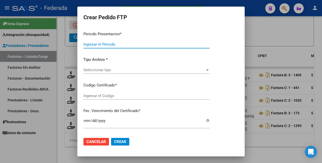
type input "202507"
type input "202506"
type input "$ 98.964,88"
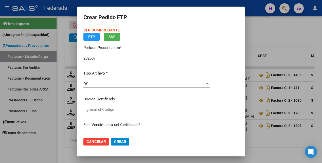
type input "ARG02000540291552021110920261109SFE168"
type input "[DATE]"
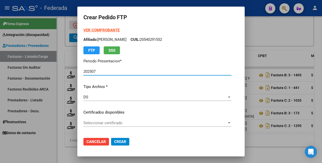
click at [131, 123] on span "Seleccionar certificado" at bounding box center [154, 123] width 143 height 5
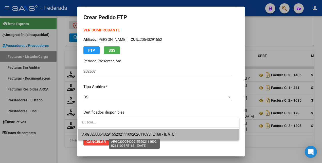
click at [128, 135] on span "ARG02000540291552021110920261109SFE168 - [DATE]" at bounding box center [128, 134] width 93 height 5
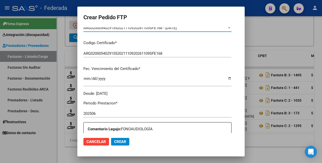
scroll to position [158, 0]
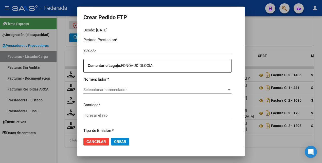
click at [130, 87] on div "Seleccionar nomenclador Seleccionar nomenclador" at bounding box center [157, 90] width 148 height 8
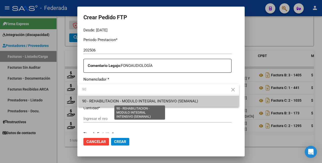
type input "90"
click at [133, 102] on span "90 - REHABILITACION - MODULO INTEGRAL INTENSIVO (SEMANAL)" at bounding box center [140, 101] width 116 height 5
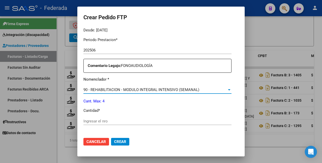
click at [114, 121] on input "Ingresar el nro" at bounding box center [157, 121] width 148 height 5
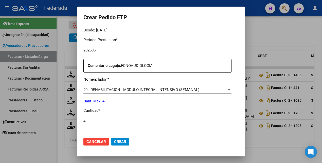
click at [124, 122] on input "4" at bounding box center [157, 121] width 148 height 5
type input "4"
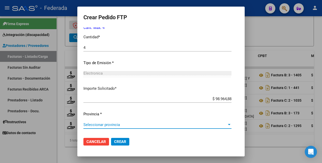
click at [118, 125] on span "Seleccionar provincia" at bounding box center [154, 124] width 143 height 5
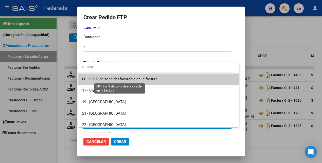
click at [117, 77] on span "00 - Sin % de zona desfavorable en la factura" at bounding box center [119, 79] width 75 height 5
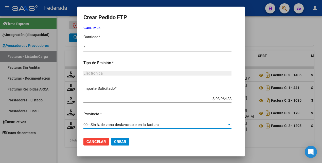
click at [121, 142] on span "Crear" at bounding box center [120, 141] width 12 height 5
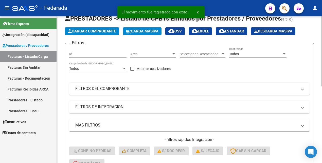
scroll to position [0, 0]
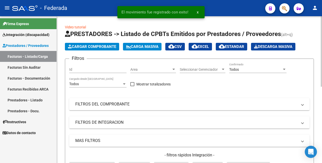
click at [243, 70] on div "Todos" at bounding box center [255, 69] width 53 height 4
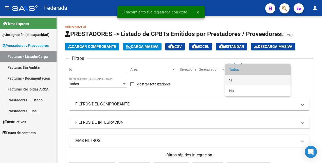
click at [239, 81] on span "Si" at bounding box center [257, 80] width 57 height 11
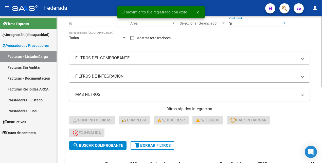
scroll to position [127, 0]
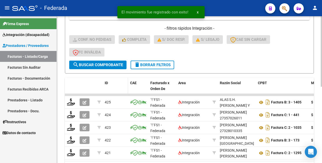
drag, startPoint x: 106, startPoint y: 62, endPoint x: 118, endPoint y: 79, distance: 20.4
click at [106, 63] on button "search Buscar Comprobante" at bounding box center [97, 65] width 57 height 9
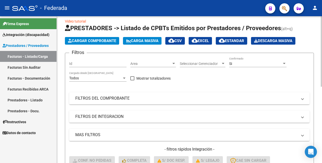
scroll to position [0, 0]
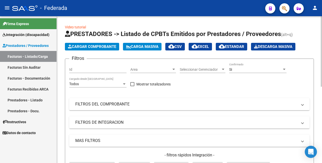
click at [252, 68] on div "Si" at bounding box center [255, 69] width 53 height 4
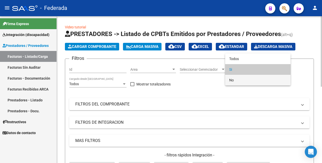
drag, startPoint x: 248, startPoint y: 81, endPoint x: 245, endPoint y: 84, distance: 4.2
click at [248, 81] on span "No" at bounding box center [257, 80] width 57 height 11
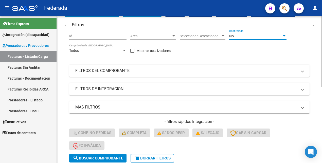
scroll to position [127, 0]
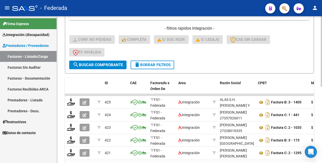
click at [101, 65] on span "search Buscar Comprobante" at bounding box center [98, 65] width 50 height 5
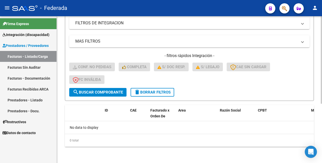
scroll to position [99, 0]
click at [148, 93] on span "delete Borrar Filtros" at bounding box center [152, 92] width 36 height 5
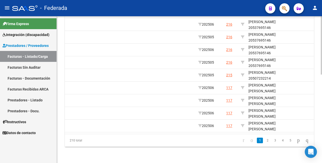
scroll to position [0, 629]
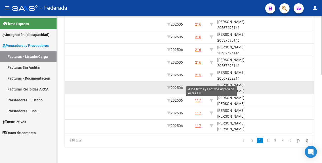
click at [212, 86] on icon at bounding box center [211, 88] width 4 height 4
type input "27479149734"
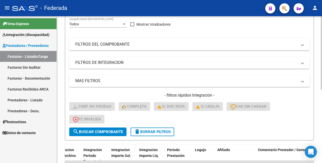
scroll to position [0, 0]
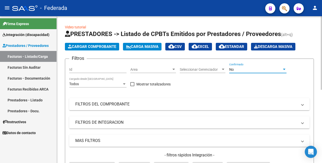
click at [241, 69] on div "No" at bounding box center [255, 69] width 53 height 4
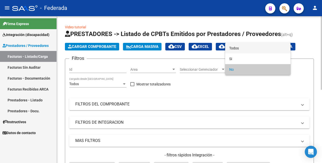
click at [241, 48] on span "Todos" at bounding box center [257, 48] width 57 height 11
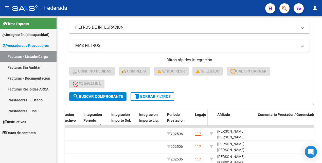
scroll to position [146, 0]
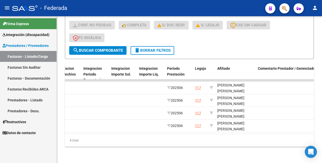
click at [117, 48] on span "search Buscar Comprobante" at bounding box center [98, 50] width 50 height 5
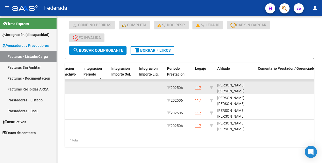
click at [232, 87] on div "[PERSON_NAME] [PERSON_NAME] 27479149734" at bounding box center [235, 90] width 36 height 17
click at [232, 87] on div "[PERSON_NAME] [PERSON_NAME] 27479149734" at bounding box center [235, 84] width 36 height 17
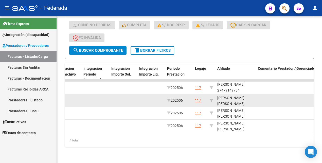
copy div "27479149734"
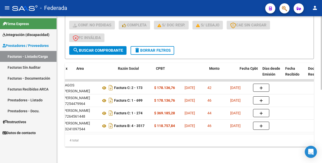
scroll to position [0, 102]
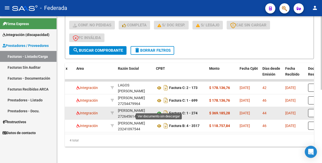
click at [159, 110] on icon at bounding box center [159, 113] width 7 height 6
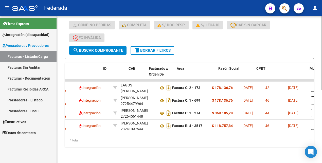
scroll to position [0, 0]
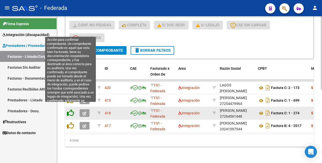
click at [69, 109] on icon at bounding box center [70, 112] width 7 height 7
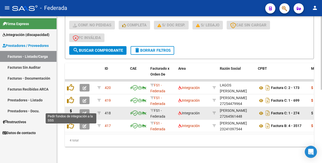
click at [69, 109] on icon at bounding box center [71, 112] width 8 height 7
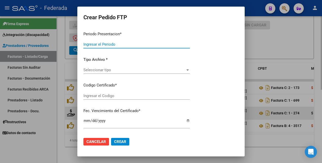
type input "202507"
type input "202506"
type input "$ 369.185,28"
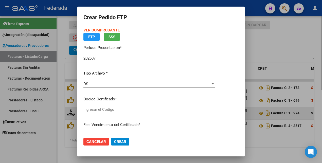
type input "ARG01000479149732023031520330315RIO145"
type input "[DATE]"
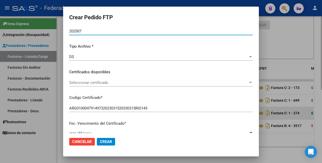
scroll to position [63, 0]
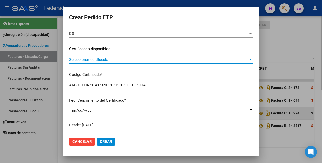
click at [149, 60] on span "Seleccionar certificado" at bounding box center [158, 59] width 179 height 5
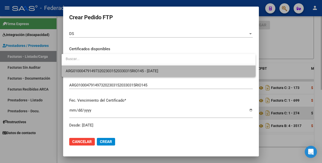
click at [154, 73] on span "ARG01000479149732023031520330315RIO145 - [DATE]" at bounding box center [159, 70] width 186 height 11
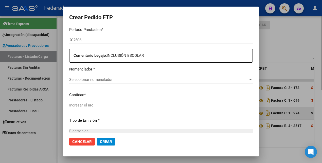
scroll to position [158, 0]
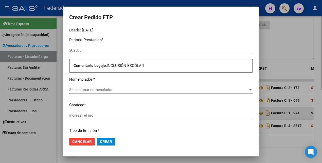
click at [155, 92] on span "Seleccionar nomenclador" at bounding box center [158, 89] width 179 height 5
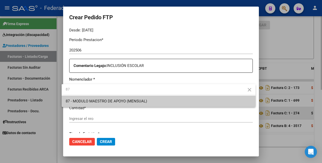
type input "87"
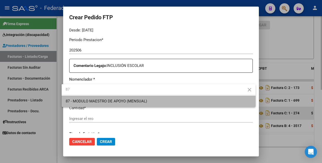
click at [168, 100] on span "87 - MODULO MAESTRO DE APOYO (MENSUAL)" at bounding box center [159, 100] width 186 height 11
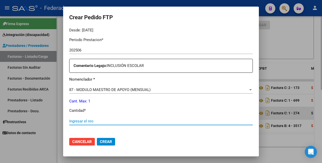
click at [110, 121] on input "Ingresar el nro" at bounding box center [160, 121] width 183 height 5
type input "1"
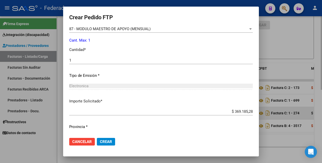
scroll to position [232, 0]
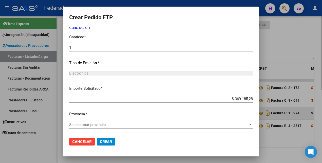
click at [110, 123] on span "Seleccionar provincia" at bounding box center [158, 124] width 179 height 5
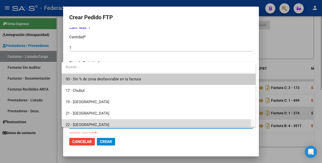
click at [107, 123] on span "22 - [GEOGRAPHIC_DATA]" at bounding box center [159, 124] width 186 height 11
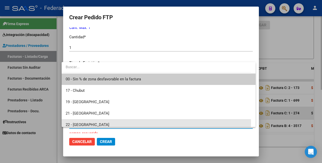
scroll to position [3, 0]
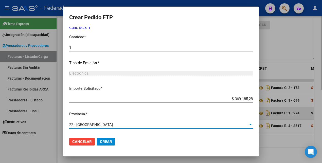
click at [107, 142] on span "Crear" at bounding box center [106, 141] width 12 height 5
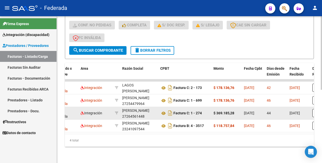
scroll to position [0, 100]
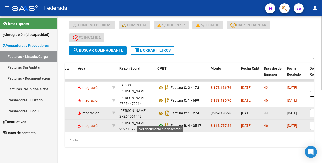
click at [161, 123] on icon at bounding box center [160, 126] width 7 height 6
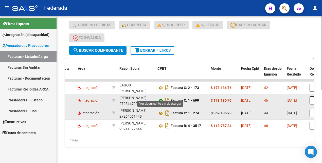
click at [161, 98] on icon at bounding box center [160, 101] width 7 height 6
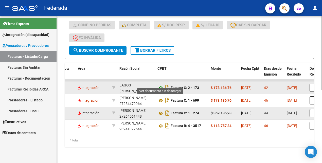
click at [160, 85] on icon at bounding box center [160, 88] width 7 height 6
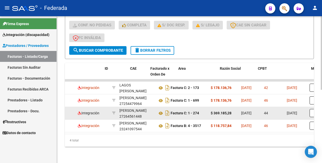
scroll to position [0, 0]
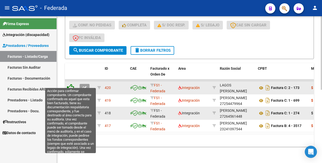
click at [71, 84] on icon at bounding box center [70, 87] width 7 height 7
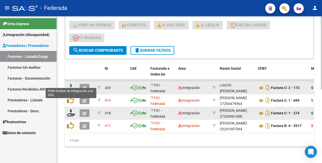
click at [72, 84] on icon at bounding box center [71, 87] width 8 height 7
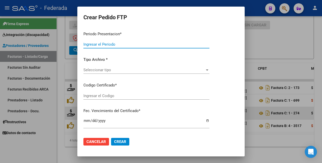
type input "202507"
type input "202506"
type input "$ 178.136,76"
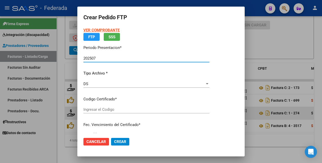
type input "ARG01000479149732023031520330315RIO145"
type input "[DATE]"
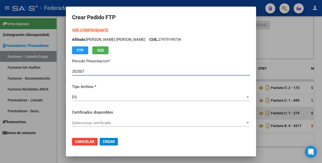
click at [152, 123] on span "Seleccionar certificado" at bounding box center [158, 123] width 173 height 5
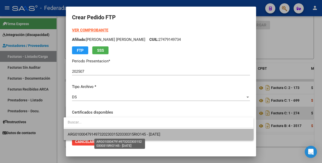
click at [132, 134] on span "ARG01000479149732023031520330315RIO145 - [DATE]" at bounding box center [114, 134] width 92 height 5
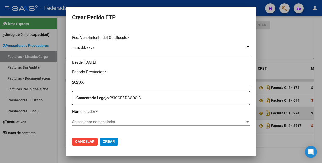
scroll to position [127, 0]
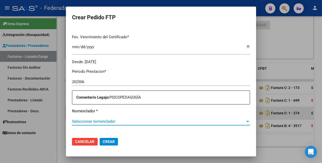
click at [123, 122] on span "Seleccionar nomenclador" at bounding box center [158, 121] width 173 height 5
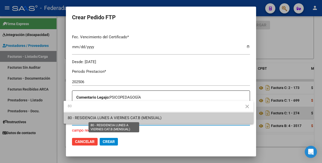
type input "8"
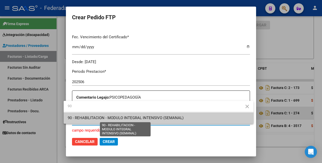
type input "90"
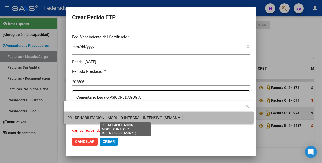
click at [121, 117] on span "90 - REHABILITACION - MODULO INTEGRAL INTENSIVO (SEMANAL)" at bounding box center [126, 117] width 116 height 5
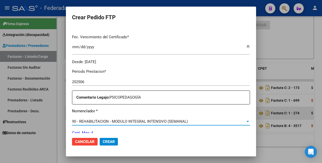
scroll to position [190, 0]
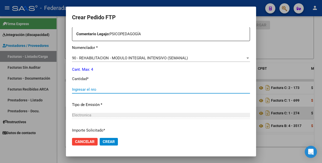
click at [113, 91] on input "Ingresar el nro" at bounding box center [161, 89] width 178 height 5
type input "4"
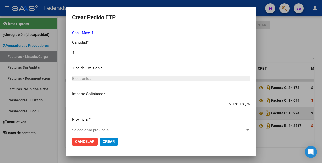
scroll to position [232, 0]
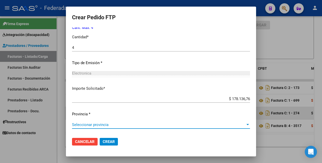
click at [90, 125] on span "Seleccionar provincia" at bounding box center [158, 124] width 173 height 5
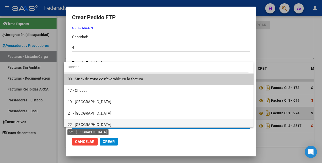
click at [87, 123] on span "22 - [GEOGRAPHIC_DATA]" at bounding box center [90, 124] width 44 height 5
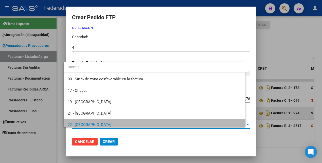
scroll to position [3, 0]
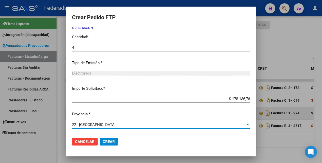
click at [103, 143] on span "Crear" at bounding box center [109, 141] width 12 height 5
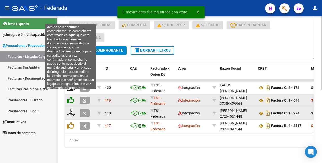
click at [70, 96] on icon at bounding box center [70, 99] width 7 height 7
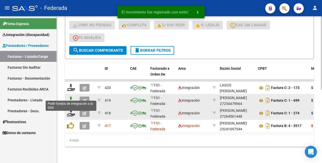
click at [71, 96] on icon at bounding box center [71, 99] width 8 height 7
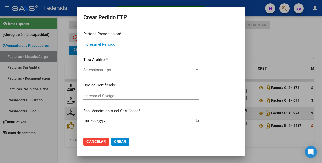
type input "202507"
type input "202506"
type input "$ 178.136,76"
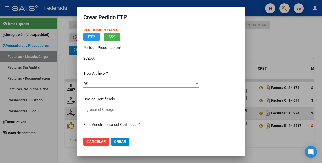
type input "ARG01000479149732023031520330315RIO145"
type input "[DATE]"
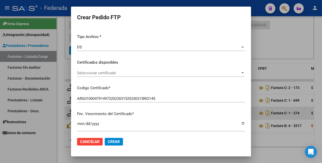
scroll to position [63, 0]
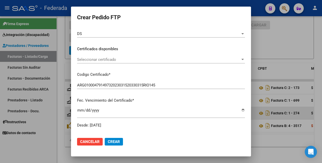
click at [150, 62] on div "Seleccionar certificado Seleccionar certificado" at bounding box center [161, 60] width 168 height 8
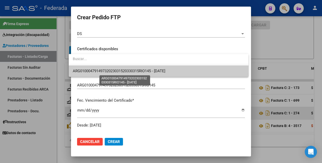
click at [144, 70] on span "ARG01000479149732023031520330315RIO145 - [DATE]" at bounding box center [119, 71] width 92 height 5
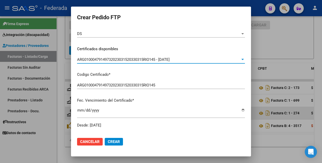
scroll to position [158, 0]
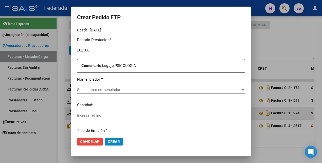
click at [148, 90] on span "Seleccionar nomenclador" at bounding box center [158, 89] width 163 height 5
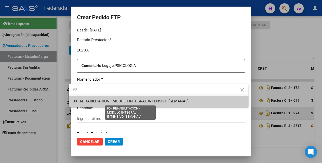
type input "90"
click at [146, 100] on span "90 - REHABILITACION - MODULO INTEGRAL INTENSIVO (SEMANAL)" at bounding box center [131, 101] width 116 height 5
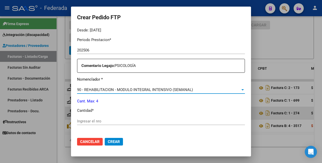
click at [107, 120] on input "Ingresar el nro" at bounding box center [161, 121] width 168 height 5
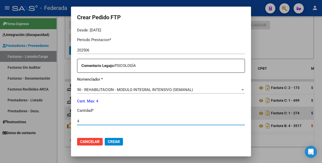
type input "4"
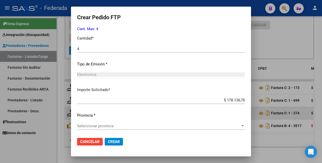
scroll to position [232, 0]
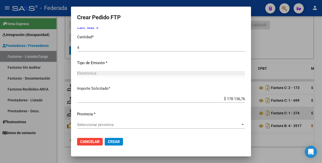
click at [101, 125] on span "Seleccionar provincia" at bounding box center [158, 124] width 163 height 5
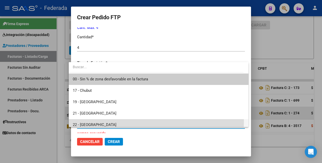
click at [97, 122] on span "22 - [GEOGRAPHIC_DATA]" at bounding box center [158, 124] width 171 height 11
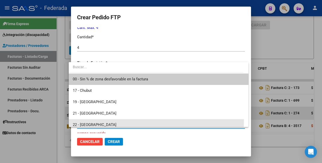
scroll to position [3, 0]
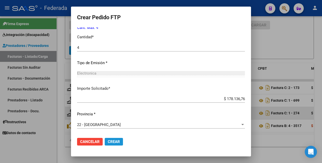
click at [108, 143] on span "Crear" at bounding box center [114, 141] width 12 height 5
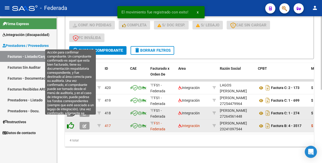
click at [72, 122] on icon at bounding box center [70, 125] width 7 height 7
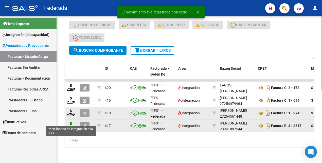
click at [73, 122] on icon at bounding box center [71, 125] width 8 height 7
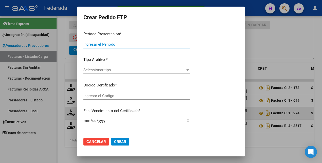
type input "202507"
type input "202506"
type input "$ 118.757,84"
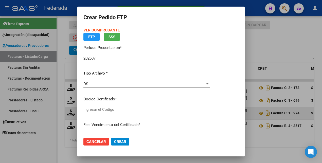
type input "ARG01000479149732023031520330315RIO145"
type input "[DATE]"
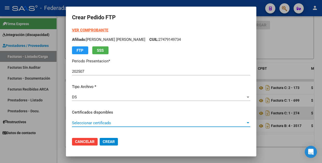
click at [129, 122] on span "Seleccionar certificado" at bounding box center [158, 123] width 173 height 5
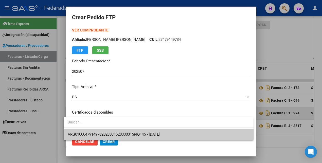
drag, startPoint x: 124, startPoint y: 131, endPoint x: 124, endPoint y: 128, distance: 2.8
click at [123, 131] on span "ARG01000479149732023031520330315RIO145 - [DATE]" at bounding box center [159, 134] width 182 height 11
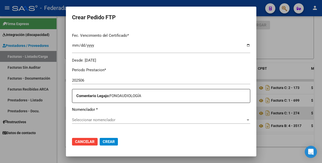
scroll to position [158, 0]
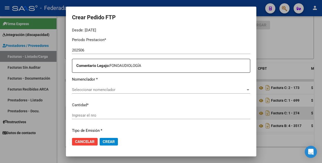
click at [113, 88] on span "Seleccionar nomenclador" at bounding box center [158, 89] width 173 height 5
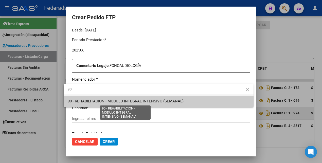
type input "90"
click at [111, 101] on span "90 - REHABILITACION - MODULO INTEGRAL INTENSIVO (SEMANAL)" at bounding box center [126, 101] width 116 height 5
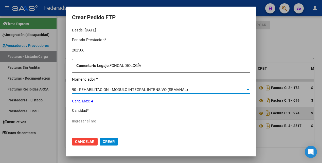
click at [85, 121] on input "Ingresar el nro" at bounding box center [161, 121] width 178 height 5
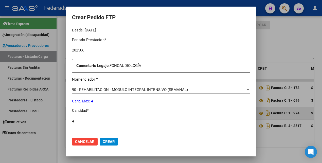
type input "4"
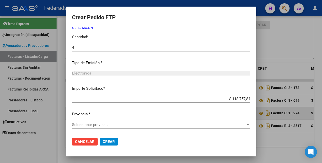
click at [93, 122] on div "Seleccionar provincia Seleccionar provincia" at bounding box center [161, 125] width 178 height 8
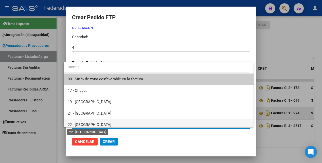
click at [91, 124] on span "22 - [GEOGRAPHIC_DATA]" at bounding box center [90, 124] width 44 height 5
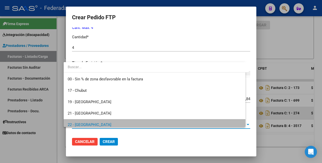
scroll to position [3, 0]
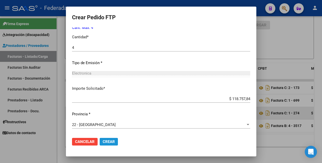
click at [107, 142] on span "Crear" at bounding box center [109, 141] width 12 height 5
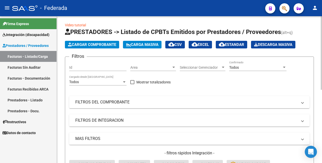
scroll to position [0, 0]
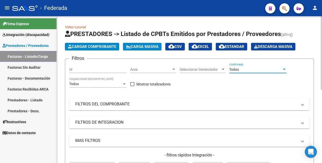
click at [251, 68] on div "Todos" at bounding box center [255, 69] width 53 height 4
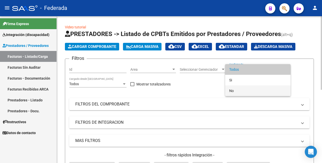
click at [241, 89] on span "No" at bounding box center [257, 90] width 57 height 11
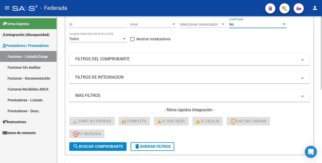
scroll to position [127, 0]
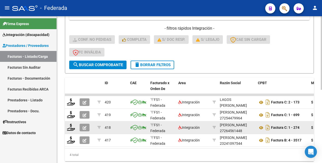
click at [106, 65] on span "search Buscar Comprobante" at bounding box center [98, 65] width 50 height 5
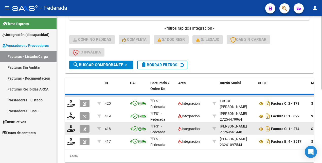
scroll to position [99, 0]
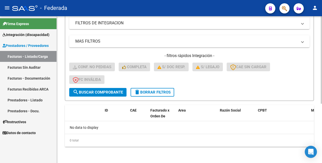
click at [145, 91] on span "delete Borrar Filtros" at bounding box center [152, 92] width 36 height 5
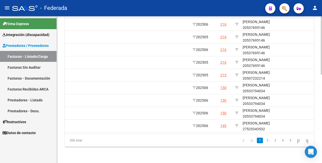
scroll to position [0, 656]
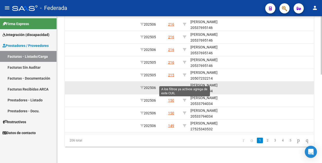
click at [184, 86] on icon at bounding box center [185, 88] width 4 height 4
type input "20533794034"
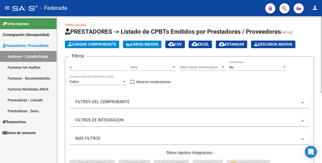
scroll to position [0, 0]
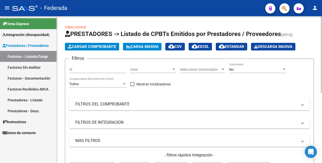
click at [239, 68] on div "No" at bounding box center [255, 69] width 53 height 4
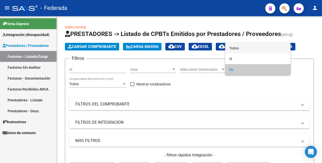
click at [241, 47] on span "Todos" at bounding box center [257, 48] width 57 height 11
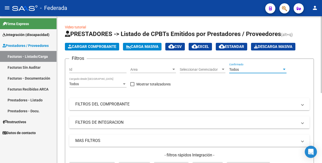
scroll to position [95, 0]
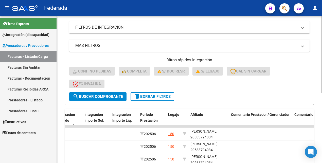
click at [112, 96] on span "search Buscar Comprobante" at bounding box center [98, 96] width 50 height 5
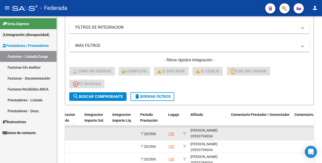
scroll to position [7, 0]
click at [196, 137] on div "[PERSON_NAME] 20533794034" at bounding box center [208, 133] width 36 height 12
copy div "20533794034"
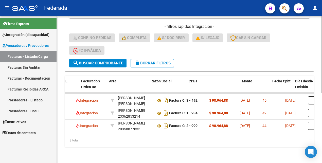
scroll to position [0, 0]
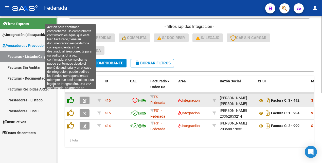
click at [72, 96] on icon at bounding box center [70, 99] width 7 height 7
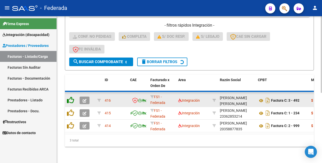
click at [72, 96] on icon at bounding box center [70, 99] width 7 height 7
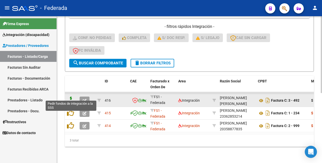
click at [72, 96] on icon at bounding box center [71, 99] width 8 height 7
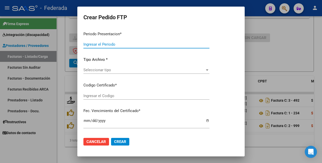
type input "202507"
type input "202506"
type input "$ 98.964,88"
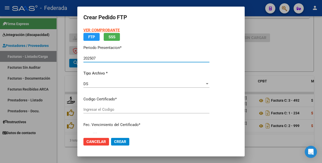
type input "ARG02000533794032022010320320103BS387"
type input "[DATE]"
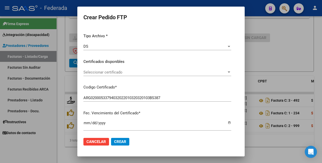
scroll to position [63, 0]
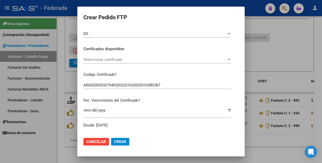
click at [138, 59] on span "Seleccionar certificado" at bounding box center [154, 59] width 143 height 5
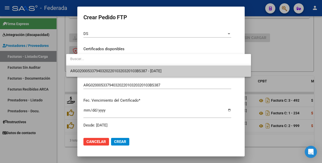
click at [132, 73] on span "ARG02000533794032022010320320103BS387 - [DATE]" at bounding box center [158, 70] width 177 height 11
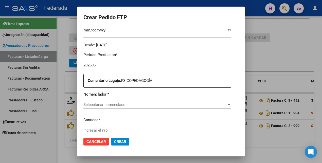
scroll to position [158, 0]
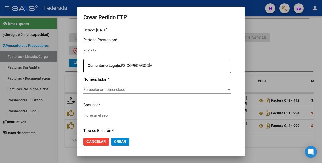
click at [123, 87] on div "Seleccionar nomenclador Seleccionar nomenclador" at bounding box center [157, 90] width 148 height 8
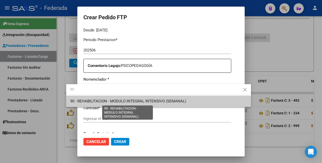
type input "90"
click at [121, 100] on span "90 - REHABILITACION - MODULO INTEGRAL INTENSIVO (SEMANAL)" at bounding box center [128, 101] width 116 height 5
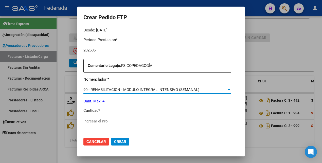
click at [94, 124] on div "Ingresar el nro" at bounding box center [157, 121] width 148 height 8
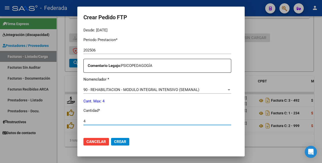
type input "4"
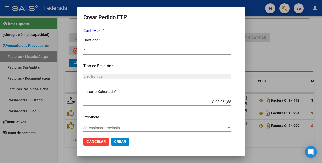
scroll to position [232, 0]
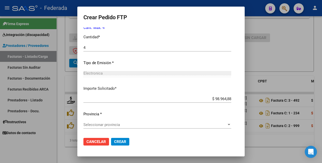
click at [100, 122] on div "Seleccionar provincia Seleccionar provincia" at bounding box center [157, 125] width 148 height 8
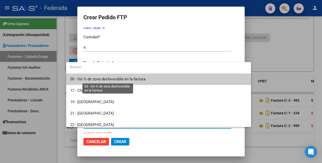
click at [103, 79] on span "00 - Sin % de zona desfavorable en la factura" at bounding box center [107, 79] width 75 height 5
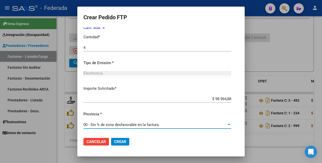
click at [114, 139] on span "Crear" at bounding box center [120, 141] width 12 height 5
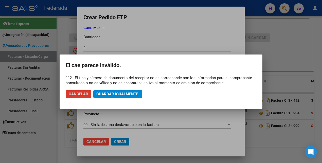
click at [85, 95] on span "Cancelar" at bounding box center [79, 94] width 20 height 5
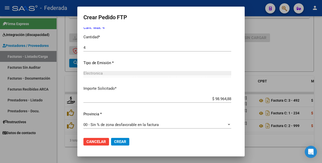
click at [114, 143] on span "Crear" at bounding box center [120, 141] width 12 height 5
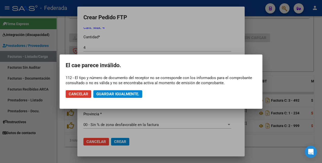
click at [71, 93] on span "Cancelar" at bounding box center [79, 94] width 20 height 5
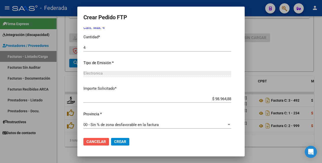
click at [89, 142] on span "Cancelar" at bounding box center [96, 141] width 20 height 5
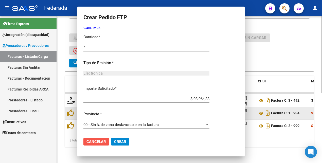
scroll to position [0, 0]
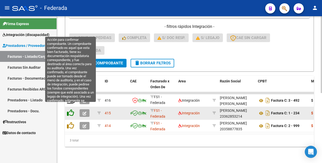
click at [71, 109] on icon at bounding box center [70, 112] width 7 height 7
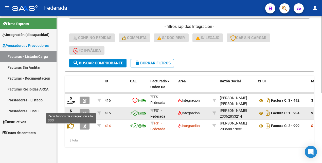
click at [71, 109] on icon at bounding box center [71, 112] width 8 height 7
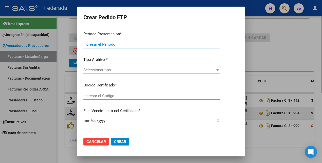
type input "202507"
type input "202506"
type input "$ 98.964,88"
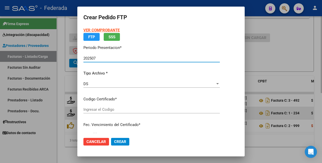
type input "ARG02000533794032022010320320103BS387"
type input "[DATE]"
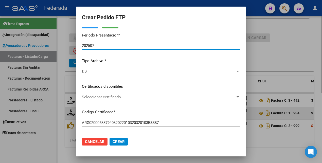
scroll to position [32, 0]
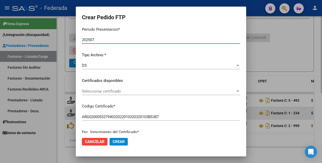
click at [133, 94] on div "Seleccionar certificado Seleccionar certificado" at bounding box center [161, 91] width 158 height 8
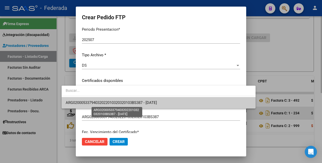
click at [131, 103] on span "ARG02000533794032022010320320103BS387 - [DATE]" at bounding box center [111, 102] width 91 height 5
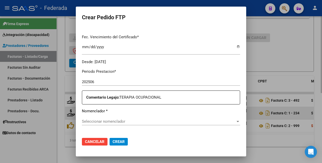
scroll to position [158, 0]
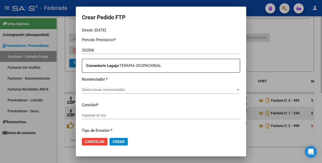
click at [125, 89] on span "Seleccionar nomenclador" at bounding box center [158, 89] width 153 height 5
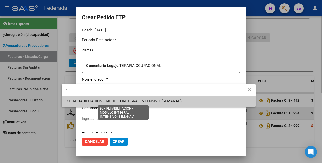
type input "90"
click at [131, 100] on span "90 - REHABILITACION - MODULO INTEGRAL INTENSIVO (SEMANAL)" at bounding box center [124, 101] width 116 height 5
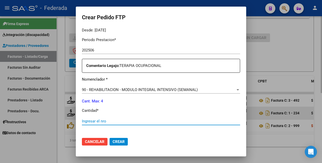
click at [82, 120] on input "Ingresar el nro" at bounding box center [161, 121] width 158 height 5
type input "4"
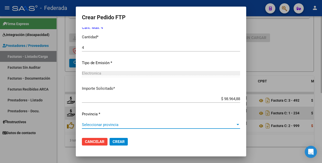
click at [82, 123] on span "Seleccionar provincia" at bounding box center [158, 124] width 153 height 5
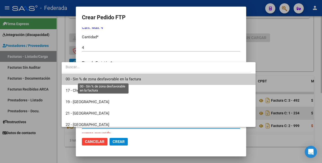
click at [88, 77] on span "00 - Sin % de zona desfavorable en la factura" at bounding box center [103, 79] width 75 height 5
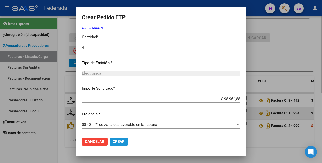
click at [112, 140] on span "Crear" at bounding box center [118, 141] width 12 height 5
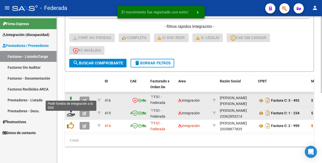
click at [71, 96] on icon at bounding box center [71, 99] width 8 height 7
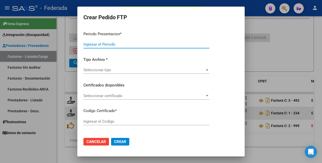
type input "202507"
type input "202506"
type input "$ 98.964,88"
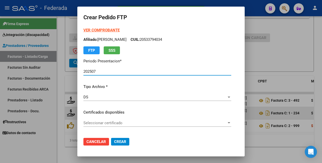
type input "ARG02000533794032022010320320103BS387"
type input "[DATE]"
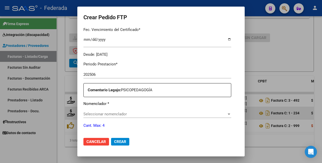
scroll to position [158, 0]
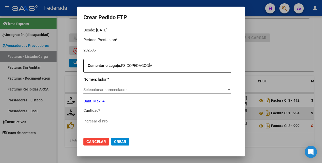
click at [86, 141] on span "Cancelar" at bounding box center [96, 141] width 20 height 5
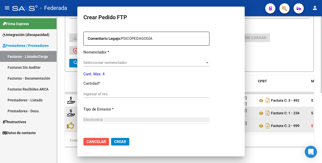
scroll to position [131, 0]
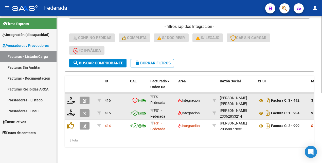
click at [84, 99] on icon "button" at bounding box center [85, 101] width 4 height 4
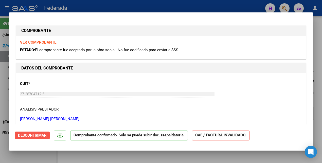
click at [33, 134] on span "Desconfirmar" at bounding box center [32, 135] width 29 height 5
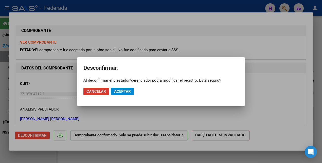
click at [123, 92] on span "Aceptar" at bounding box center [122, 91] width 17 height 5
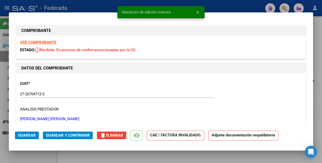
click at [317, 85] on div at bounding box center [161, 81] width 322 height 163
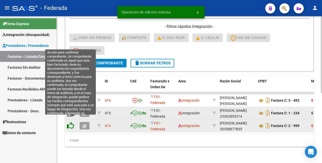
click at [72, 122] on icon at bounding box center [70, 125] width 7 height 7
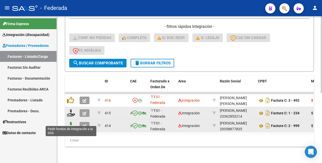
click at [72, 122] on icon at bounding box center [71, 125] width 8 height 7
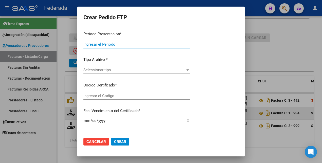
type input "202507"
type input "202506"
type input "$ 98.964,88"
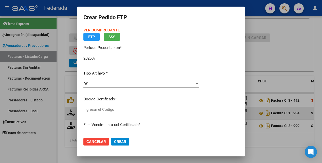
type input "ARG02000533794032022010320320103BS387"
type input "[DATE]"
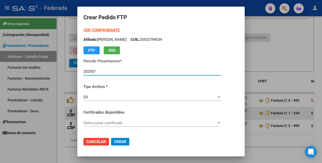
scroll to position [32, 0]
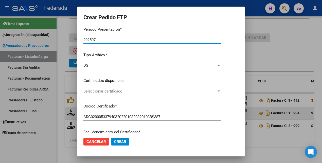
click at [138, 92] on span "Seleccionar certificado" at bounding box center [149, 91] width 133 height 5
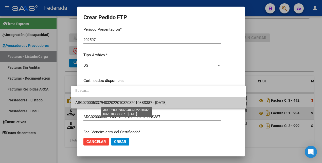
click at [134, 104] on span "ARG02000533794032022010320320103BS387 - [DATE]" at bounding box center [120, 102] width 91 height 5
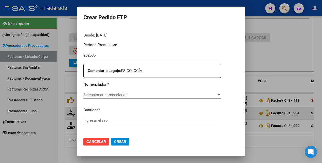
scroll to position [158, 0]
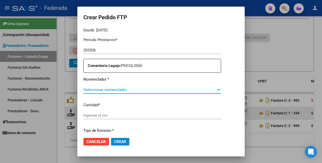
click at [118, 90] on span "Seleccionar nomenclador" at bounding box center [149, 89] width 133 height 5
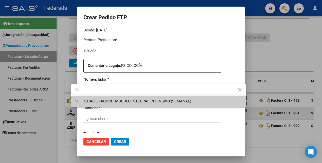
type input "90"
click at [118, 99] on span "90 - REHABILITACION - MODULO INTEGRAL INTENSIVO (SEMANAL)" at bounding box center [133, 101] width 116 height 5
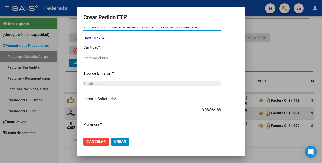
scroll to position [222, 0]
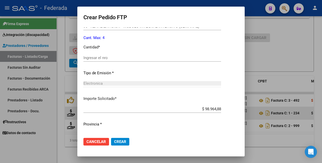
click at [103, 61] on div "Ingresar el nro" at bounding box center [152, 58] width 138 height 8
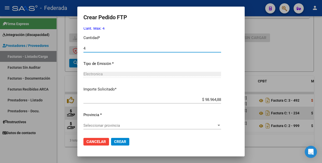
scroll to position [232, 0]
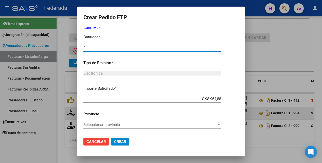
type input "4"
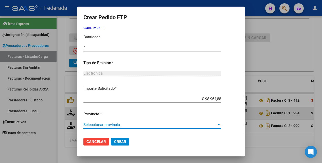
click at [101, 124] on span "Seleccionar provincia" at bounding box center [149, 124] width 133 height 5
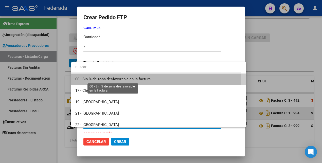
click at [108, 80] on span "00 - Sin % de zona desfavorable en la factura" at bounding box center [112, 79] width 75 height 5
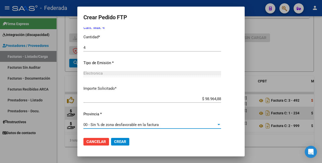
click at [116, 141] on span "Crear" at bounding box center [120, 141] width 12 height 5
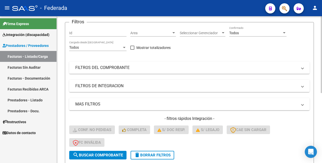
scroll to position [7, 0]
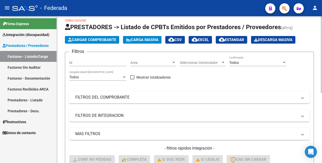
click at [245, 62] on div "Todos" at bounding box center [255, 63] width 53 height 4
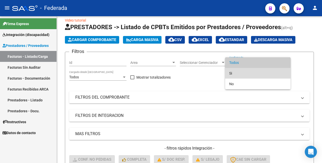
click at [244, 72] on span "Si" at bounding box center [257, 73] width 57 height 11
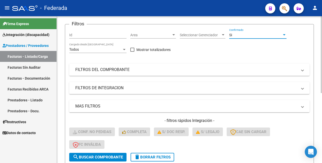
scroll to position [38, 0]
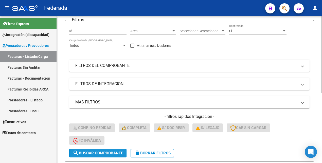
click at [100, 152] on span "search Buscar Comprobante" at bounding box center [98, 153] width 50 height 5
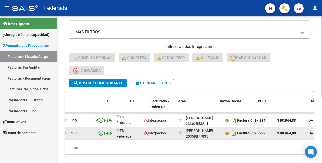
scroll to position [0, 0]
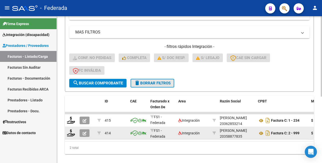
click at [154, 83] on span "delete Borrar Filtros" at bounding box center [152, 83] width 36 height 5
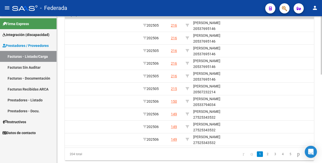
scroll to position [0, 656]
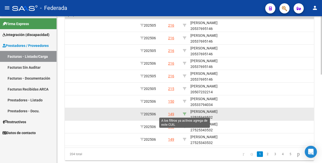
click at [183, 114] on icon at bounding box center [185, 114] width 4 height 4
type input "27525343532"
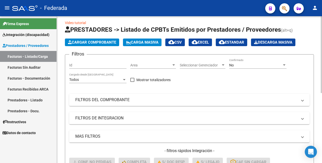
scroll to position [0, 0]
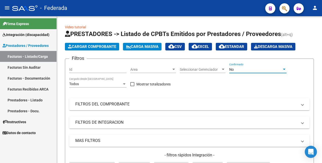
click at [237, 69] on div "No" at bounding box center [255, 69] width 53 height 4
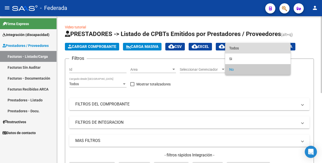
drag, startPoint x: 238, startPoint y: 46, endPoint x: 238, endPoint y: 65, distance: 19.0
click at [238, 46] on span "Todos" at bounding box center [257, 48] width 57 height 11
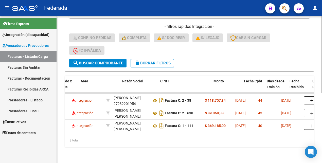
scroll to position [0, 99]
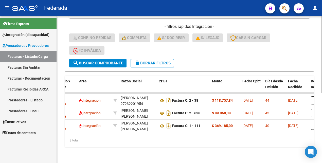
click at [118, 61] on span "search Buscar Comprobante" at bounding box center [98, 63] width 50 height 5
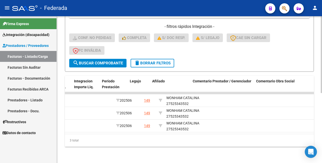
scroll to position [0, 694]
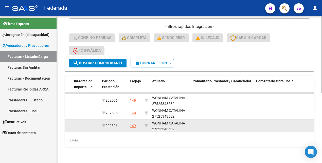
click at [165, 125] on div "[PERSON_NAME] 27525343532" at bounding box center [170, 126] width 36 height 12
copy div "27525343532"
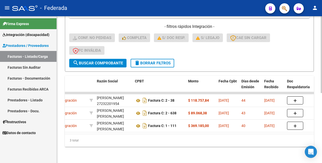
scroll to position [0, 120]
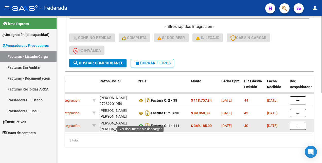
click at [141, 123] on icon at bounding box center [141, 126] width 7 height 6
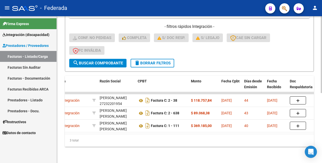
scroll to position [0, 0]
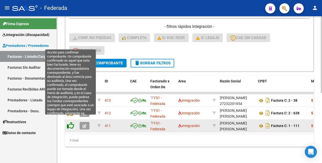
click at [69, 122] on icon at bounding box center [70, 125] width 7 height 7
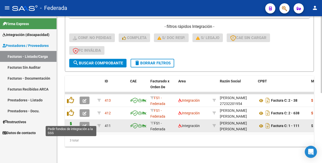
click at [71, 122] on icon at bounding box center [71, 125] width 8 height 7
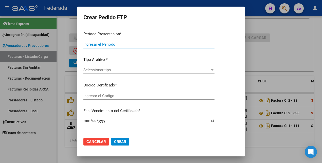
type input "202507"
type input "202506"
type input "$ 369.185,00"
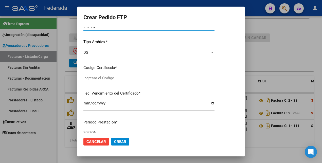
type input "ARG01000525343532022101120261011RIO146"
type input "2026-10-11"
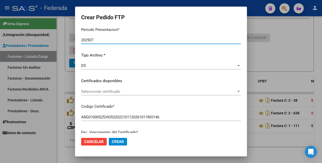
scroll to position [45, 0]
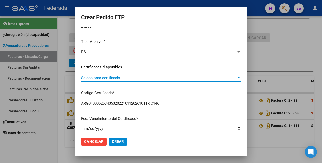
click at [120, 80] on span "Seleccionar certificado" at bounding box center [158, 77] width 155 height 5
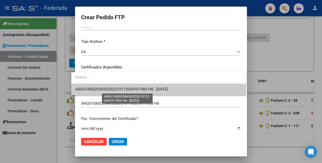
click at [124, 91] on span "ARG01000525343532022101120261011RIO146 - 2026-10-11" at bounding box center [121, 89] width 92 height 5
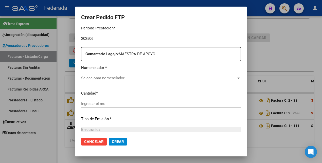
scroll to position [172, 0]
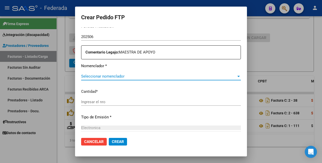
click at [134, 76] on span "Seleccionar nomenclador" at bounding box center [158, 76] width 155 height 5
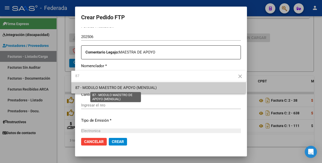
type input "87"
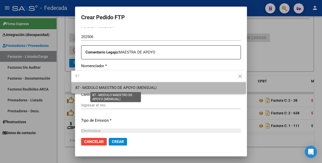
click at [132, 87] on span "87 - MODULO MAESTRO DE APOYO (MENSUAL)" at bounding box center [115, 87] width 81 height 5
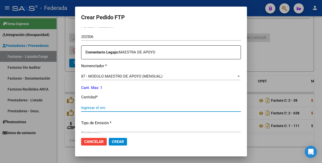
click at [118, 108] on input "Ingresar el nro" at bounding box center [161, 107] width 160 height 5
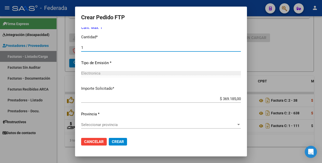
type input "1"
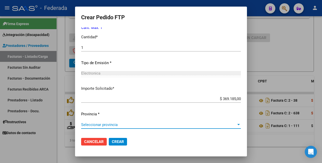
click at [115, 123] on span "Seleccionar provincia" at bounding box center [158, 124] width 155 height 5
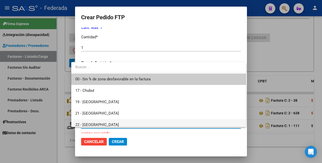
click at [115, 124] on span "22 - [GEOGRAPHIC_DATA]" at bounding box center [158, 124] width 167 height 11
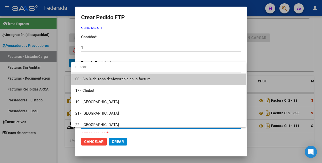
scroll to position [3, 0]
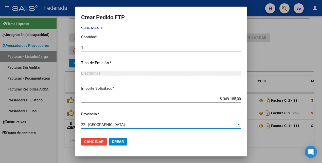
click at [113, 143] on span "Crear" at bounding box center [118, 141] width 12 height 5
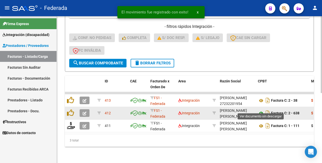
click at [260, 110] on icon at bounding box center [261, 113] width 7 height 6
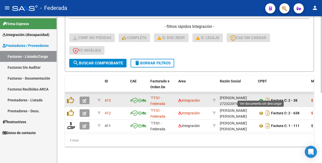
click at [260, 98] on icon at bounding box center [261, 101] width 7 height 6
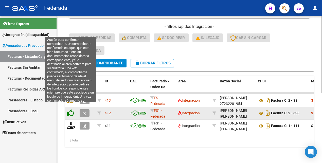
click at [71, 109] on icon at bounding box center [70, 112] width 7 height 7
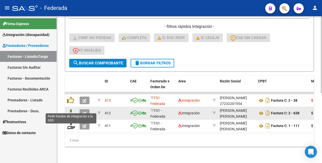
click at [71, 109] on icon at bounding box center [71, 112] width 8 height 7
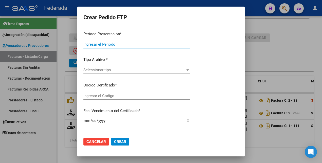
type input "202507"
type input "202506"
type input "$ 89.068,38"
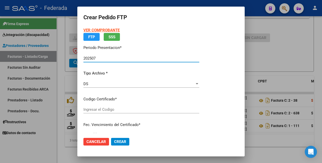
type input "ARG01000525343532022101120261011RIO146"
type input "2026-10-11"
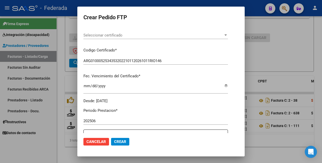
scroll to position [95, 0]
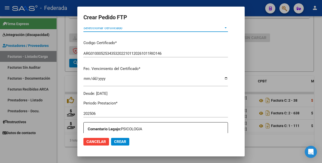
click at [151, 30] on span "Seleccionar certificado" at bounding box center [153, 28] width 140 height 5
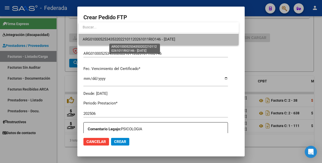
click at [152, 41] on span "ARG01000525343532022101120261011RIO146 - 2026-10-11" at bounding box center [129, 39] width 92 height 5
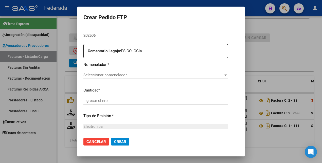
scroll to position [188, 0]
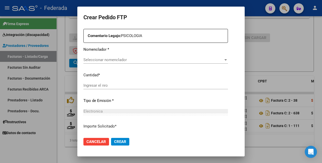
click at [137, 61] on span "Seleccionar nomenclador" at bounding box center [153, 59] width 140 height 5
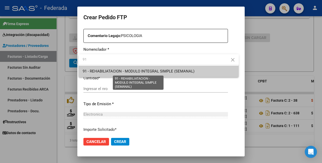
type input "91"
click at [138, 71] on span "91 - REHABILIATACION - MODULO INTEGRAL SIMPLE (SEMANAL)" at bounding box center [139, 71] width 112 height 5
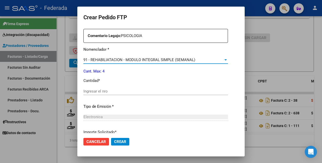
click at [119, 90] on input "Ingresar el nro" at bounding box center [155, 91] width 144 height 5
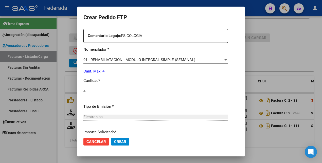
type input "4"
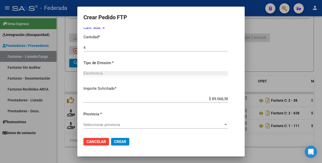
click at [102, 124] on span "Seleccionar provincia" at bounding box center [153, 124] width 140 height 5
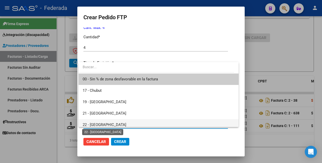
click at [103, 123] on span "22 - [GEOGRAPHIC_DATA]" at bounding box center [105, 124] width 44 height 5
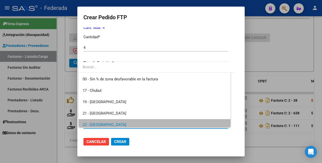
scroll to position [3, 0]
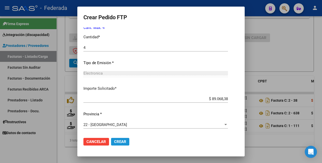
click at [118, 142] on span "Crear" at bounding box center [120, 141] width 12 height 5
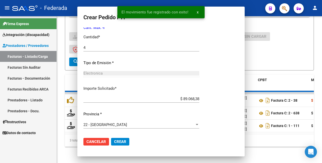
scroll to position [0, 0]
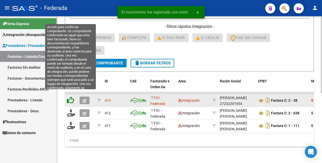
click at [72, 96] on icon at bounding box center [70, 99] width 7 height 7
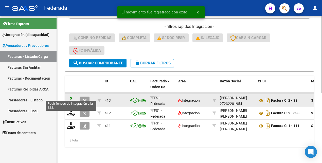
click at [71, 96] on icon at bounding box center [71, 99] width 8 height 7
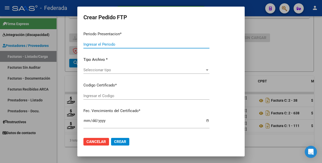
type input "202507"
type input "202506"
type input "$ 118.757,84"
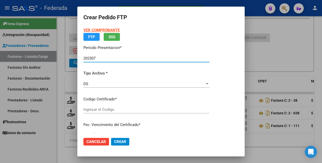
type input "ARG01000525343532022101120261011RIO146"
type input "2026-10-11"
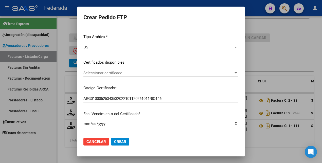
scroll to position [45, 0]
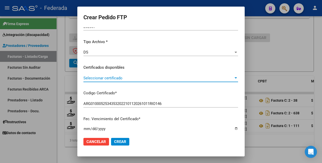
click at [118, 79] on span "Seleccionar certificado" at bounding box center [158, 78] width 150 height 5
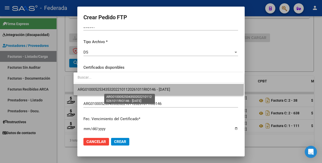
click at [117, 88] on span "ARG01000525343532022101120261011RIO146 - 2026-10-11" at bounding box center [123, 89] width 92 height 5
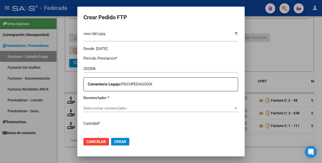
scroll to position [171, 0]
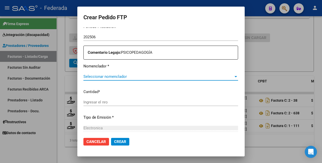
click at [124, 76] on span "Seleccionar nomenclador" at bounding box center [158, 76] width 150 height 5
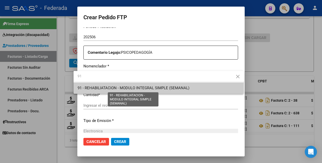
type input "91"
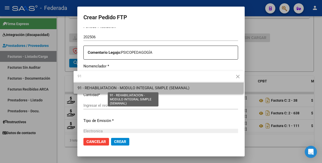
click at [121, 88] on span "91 - REHABILIATACION - MODULO INTEGRAL SIMPLE (SEMANAL)" at bounding box center [133, 88] width 112 height 5
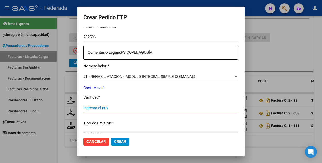
click at [116, 107] on input "Ingresar el nro" at bounding box center [160, 108] width 154 height 5
type input "4"
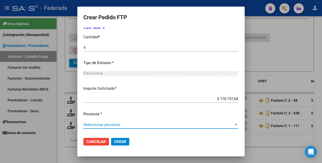
drag, startPoint x: 102, startPoint y: 123, endPoint x: 104, endPoint y: 121, distance: 2.6
click at [104, 121] on div "Seleccionar provincia Seleccionar provincia" at bounding box center [160, 125] width 154 height 8
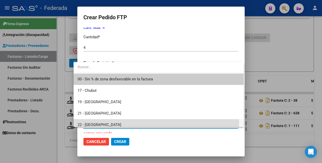
click at [103, 124] on span "22 - [GEOGRAPHIC_DATA]" at bounding box center [158, 124] width 162 height 11
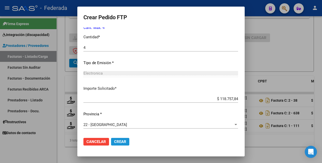
click at [114, 142] on span "Crear" at bounding box center [120, 141] width 12 height 5
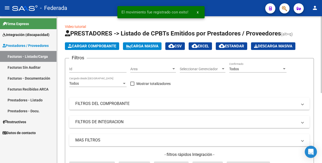
scroll to position [0, 0]
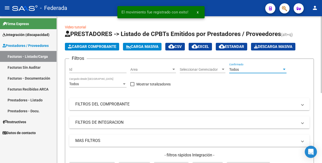
click at [245, 69] on div "Todos" at bounding box center [255, 69] width 53 height 4
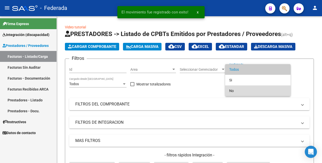
click at [236, 89] on span "No" at bounding box center [257, 90] width 57 height 11
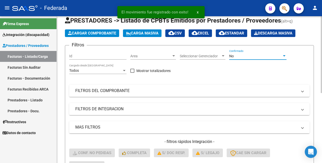
scroll to position [63, 0]
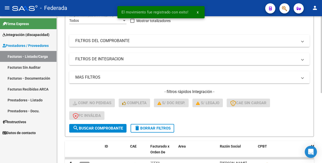
drag, startPoint x: 92, startPoint y: 128, endPoint x: 96, endPoint y: 127, distance: 4.8
click at [92, 128] on span "search Buscar Comprobante" at bounding box center [98, 128] width 50 height 5
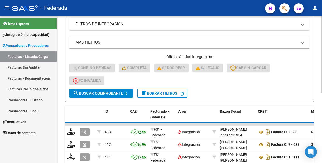
scroll to position [87, 0]
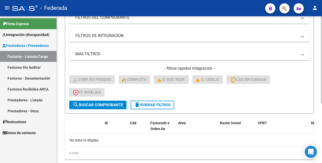
click at [150, 104] on span "delete Borrar Filtros" at bounding box center [152, 105] width 36 height 5
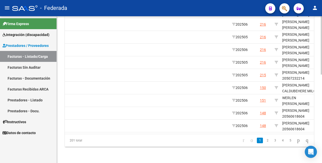
scroll to position [0, 639]
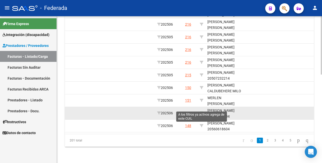
click at [202, 111] on icon at bounding box center [202, 113] width 4 height 4
type input "20560618604"
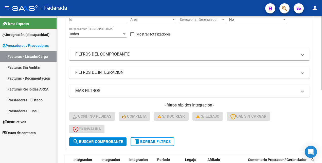
scroll to position [0, 0]
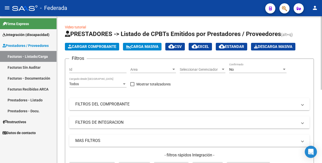
click at [243, 68] on div "No" at bounding box center [255, 69] width 53 height 4
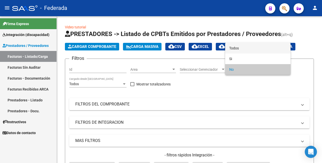
click at [242, 48] on span "Todos" at bounding box center [257, 48] width 57 height 11
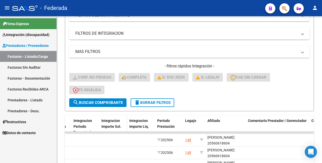
scroll to position [95, 0]
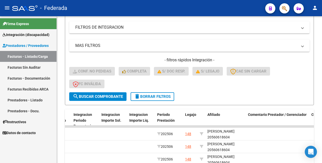
click at [101, 93] on button "search Buscar Comprobante" at bounding box center [97, 96] width 57 height 9
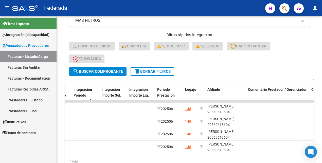
scroll to position [146, 0]
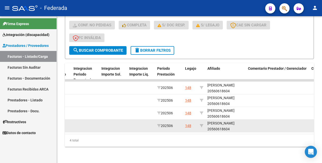
click at [220, 123] on div "VOIRO GIOVANNI 20560618604" at bounding box center [225, 126] width 36 height 12
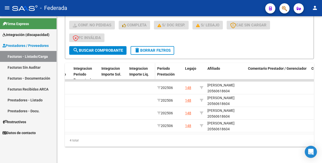
copy div "20560618604"
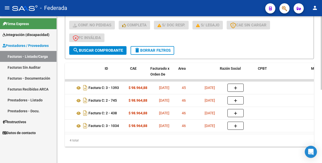
scroll to position [0, 0]
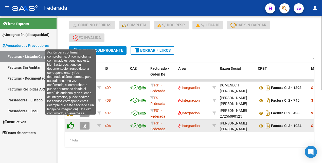
click at [70, 122] on icon at bounding box center [70, 125] width 7 height 7
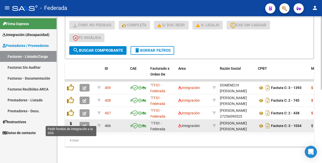
click at [70, 122] on icon at bounding box center [71, 125] width 8 height 7
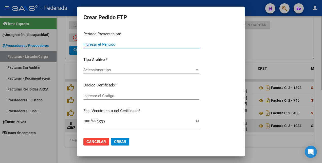
type input "202507"
type input "202506"
type input "$ 98.964,88"
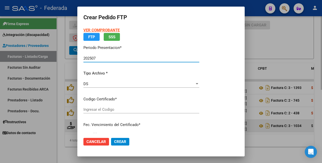
type input "ARG02000560618602023060920260609COR233"
type input "2026-06-09"
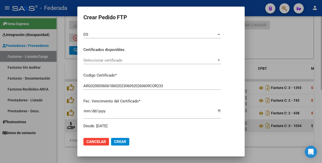
scroll to position [63, 0]
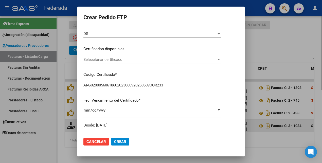
click at [148, 59] on span "Seleccionar certificado" at bounding box center [149, 59] width 133 height 5
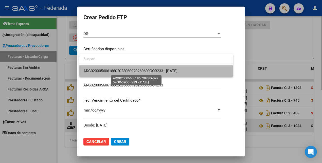
drag, startPoint x: 151, startPoint y: 69, endPoint x: 154, endPoint y: 70, distance: 3.3
click at [151, 69] on span "ARG02000560618602023060920260609COR233 - 2026-06-09" at bounding box center [130, 71] width 94 height 5
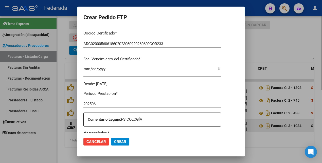
scroll to position [127, 0]
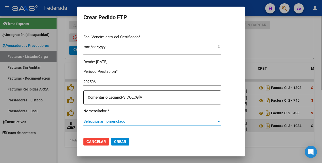
click at [145, 121] on span "Seleccionar nomenclador" at bounding box center [149, 121] width 133 height 5
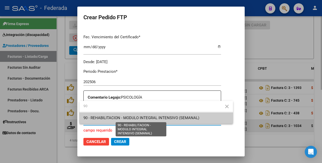
type input "90"
click at [148, 118] on span "90 - REHABILITACION - MODULO INTEGRAL INTENSIVO (SEMANAL)" at bounding box center [141, 117] width 116 height 5
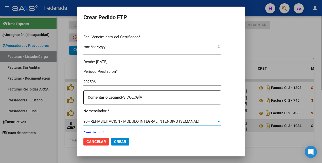
scroll to position [158, 0]
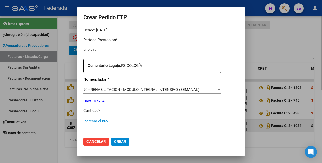
click at [133, 121] on input "Ingresar el nro" at bounding box center [152, 121] width 138 height 5
type input "4"
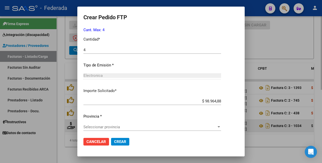
scroll to position [232, 0]
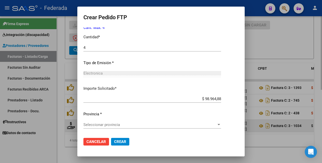
click at [125, 127] on span "Seleccionar provincia" at bounding box center [149, 124] width 133 height 5
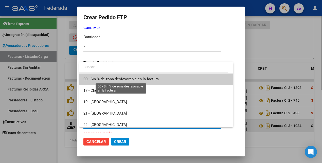
click at [128, 79] on span "00 - Sin % de zona desfavorable en la factura" at bounding box center [120, 79] width 75 height 5
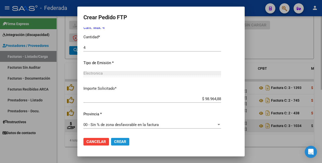
click at [119, 142] on span "Crear" at bounding box center [120, 141] width 12 height 5
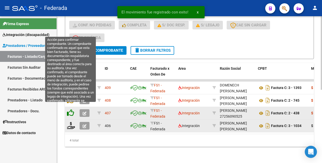
click at [72, 109] on icon at bounding box center [70, 112] width 7 height 7
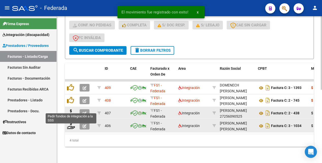
click at [72, 109] on icon at bounding box center [71, 112] width 8 height 7
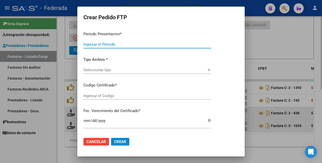
type input "202507"
type input "202506"
type input "$ 98.964,88"
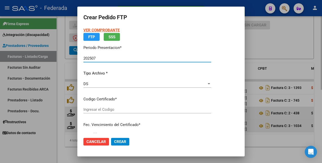
type input "ARG02000560618602023060920260609COR233"
type input "2026-06-09"
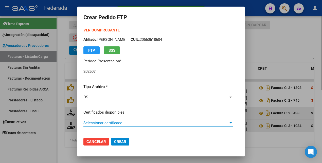
click at [137, 123] on span "Seleccionar certificado" at bounding box center [155, 123] width 145 height 5
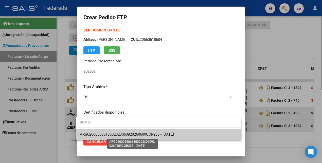
click at [135, 135] on span "ARG02000560618602023060920260609COR233 - 2026-06-09" at bounding box center [127, 134] width 94 height 5
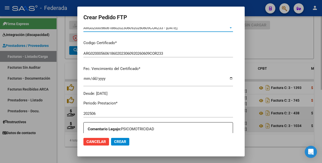
scroll to position [158, 0]
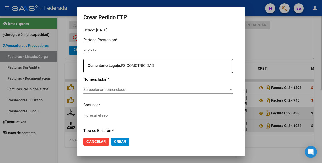
click at [142, 89] on span "Seleccionar nomenclador" at bounding box center [155, 89] width 145 height 5
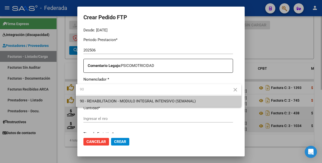
type input "90"
click at [142, 99] on span "90 - REHABILITACION - MODULO INTEGRAL INTENSIVO (SEMANAL)" at bounding box center [138, 101] width 116 height 5
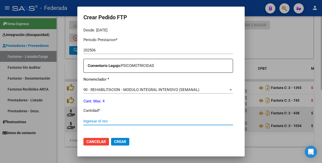
click at [120, 121] on input "Ingresar el nro" at bounding box center [157, 121] width 149 height 5
type input "4"
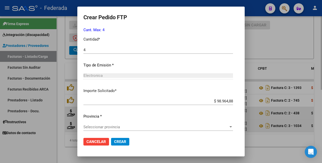
scroll to position [232, 0]
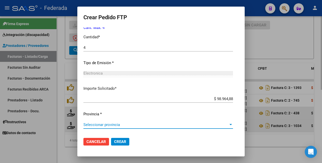
click at [119, 122] on span "Seleccionar provincia" at bounding box center [155, 124] width 145 height 5
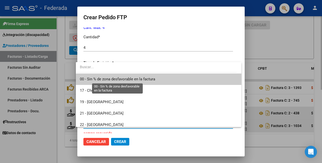
click at [126, 80] on span "00 - Sin % de zona desfavorable en la factura" at bounding box center [117, 79] width 75 height 5
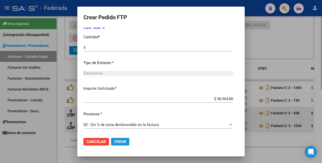
click at [119, 142] on span "Crear" at bounding box center [120, 141] width 12 height 5
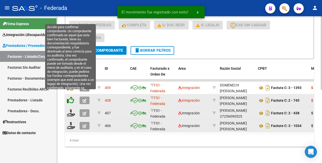
click at [71, 96] on icon at bounding box center [70, 99] width 7 height 7
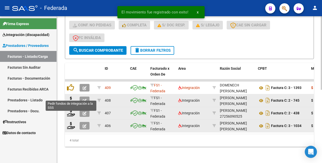
click at [71, 96] on icon at bounding box center [71, 99] width 8 height 7
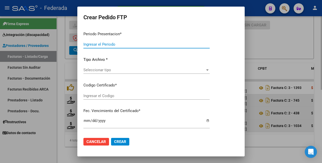
type input "202507"
type input "202506"
type input "$ 98.964,88"
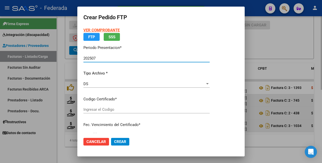
type input "ARG02000560618602023060920260609COR233"
type input "2026-06-09"
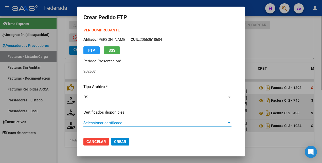
click at [163, 124] on span "Seleccionar certificado" at bounding box center [154, 123] width 143 height 5
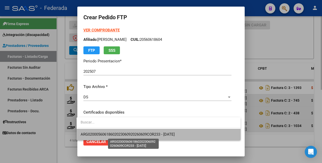
click at [150, 132] on span "ARG02000560618602023060920260609COR233 - 2026-06-09" at bounding box center [128, 134] width 94 height 5
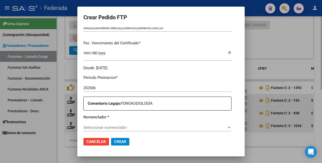
scroll to position [158, 0]
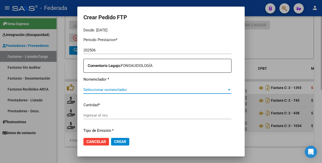
click at [164, 90] on span "Seleccionar nomenclador" at bounding box center [154, 89] width 143 height 5
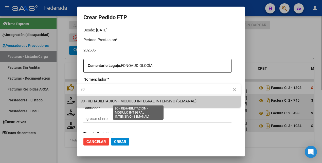
type input "90"
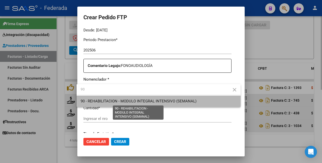
click at [161, 100] on span "90 - REHABILITACION - MODULO INTEGRAL INTENSIVO (SEMANAL)" at bounding box center [139, 101] width 116 height 5
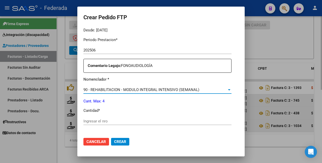
scroll to position [222, 0]
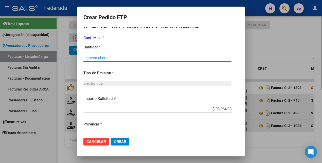
click at [120, 58] on input "Ingresar el nro" at bounding box center [157, 57] width 148 height 5
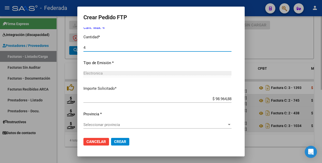
type input "4"
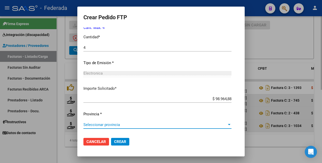
click at [114, 127] on span "Seleccionar provincia" at bounding box center [154, 124] width 143 height 5
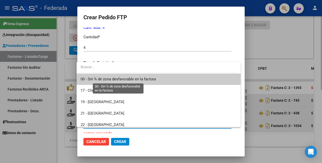
click at [110, 79] on span "00 - Sin % de zona desfavorable en la factura" at bounding box center [118, 79] width 75 height 5
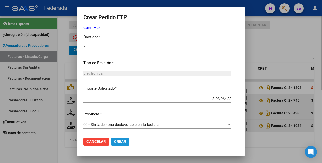
click at [117, 140] on span "Crear" at bounding box center [120, 141] width 12 height 5
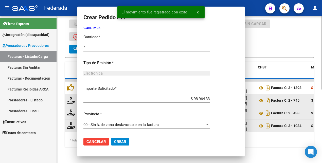
scroll to position [0, 0]
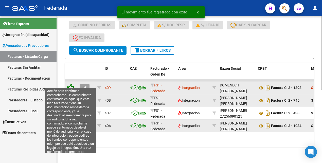
click at [72, 84] on icon at bounding box center [70, 87] width 7 height 7
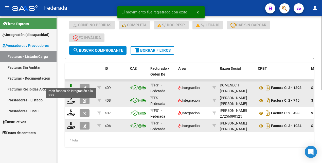
click at [72, 84] on icon at bounding box center [71, 87] width 8 height 7
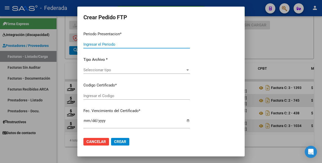
type input "202507"
type input "202506"
type input "$ 98.964,88"
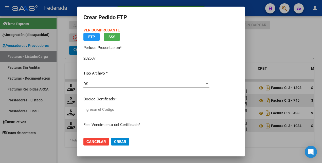
type input "ARG02000560618602023060920260609COR233"
type input "2026-06-09"
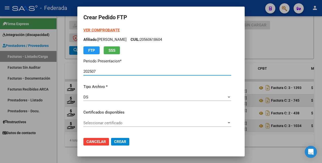
click at [146, 122] on span "Seleccionar certificado" at bounding box center [154, 123] width 143 height 5
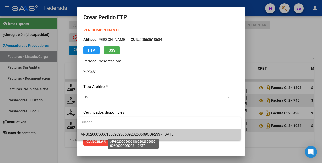
click at [143, 135] on span "ARG02000560618602023060920260609COR233 - 2026-06-09" at bounding box center [128, 134] width 94 height 5
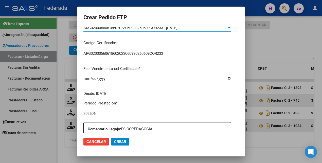
scroll to position [158, 0]
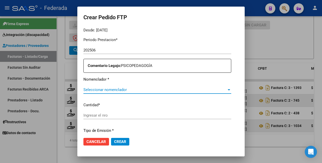
click at [150, 90] on span "Seleccionar nomenclador" at bounding box center [154, 89] width 143 height 5
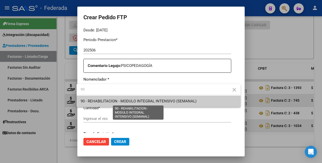
type input "90"
click at [150, 100] on span "90 - REHABILITACION - MODULO INTEGRAL INTENSIVO (SEMANAL)" at bounding box center [139, 101] width 116 height 5
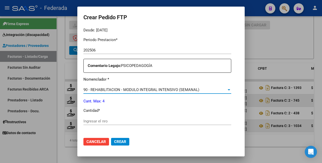
click at [131, 125] on div "Ingresar el nro" at bounding box center [157, 121] width 148 height 8
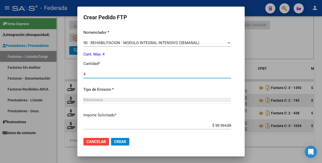
scroll to position [232, 0]
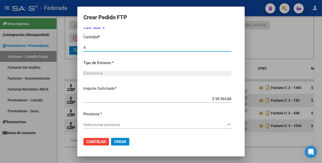
type input "4"
click at [131, 127] on div "Seleccionar provincia Seleccionar provincia" at bounding box center [157, 125] width 148 height 8
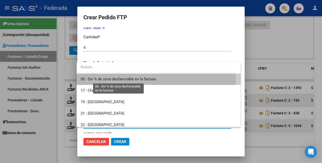
click at [129, 79] on span "00 - Sin % de zona desfavorable en la factura" at bounding box center [118, 79] width 75 height 5
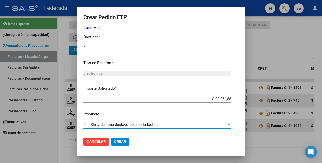
click at [125, 141] on button "Crear" at bounding box center [120, 142] width 18 height 8
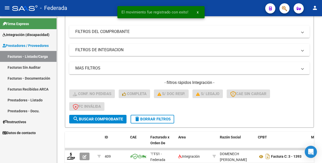
scroll to position [0, 0]
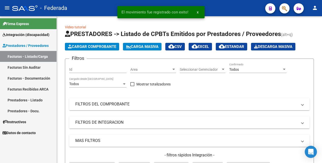
click at [243, 71] on div "Todos" at bounding box center [255, 69] width 53 height 4
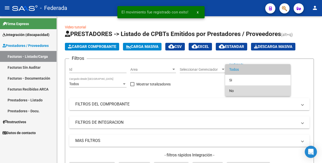
drag, startPoint x: 235, startPoint y: 91, endPoint x: 230, endPoint y: 98, distance: 8.8
click at [235, 91] on span "No" at bounding box center [257, 90] width 57 height 11
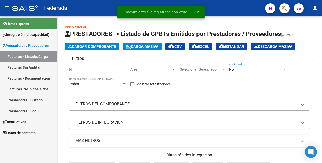
scroll to position [63, 0]
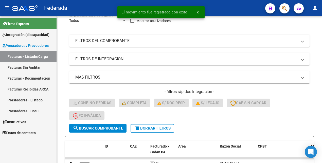
drag, startPoint x: 105, startPoint y: 127, endPoint x: 120, endPoint y: 123, distance: 15.5
click at [105, 127] on span "search Buscar Comprobante" at bounding box center [98, 128] width 50 height 5
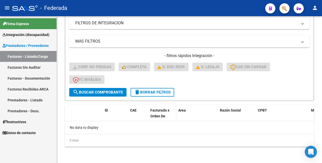
scroll to position [99, 0]
click at [160, 91] on span "delete Borrar Filtros" at bounding box center [152, 92] width 36 height 5
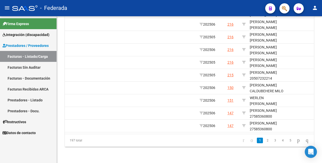
scroll to position [0, 646]
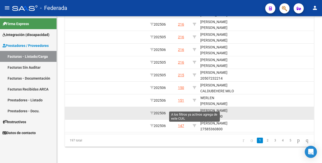
click at [195, 111] on icon at bounding box center [194, 113] width 4 height 4
type input "27585360800"
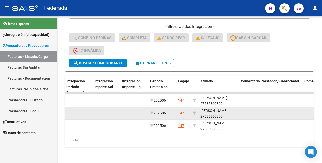
scroll to position [133, 0]
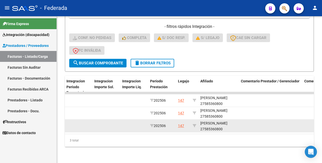
click at [209, 123] on div "VIÑES ELENA 27585360800" at bounding box center [218, 126] width 36 height 12
copy div "27585360800"
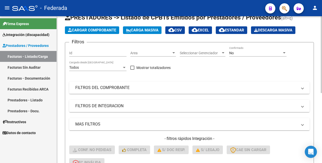
scroll to position [0, 0]
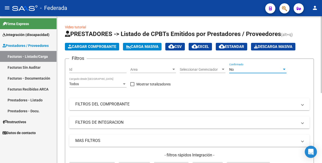
click at [248, 71] on div "No" at bounding box center [255, 69] width 53 height 4
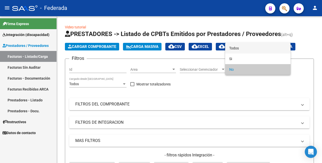
click at [242, 48] on span "Todos" at bounding box center [257, 48] width 57 height 11
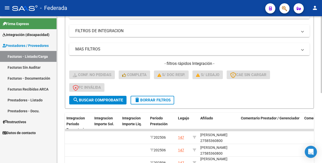
scroll to position [95, 0]
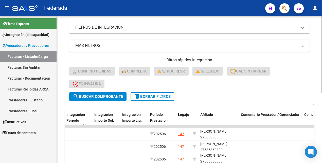
click at [89, 95] on span "search Buscar Comprobante" at bounding box center [98, 96] width 50 height 5
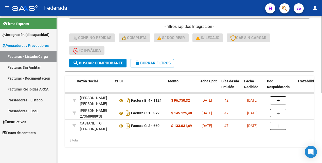
scroll to position [0, 143]
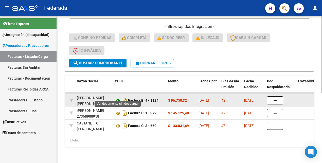
click at [118, 98] on icon at bounding box center [118, 101] width 7 height 6
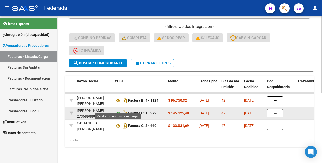
click at [119, 110] on icon at bounding box center [118, 113] width 7 height 6
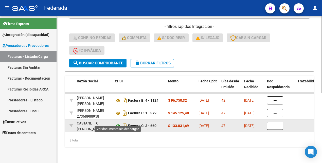
click at [120, 123] on icon at bounding box center [118, 126] width 7 height 6
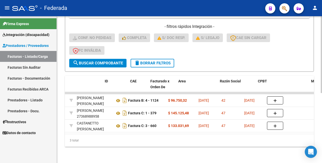
scroll to position [0, 0]
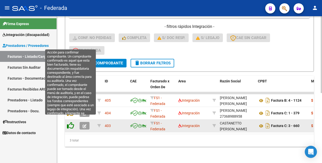
click at [71, 122] on icon at bounding box center [70, 125] width 7 height 7
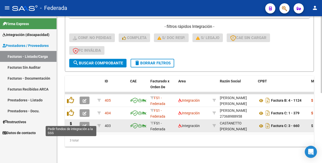
click at [71, 122] on icon at bounding box center [71, 125] width 8 height 7
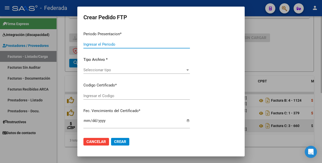
type input "202507"
type input "202506"
type input "$ 133.031,69"
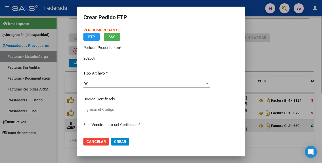
type input "ARG01000585360802021071420251214SFE168"
type input "2025-12-14"
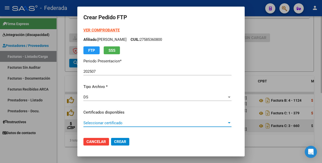
click at [161, 123] on span "Seleccionar certificado" at bounding box center [154, 123] width 143 height 5
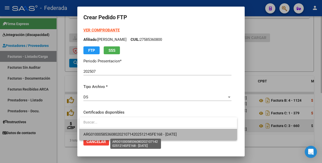
click at [153, 134] on span "ARG01000585360802021071420251214SFE168 - 2025-12-14" at bounding box center [129, 134] width 93 height 5
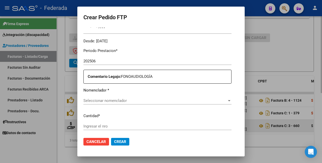
scroll to position [158, 0]
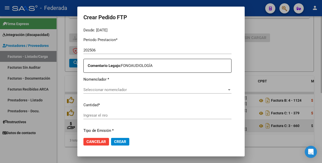
click at [155, 89] on span "Seleccionar nomenclador" at bounding box center [154, 89] width 143 height 5
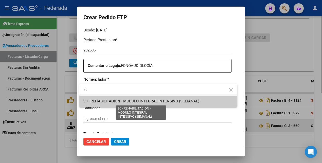
type input "90"
click at [152, 99] on span "90 - REHABILITACION - MODULO INTEGRAL INTENSIVO (SEMANAL)" at bounding box center [141, 101] width 116 height 5
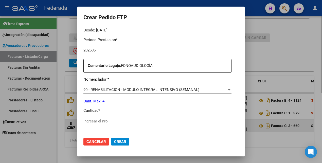
click at [126, 124] on div "Ingresar el nro" at bounding box center [157, 121] width 148 height 8
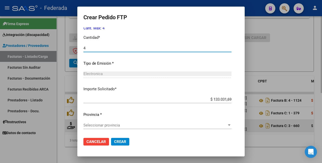
scroll to position [232, 0]
type input "4"
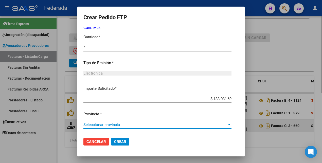
click at [129, 123] on span "Seleccionar provincia" at bounding box center [154, 124] width 143 height 5
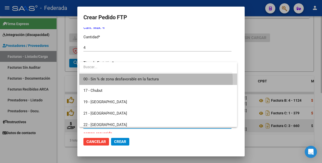
click at [125, 82] on span "00 - Sin % de zona desfavorable en la factura" at bounding box center [157, 78] width 149 height 11
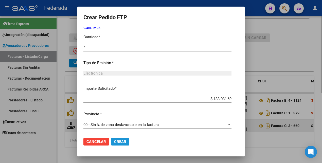
click at [118, 142] on span "Crear" at bounding box center [120, 141] width 12 height 5
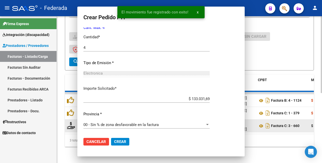
scroll to position [0, 0]
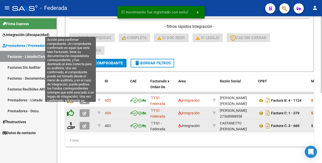
click at [69, 109] on icon at bounding box center [70, 112] width 7 height 7
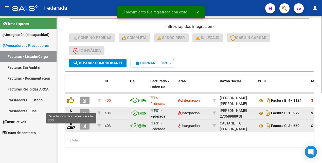
click at [70, 109] on icon at bounding box center [71, 112] width 8 height 7
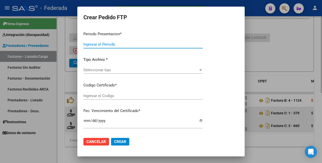
type input "202507"
type input "202506"
type input "$ 145.125,48"
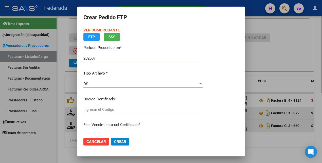
type input "ARG01000585360802021071420251214SFE168"
type input "2025-12-14"
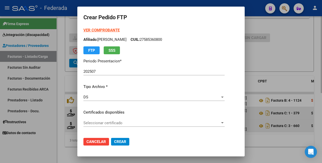
click at [129, 125] on div "Seleccionar certificado Seleccionar certificado" at bounding box center [153, 123] width 141 height 8
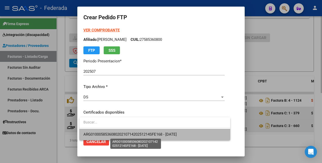
click at [128, 133] on span "ARG01000585360802021071420251214SFE168 - 2025-12-14" at bounding box center [129, 134] width 93 height 5
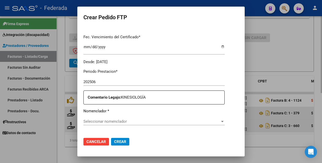
scroll to position [190, 0]
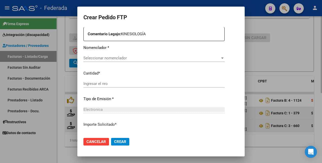
click at [143, 57] on span "Seleccionar nomenclador" at bounding box center [151, 58] width 137 height 5
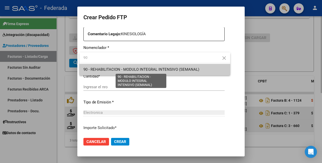
type input "90"
click at [146, 69] on span "90 - REHABILITACION - MODULO INTEGRAL INTENSIVO (SEMANAL)" at bounding box center [141, 69] width 116 height 5
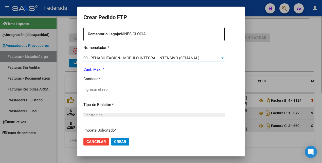
click at [113, 91] on input "Ingresar el nro" at bounding box center [153, 89] width 141 height 5
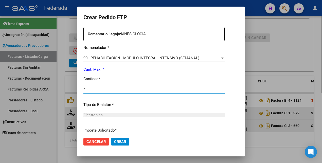
scroll to position [232, 0]
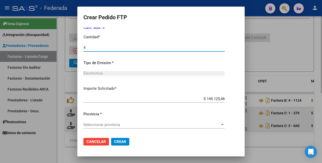
type input "4"
click at [108, 125] on span "Seleccionar provincia" at bounding box center [151, 124] width 137 height 5
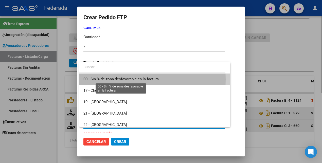
click at [110, 79] on span "00 - Sin % de zona desfavorable en la factura" at bounding box center [120, 79] width 75 height 5
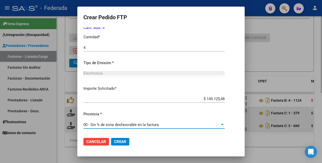
click at [116, 140] on span "Crear" at bounding box center [120, 141] width 12 height 5
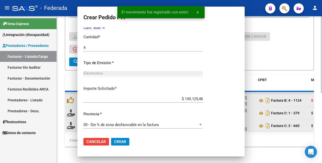
scroll to position [0, 0]
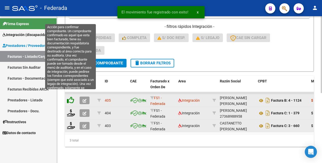
click at [71, 96] on icon at bounding box center [70, 99] width 7 height 7
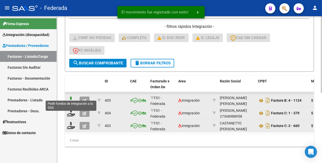
click at [71, 96] on icon at bounding box center [71, 99] width 8 height 7
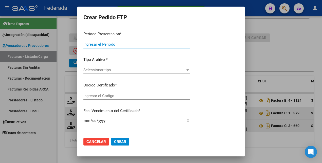
type input "202507"
type input "202506"
type input "$ 96.750,32"
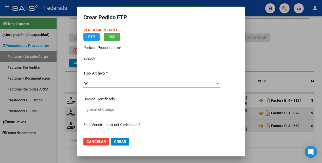
type input "ARG01000585360802021071420251214SFE168"
type input "2025-12-14"
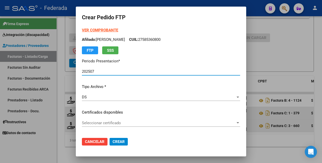
click at [154, 123] on span "Seleccionar certificado" at bounding box center [158, 123] width 153 height 5
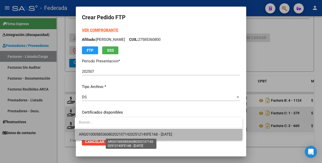
drag, startPoint x: 149, startPoint y: 133, endPoint x: 150, endPoint y: 126, distance: 7.0
click at [148, 133] on span "ARG01000585360802021071420251214SFE168 - 2025-12-14" at bounding box center [125, 134] width 93 height 5
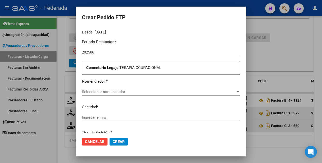
scroll to position [158, 0]
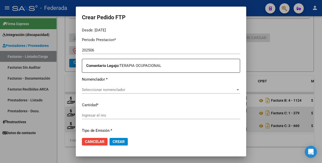
click at [133, 88] on span "Seleccionar nomenclador" at bounding box center [158, 89] width 153 height 5
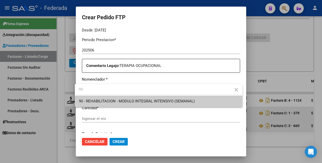
type input "90"
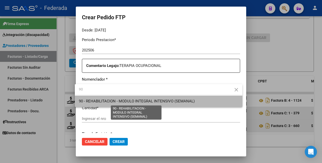
click at [134, 100] on span "90 - REHABILITACION - MODULO INTEGRAL INTENSIVO (SEMANAL)" at bounding box center [137, 101] width 116 height 5
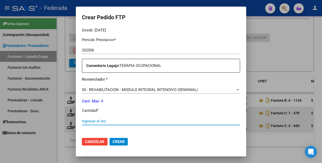
click at [107, 120] on input "Ingresar el nro" at bounding box center [161, 121] width 158 height 5
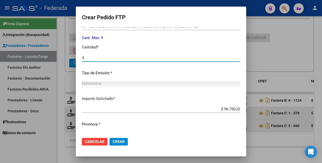
scroll to position [232, 0]
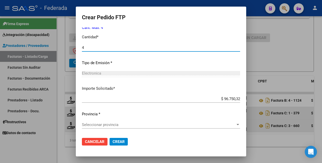
type input "4"
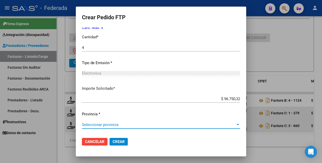
click at [119, 126] on span "Seleccionar provincia" at bounding box center [158, 124] width 153 height 5
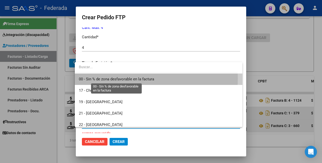
click at [127, 78] on span "00 - Sin % de zona desfavorable en la factura" at bounding box center [116, 79] width 75 height 5
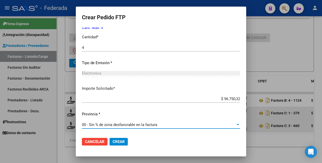
click at [120, 141] on span "Crear" at bounding box center [118, 141] width 12 height 5
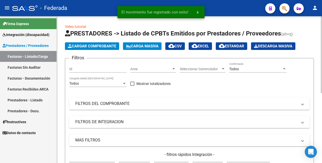
scroll to position [0, 0]
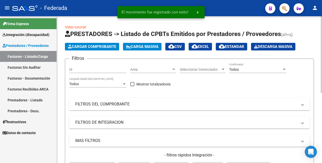
click at [243, 71] on div "Todos" at bounding box center [255, 69] width 53 height 4
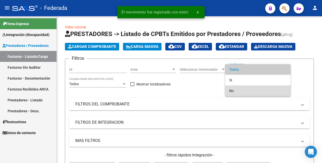
click at [240, 91] on span "No" at bounding box center [257, 90] width 57 height 11
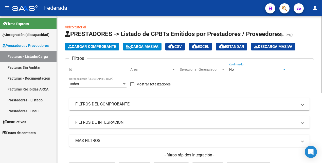
scroll to position [95, 0]
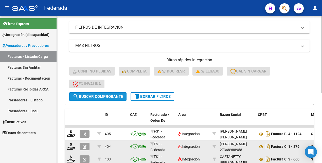
click at [96, 96] on span "search Buscar Comprobante" at bounding box center [98, 96] width 50 height 5
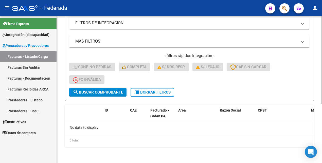
click at [154, 90] on span "delete Borrar Filtros" at bounding box center [152, 92] width 36 height 5
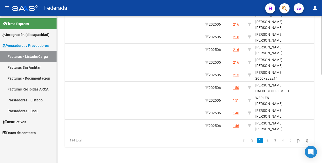
scroll to position [0, 680]
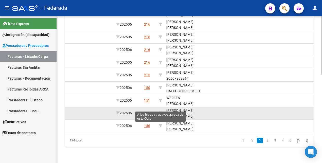
click at [161, 111] on icon at bounding box center [161, 113] width 4 height 4
type input "27573258032"
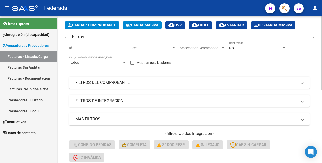
scroll to position [0, 0]
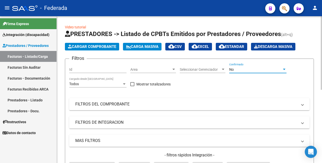
click at [242, 67] on div "No" at bounding box center [255, 69] width 53 height 4
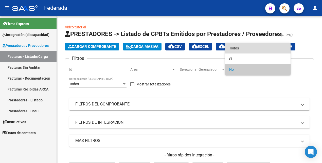
click at [243, 48] on span "Todos" at bounding box center [257, 48] width 57 height 11
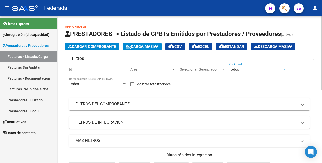
scroll to position [127, 0]
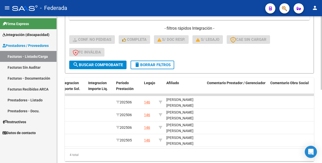
click at [106, 63] on span "search Buscar Comprobante" at bounding box center [98, 65] width 50 height 5
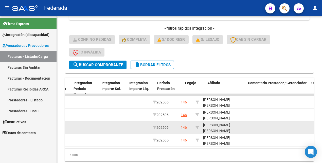
scroll to position [0, 639]
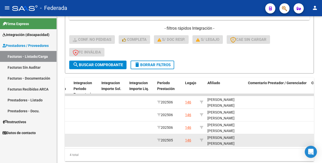
click at [212, 145] on div "VILLEGAS AMPARO MILAGROS 27573258032" at bounding box center [225, 143] width 36 height 17
click at [214, 142] on div "VILLEGAS AMPARO MILAGROS 27573258032" at bounding box center [225, 136] width 36 height 17
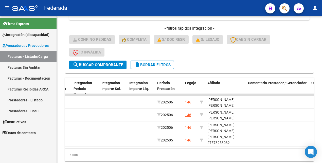
copy div "27573258032"
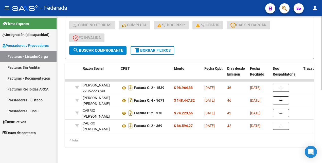
scroll to position [0, 136]
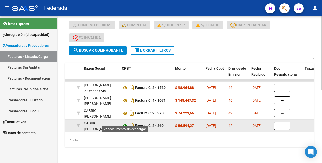
click at [124, 123] on icon at bounding box center [125, 126] width 7 height 6
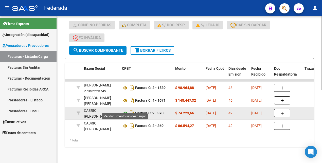
click at [125, 110] on icon at bounding box center [125, 113] width 7 height 6
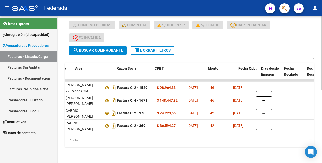
scroll to position [0, 100]
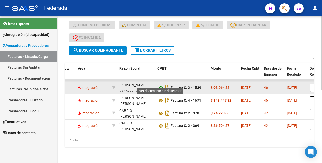
click at [160, 85] on icon at bounding box center [160, 88] width 7 height 6
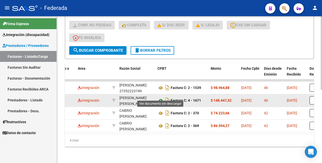
click at [160, 98] on icon at bounding box center [160, 101] width 7 height 6
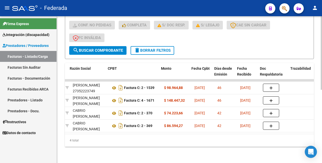
scroll to position [0, 150]
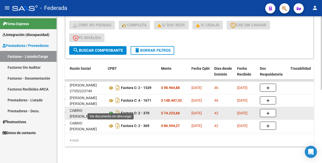
click at [112, 110] on icon at bounding box center [111, 113] width 7 height 6
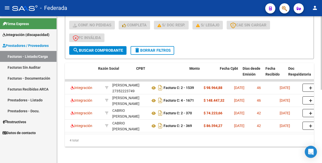
scroll to position [0, 122]
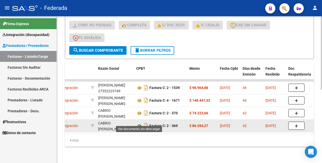
click at [139, 123] on icon at bounding box center [139, 126] width 7 height 6
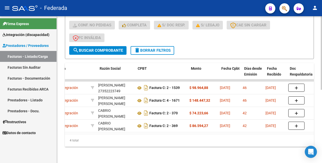
scroll to position [0, 0]
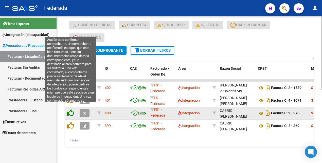
click at [69, 109] on icon at bounding box center [70, 112] width 7 height 7
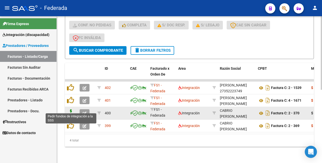
click at [72, 110] on icon at bounding box center [71, 112] width 8 height 7
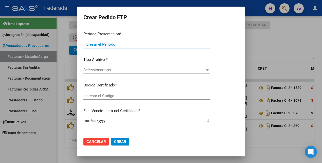
type input "202507"
type input "202506"
type input "$ 74.223,66"
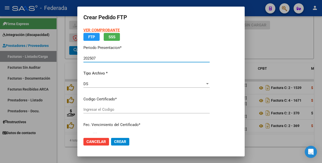
type input "ARG01000573258032023091820280918SFE215"
type input "2028-09-18"
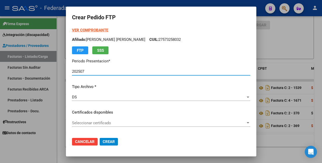
scroll to position [32, 0]
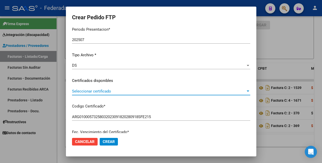
click at [139, 92] on span "Seleccionar certificado" at bounding box center [158, 91] width 173 height 5
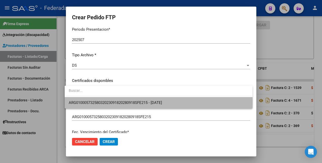
click at [135, 106] on span "ARG01000573258032023091820280918SFE215 - 2028-09-18" at bounding box center [158, 102] width 179 height 11
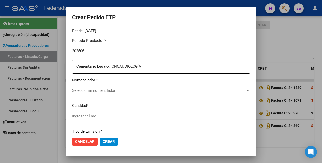
scroll to position [158, 0]
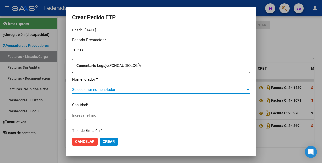
click at [139, 90] on span "Seleccionar nomenclador" at bounding box center [158, 89] width 173 height 5
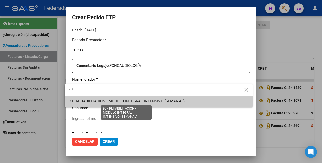
type input "90"
click at [137, 102] on span "90 - REHABILITACION - MODULO INTEGRAL INTENSIVO (SEMANAL)" at bounding box center [127, 101] width 116 height 5
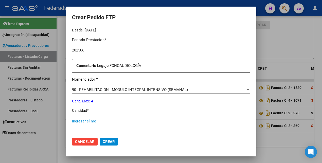
click at [131, 121] on input "Ingresar el nro" at bounding box center [161, 121] width 178 height 5
type input "4"
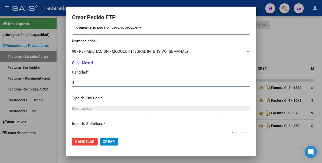
scroll to position [232, 0]
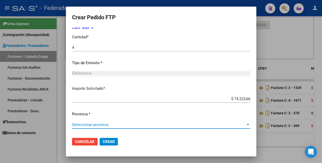
click at [112, 126] on span "Seleccionar provincia" at bounding box center [158, 124] width 173 height 5
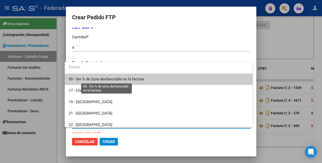
click at [113, 79] on span "00 - Sin % de zona desfavorable en la factura" at bounding box center [106, 79] width 75 height 5
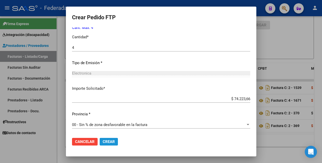
click at [110, 141] on span "Crear" at bounding box center [109, 141] width 12 height 5
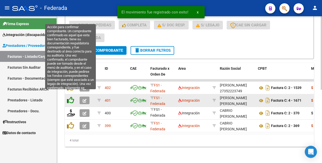
click at [72, 96] on icon at bounding box center [70, 99] width 7 height 7
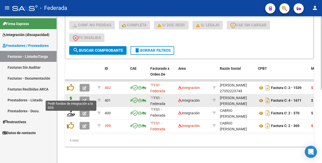
click at [74, 96] on icon at bounding box center [71, 99] width 8 height 7
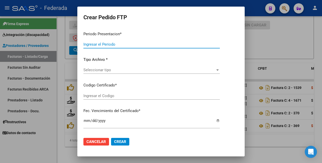
type input "202507"
type input "202506"
type input "$ 148.447,32"
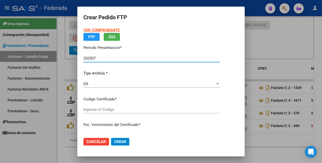
type input "ARG01000573258032023091820280918SFE215"
type input "2028-09-18"
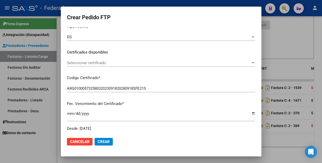
scroll to position [63, 0]
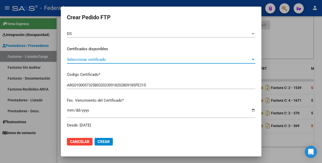
click at [119, 61] on span "Seleccionar certificado" at bounding box center [159, 59] width 184 height 5
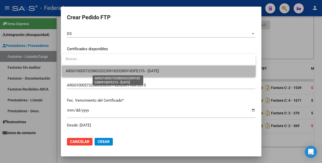
click at [117, 69] on span "ARG01000573258032023091820280918SFE215 - 2028-09-18" at bounding box center [112, 71] width 93 height 5
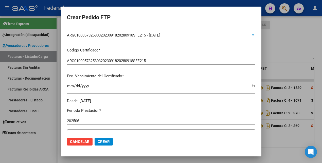
scroll to position [127, 0]
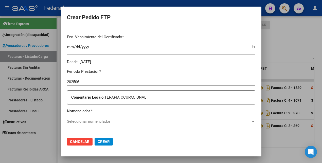
click at [102, 119] on span "Seleccionar nomenclador" at bounding box center [159, 121] width 184 height 5
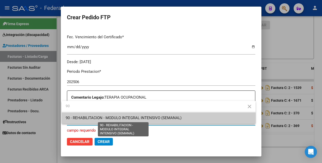
type input "90"
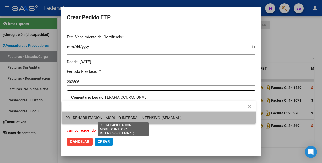
click at [102, 117] on span "90 - REHABILITACION - MODULO INTEGRAL INTENSIVO (SEMANAL)" at bounding box center [124, 117] width 116 height 5
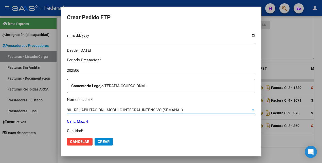
scroll to position [158, 0]
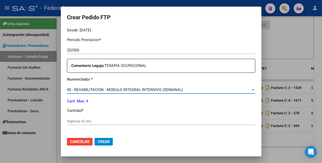
click at [96, 118] on div "Ingresar el nro" at bounding box center [161, 121] width 188 height 8
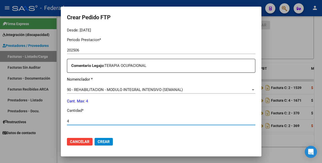
type input "4"
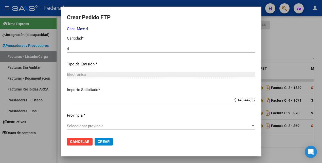
scroll to position [232, 0]
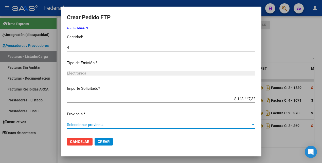
click at [94, 125] on span "Seleccionar provincia" at bounding box center [159, 124] width 184 height 5
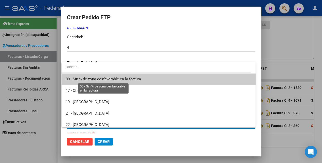
click at [99, 80] on span "00 - Sin % de zona desfavorable en la factura" at bounding box center [103, 79] width 75 height 5
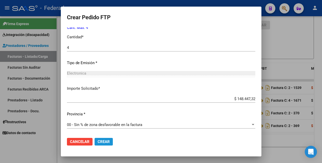
click at [104, 143] on span "Crear" at bounding box center [104, 141] width 12 height 5
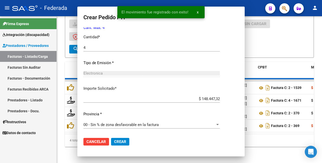
scroll to position [0, 0]
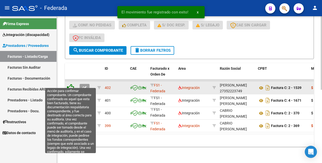
click at [71, 84] on icon at bounding box center [70, 87] width 7 height 7
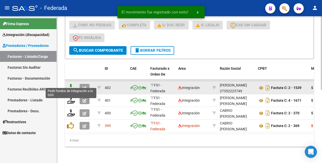
click at [71, 84] on icon at bounding box center [71, 87] width 8 height 7
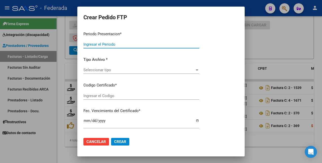
type input "202507"
type input "202506"
type input "$ 98.964,88"
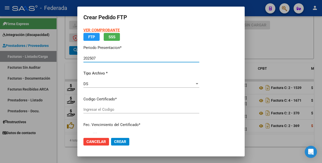
type input "ARG01000573258032023091820280918SFE215"
type input "2028-09-18"
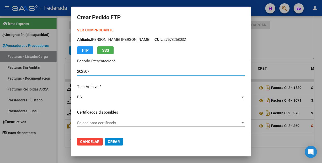
scroll to position [32, 0]
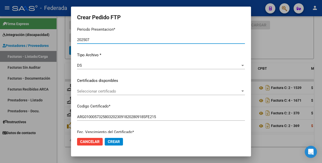
click at [122, 92] on span "Seleccionar certificado" at bounding box center [158, 91] width 163 height 5
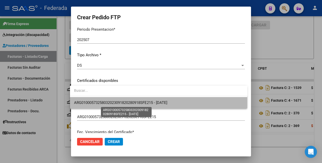
click at [122, 103] on span "ARG01000573258032023091820280918SFE215 - 2028-09-18" at bounding box center [120, 102] width 93 height 5
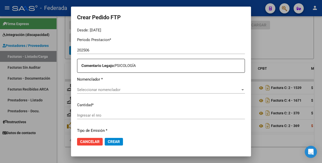
scroll to position [190, 0]
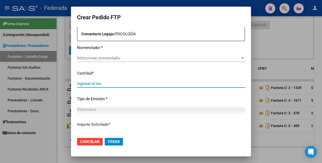
click at [122, 85] on input "Ingresar el nro" at bounding box center [161, 83] width 168 height 5
type input "4"
click at [126, 59] on span "Seleccionar nomenclador" at bounding box center [158, 58] width 163 height 5
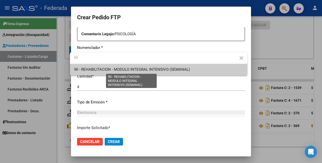
type input "90"
click at [121, 69] on span "90 - REHABILITACION - MODULO INTEGRAL INTENSIVO (SEMANAL)" at bounding box center [132, 69] width 116 height 5
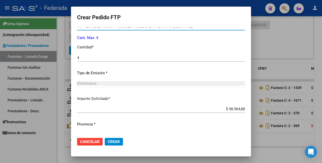
scroll to position [232, 0]
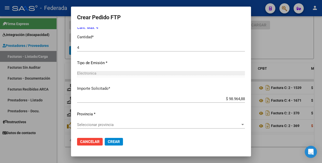
click at [104, 124] on span "Seleccionar provincia" at bounding box center [158, 124] width 163 height 5
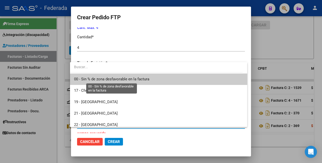
click at [98, 81] on span "00 - Sin % de zona desfavorable en la factura" at bounding box center [111, 79] width 75 height 5
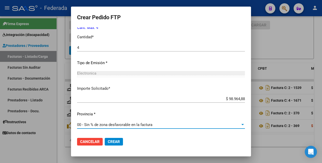
click at [112, 140] on span "Crear" at bounding box center [114, 141] width 12 height 5
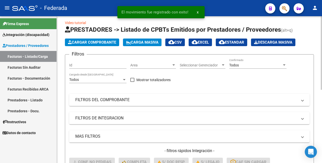
scroll to position [0, 0]
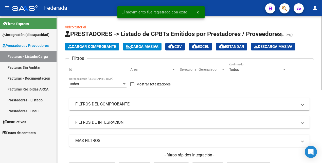
click at [234, 71] on span "Todos" at bounding box center [234, 69] width 10 height 4
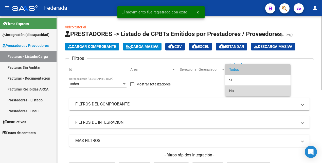
drag, startPoint x: 234, startPoint y: 88, endPoint x: 228, endPoint y: 93, distance: 8.6
click at [234, 88] on span "No" at bounding box center [257, 90] width 57 height 11
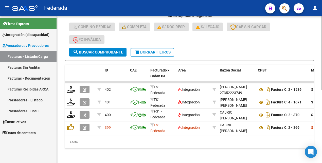
scroll to position [146, 0]
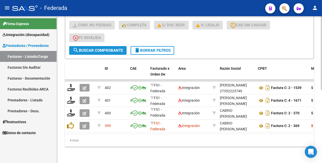
click at [105, 48] on span "search Buscar Comprobante" at bounding box center [98, 50] width 50 height 5
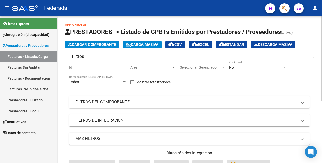
scroll to position [0, 0]
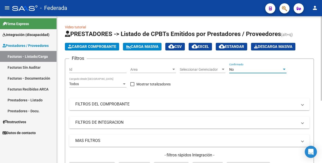
click at [237, 68] on div "No" at bounding box center [255, 69] width 53 height 4
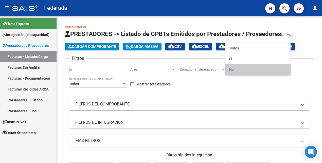
click at [306, 74] on div at bounding box center [161, 81] width 322 height 163
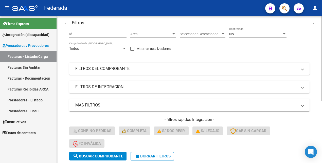
scroll to position [95, 0]
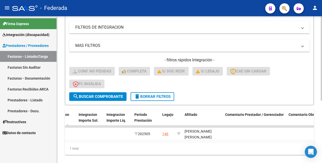
click at [170, 101] on button "delete Borrar Filtros" at bounding box center [152, 96] width 44 height 9
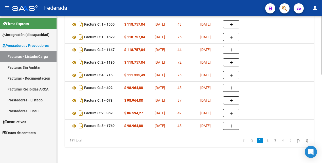
scroll to position [0, 0]
